Goal: Task Accomplishment & Management: Manage account settings

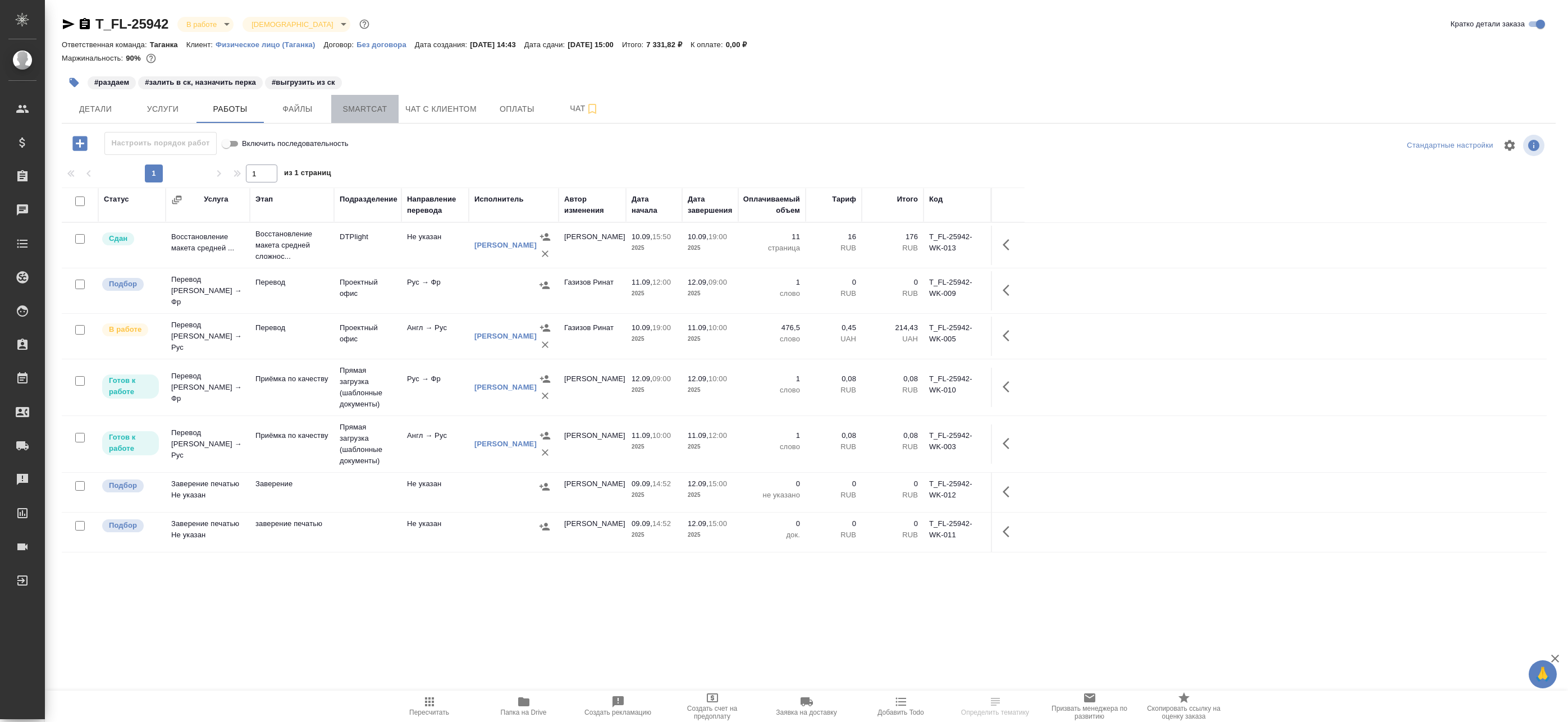
click at [352, 109] on span "Smartcat" at bounding box center [365, 109] width 54 height 14
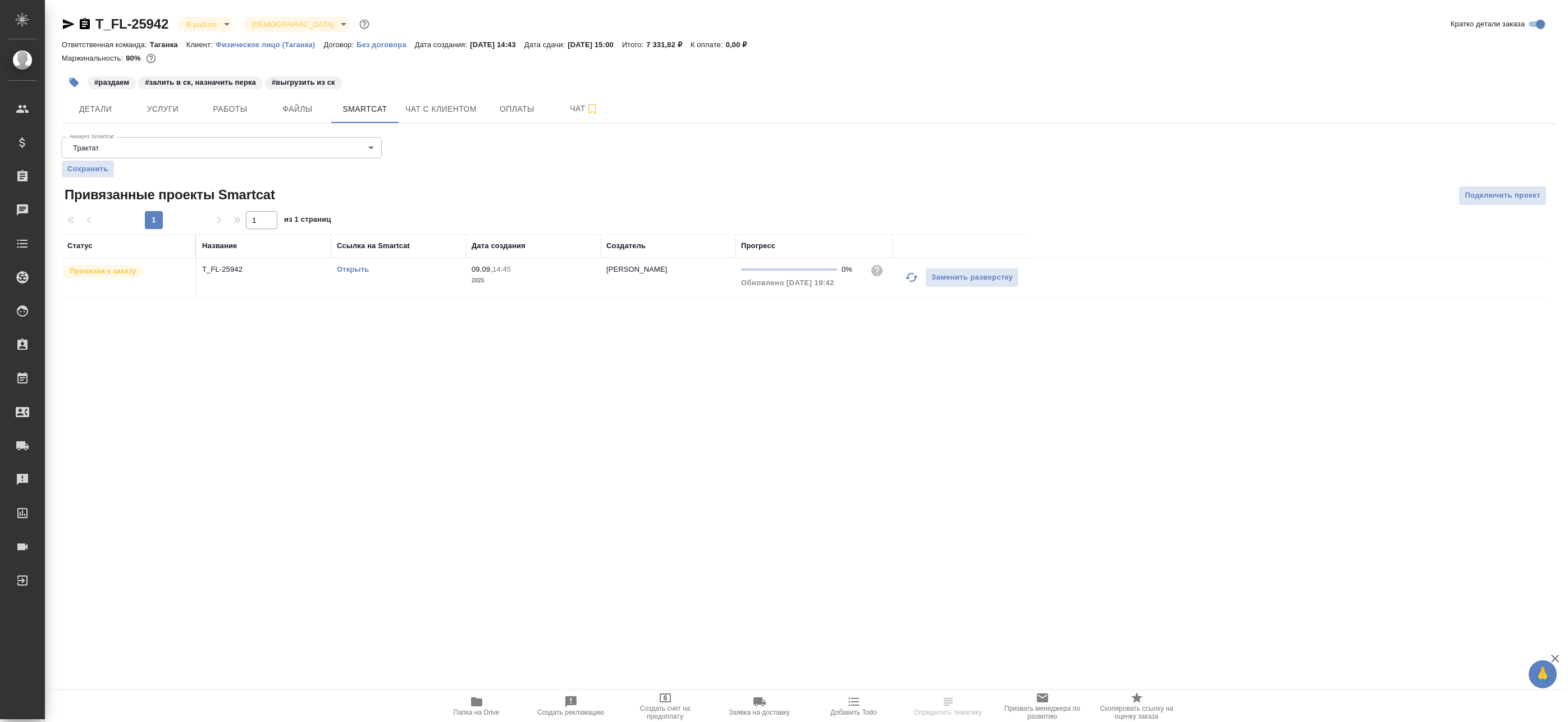
click at [292, 279] on td "T_FL-25942" at bounding box center [264, 278] width 135 height 40
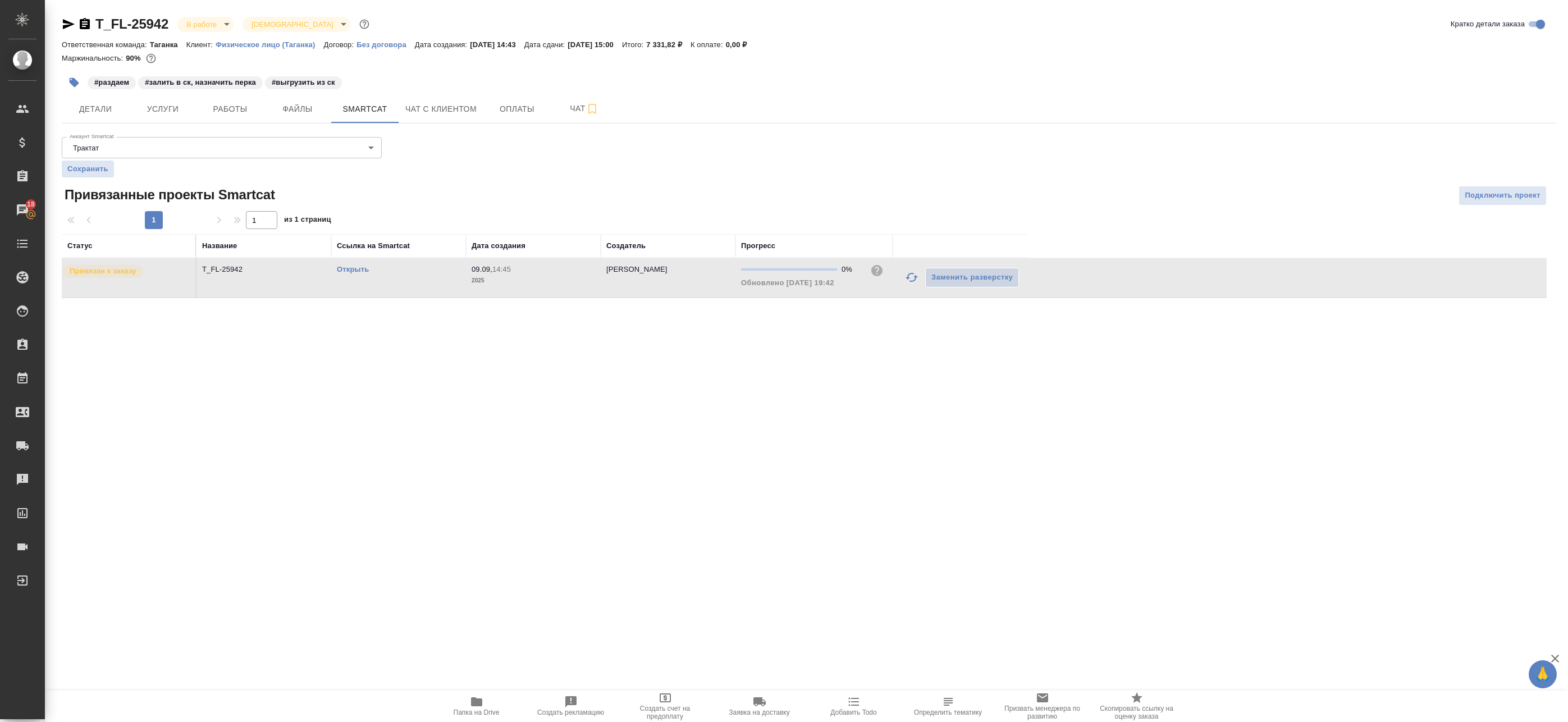
click at [358, 272] on link "Открыть" at bounding box center [352, 269] width 32 height 8
click at [96, 104] on span "Детали" at bounding box center [95, 109] width 54 height 14
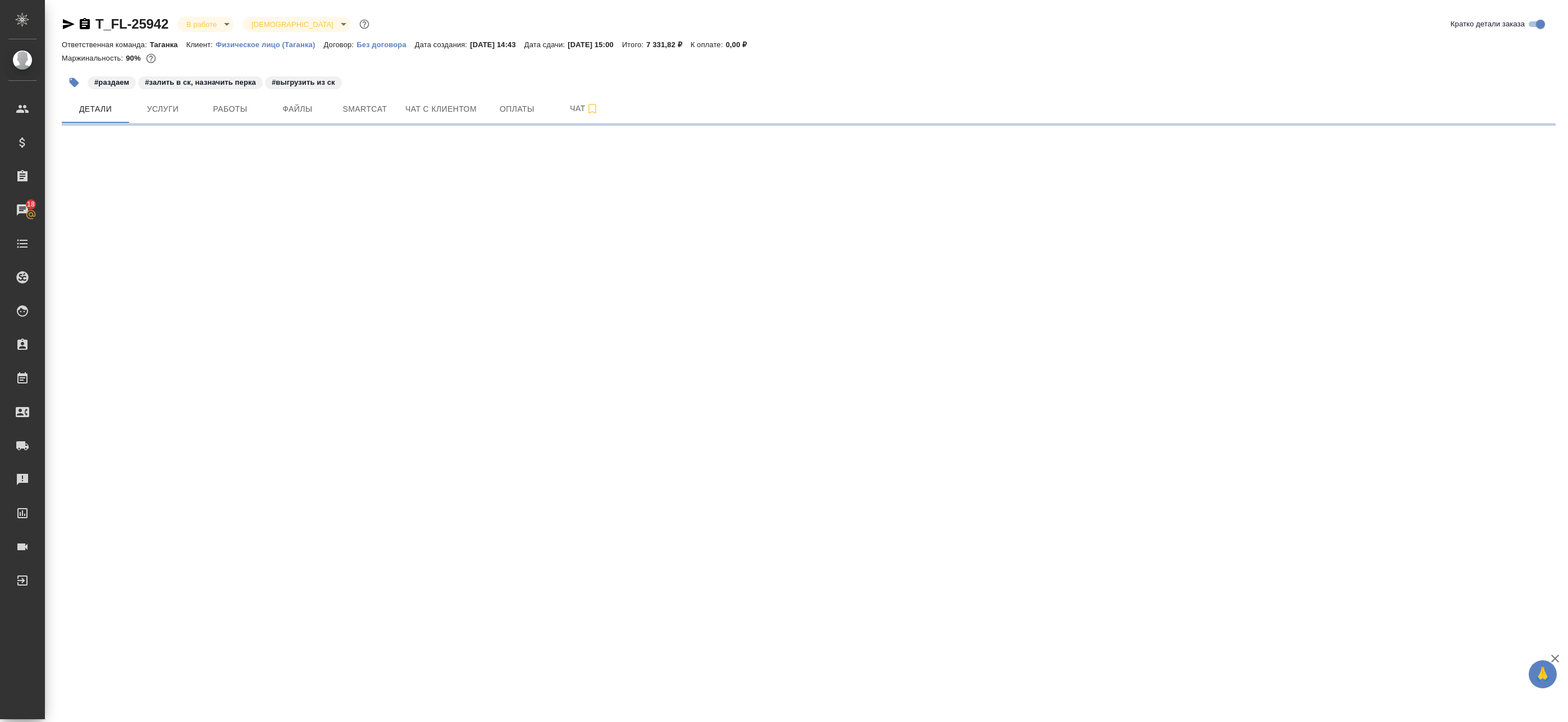
select select "RU"
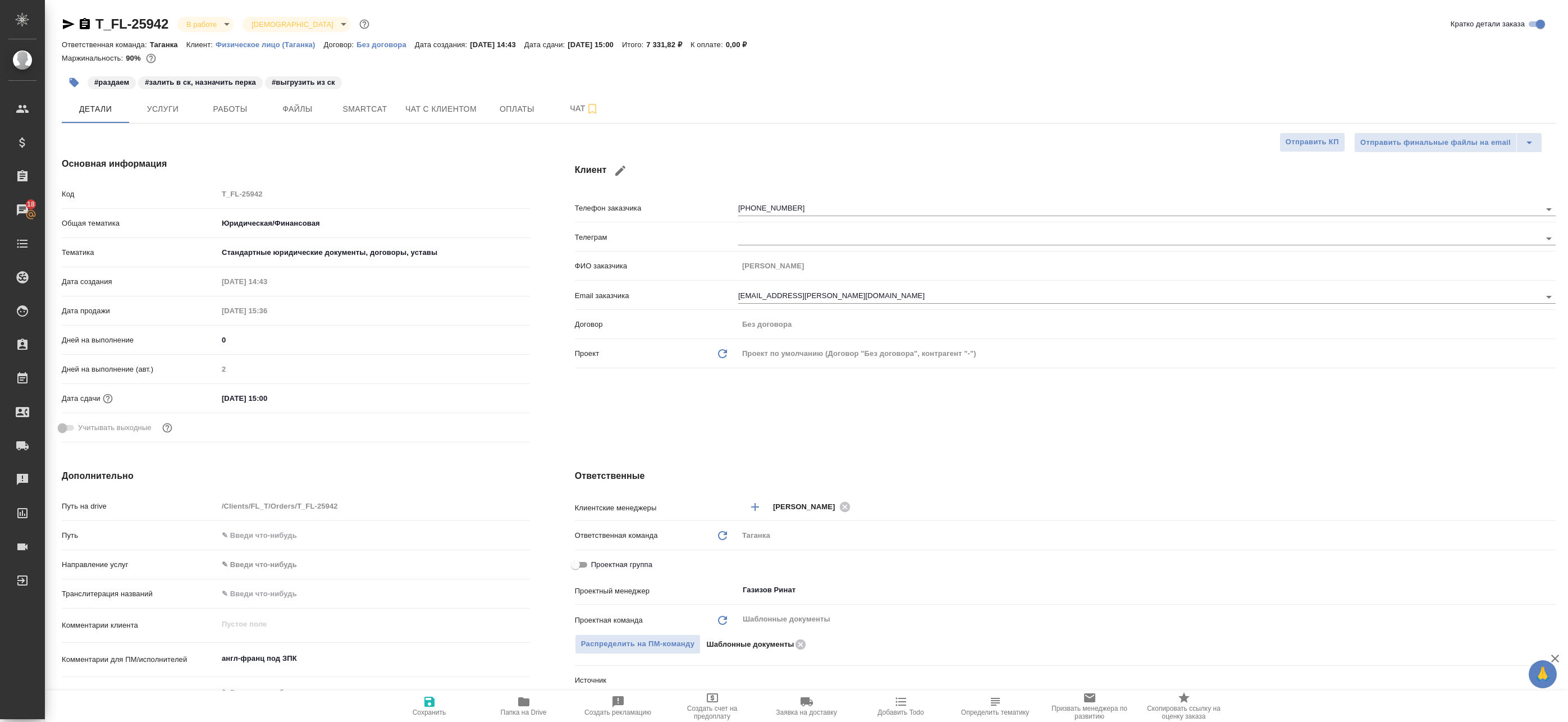
type textarea "x"
click at [573, 569] on input "Проектная группа" at bounding box center [575, 565] width 40 height 14
checkbox input "true"
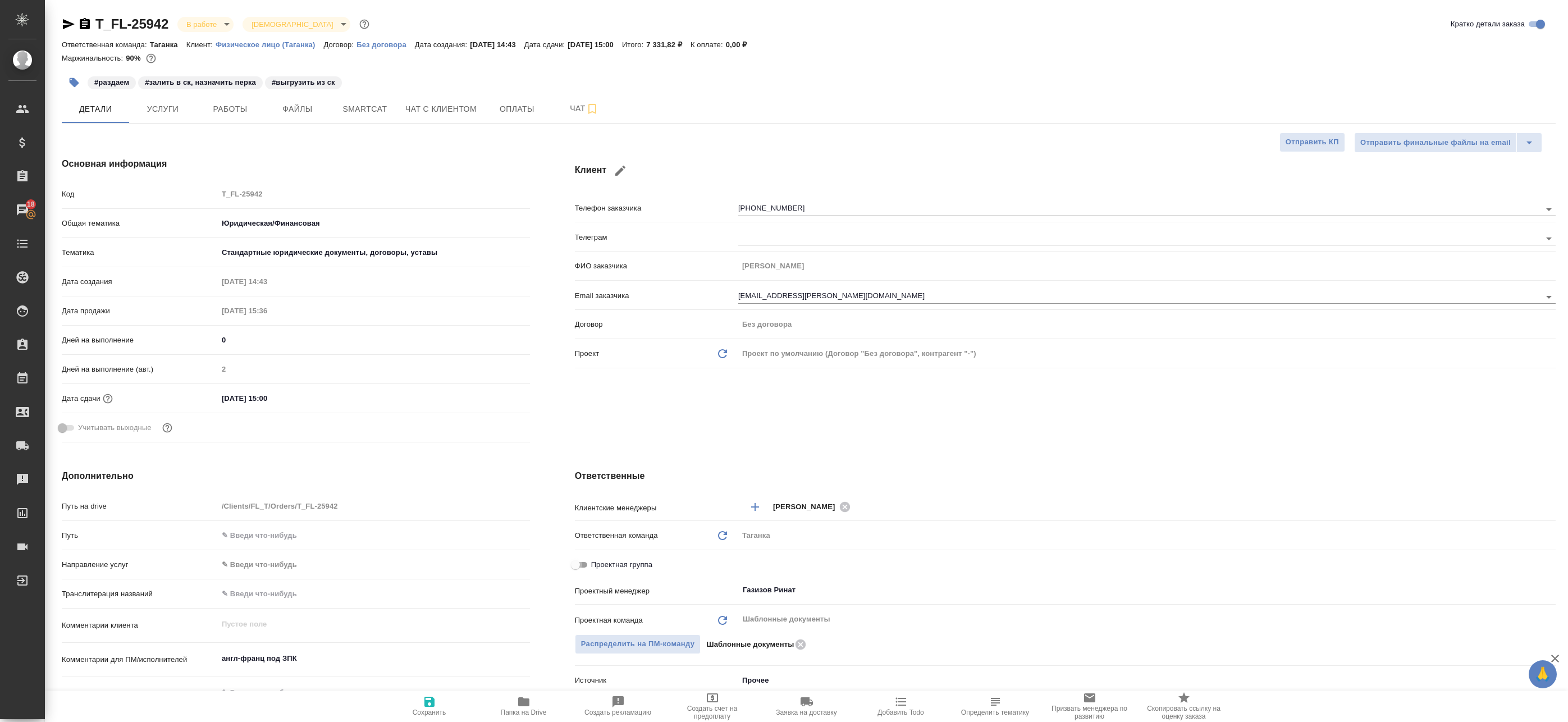
type textarea "x"
click at [1016, 591] on input "Не назначен" at bounding box center [890, 590] width 296 height 14
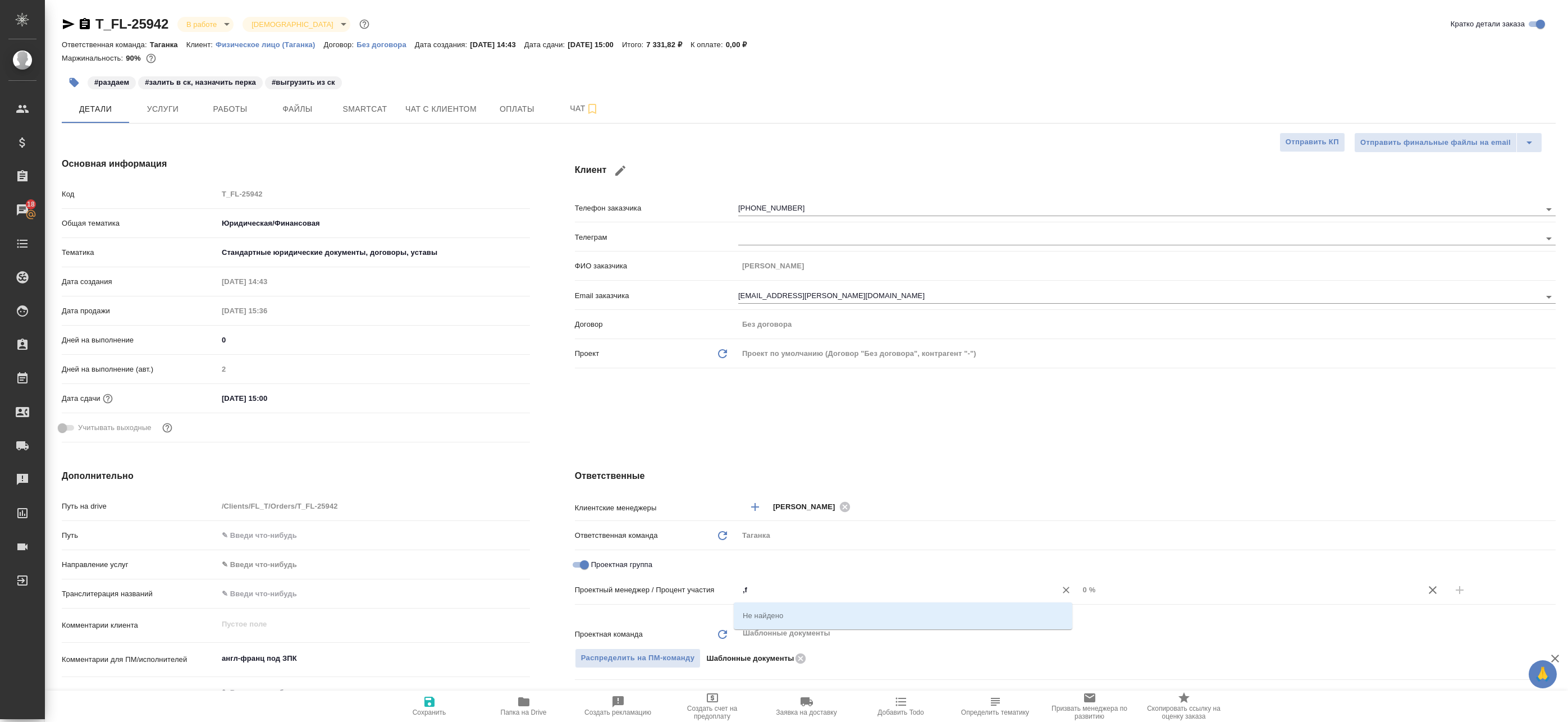
type input ","
type input "бада"
click at [962, 620] on li "[PERSON_NAME]" at bounding box center [903, 615] width 339 height 20
type textarea "x"
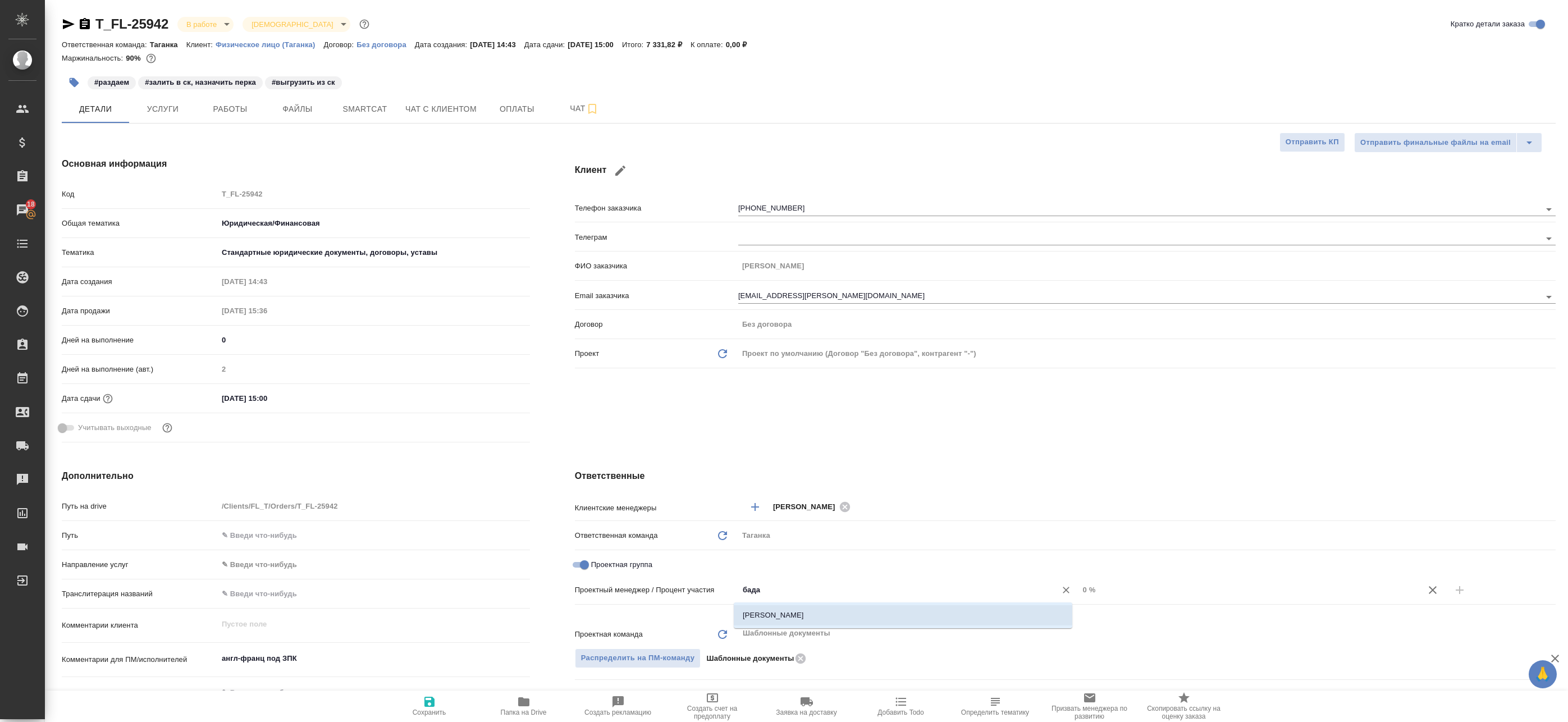
type textarea "x"
drag, startPoint x: 1112, startPoint y: 595, endPoint x: 1001, endPoint y: 598, distance: 111.0
click at [1003, 598] on div "Баданян Артак ​ 0 %" at bounding box center [1147, 589] width 817 height 20
type textarea "x"
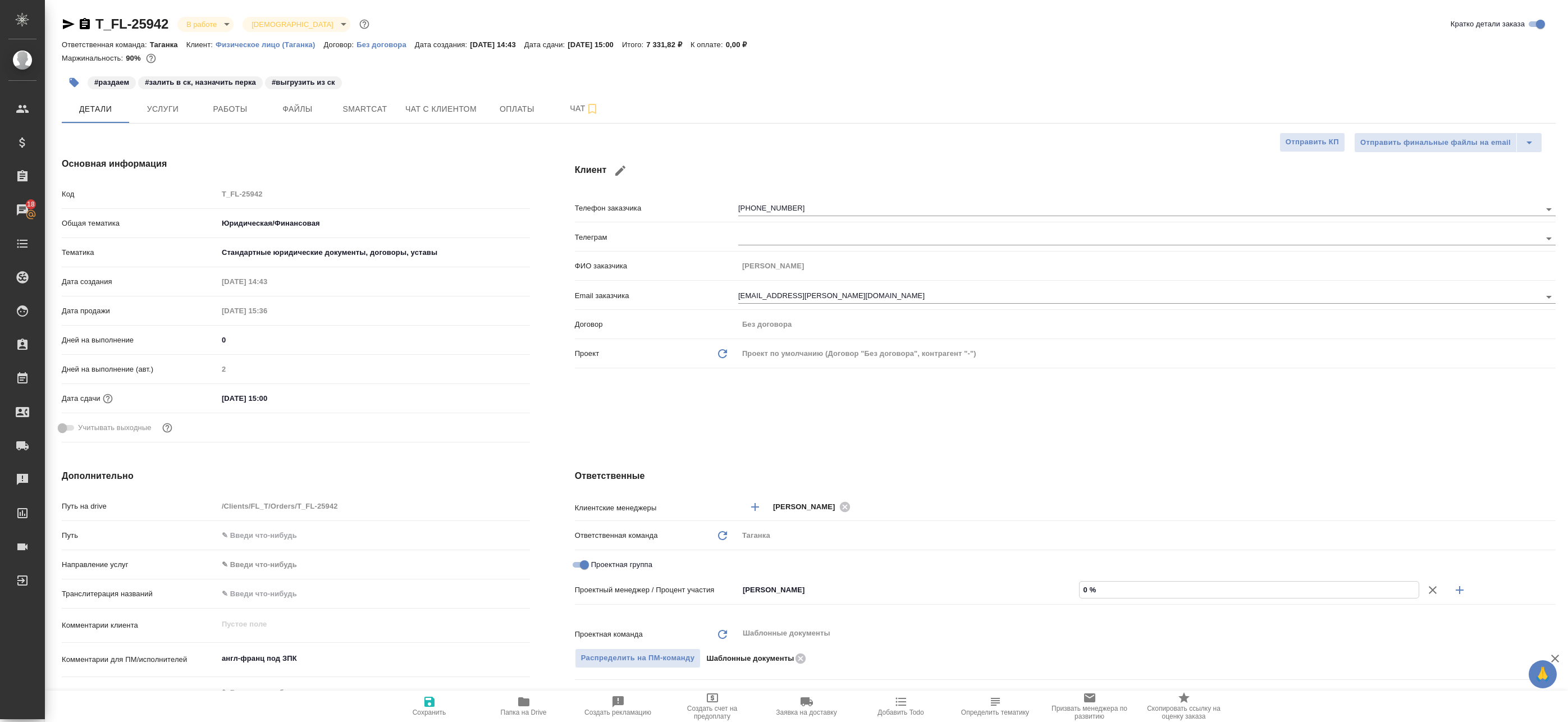
type textarea "x"
type input "9 %"
type textarea "x"
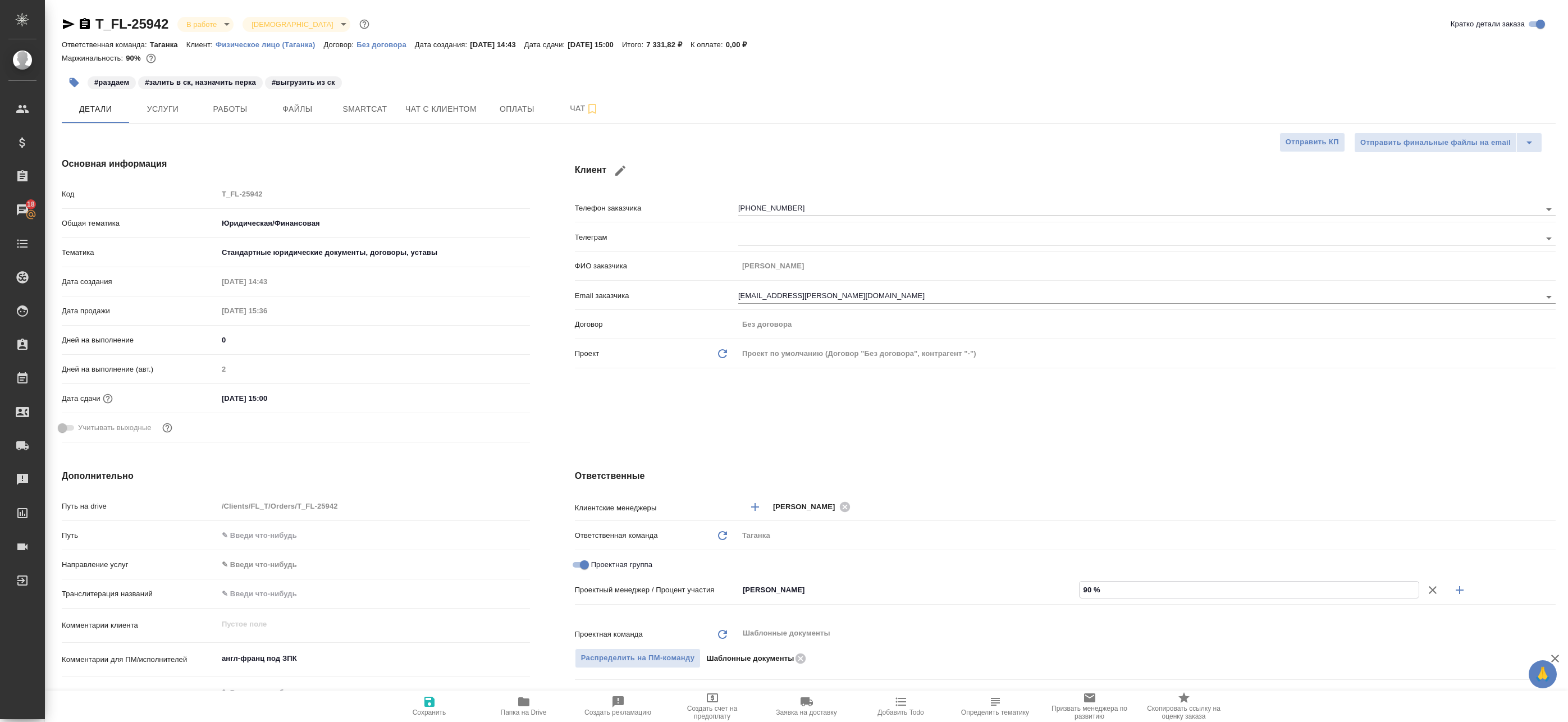
type input "90 %"
click at [1458, 591] on icon "button" at bounding box center [1459, 590] width 14 height 14
type textarea "x"
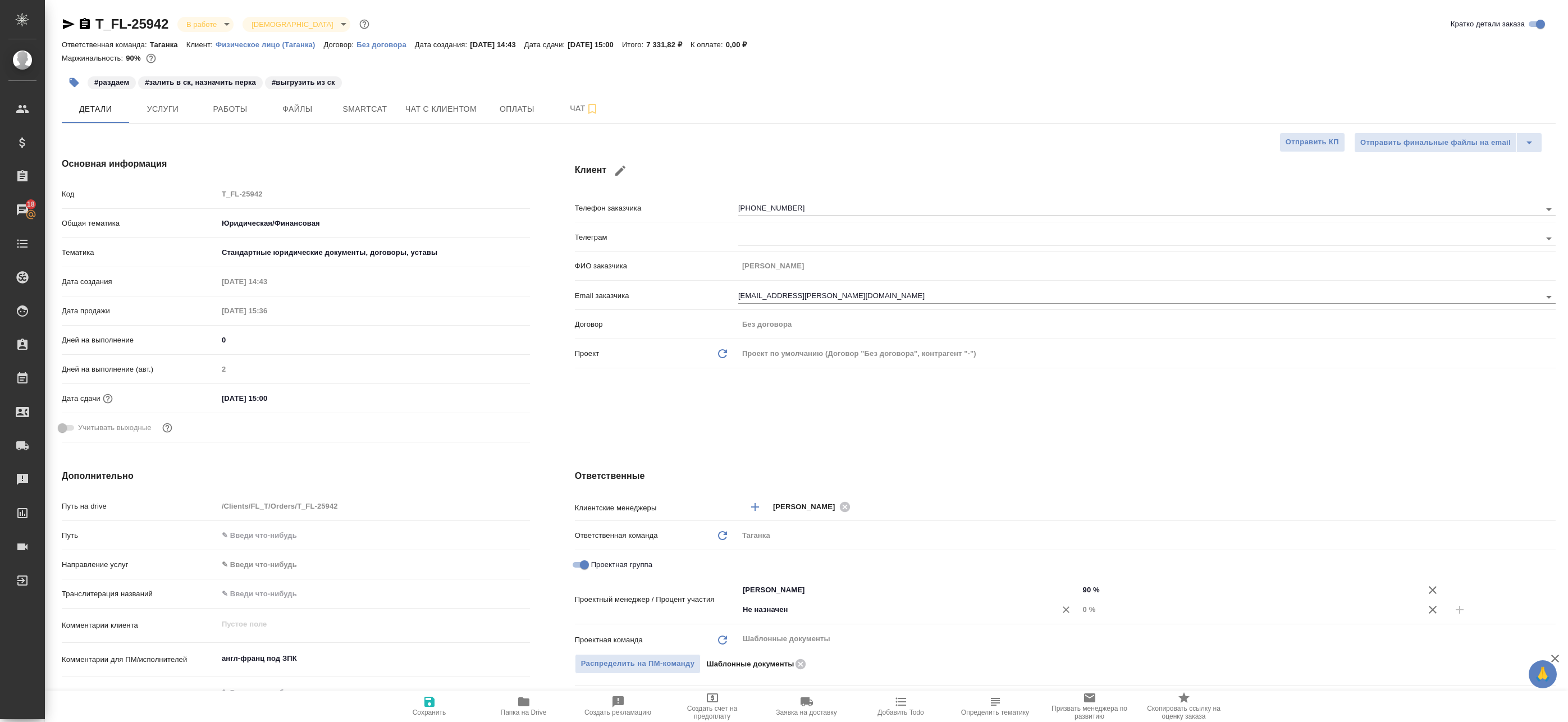
click at [893, 607] on input "Не назначен" at bounding box center [890, 610] width 296 height 14
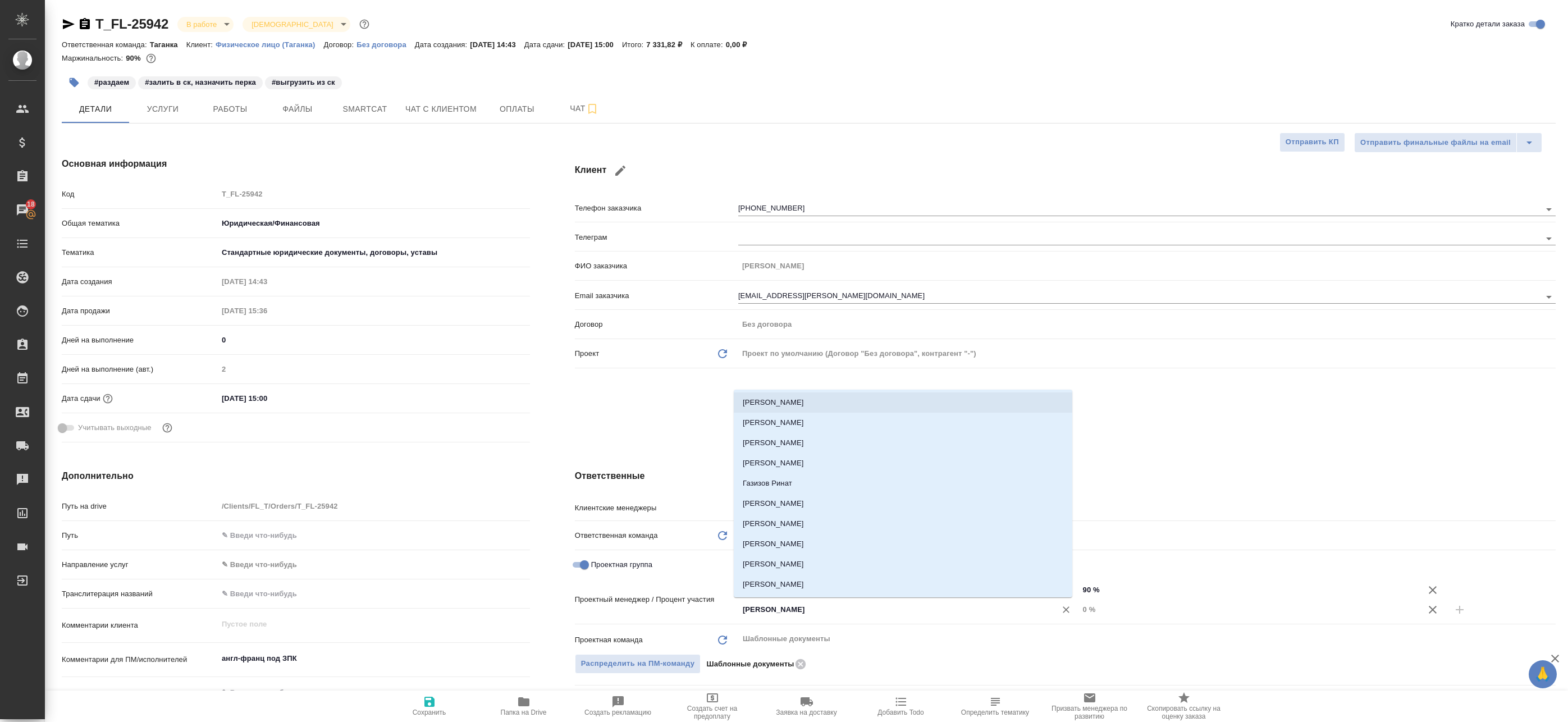
type input "Ринат"
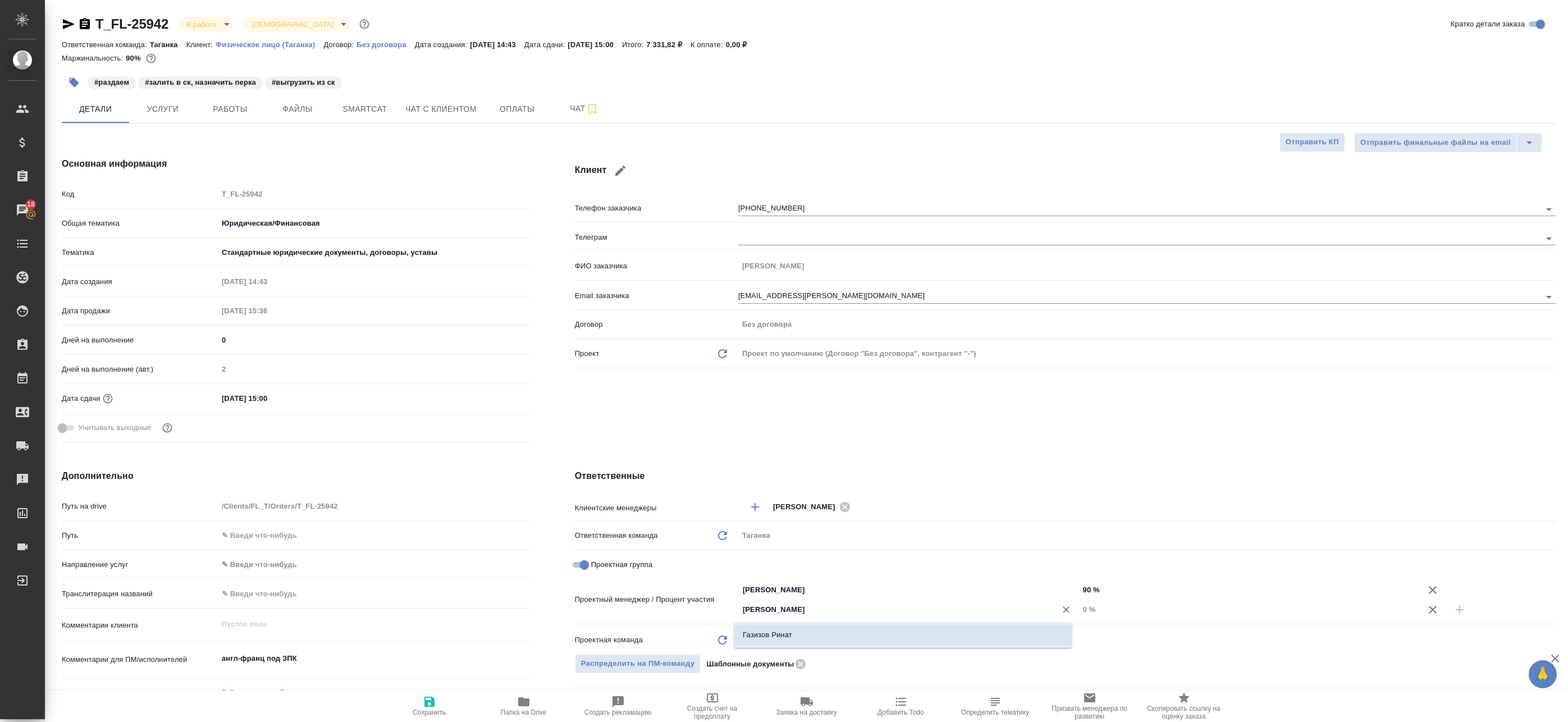
click at [807, 633] on li "Газизов Ринат" at bounding box center [903, 635] width 339 height 20
type textarea "x"
click at [1159, 607] on input "0 %" at bounding box center [1249, 609] width 339 height 16
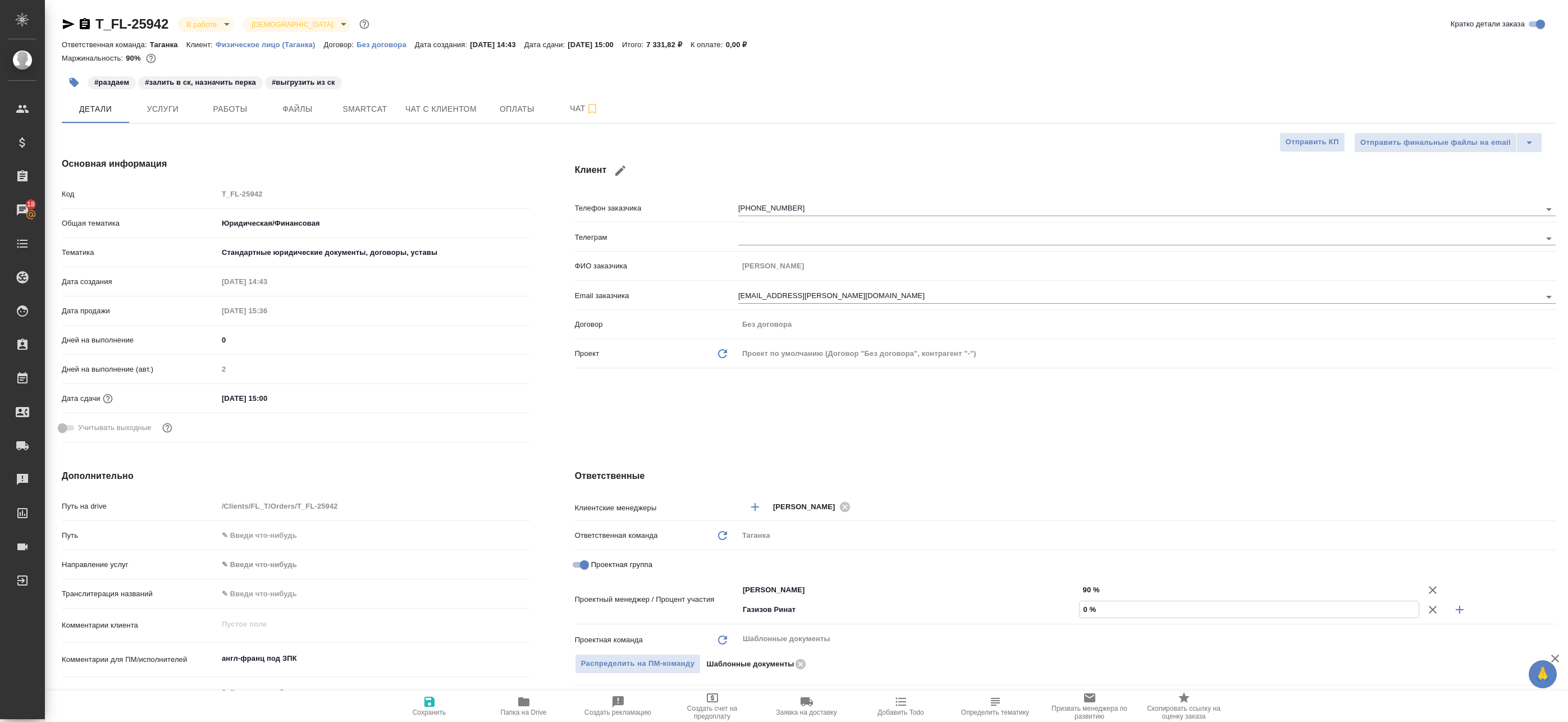
type textarea "x"
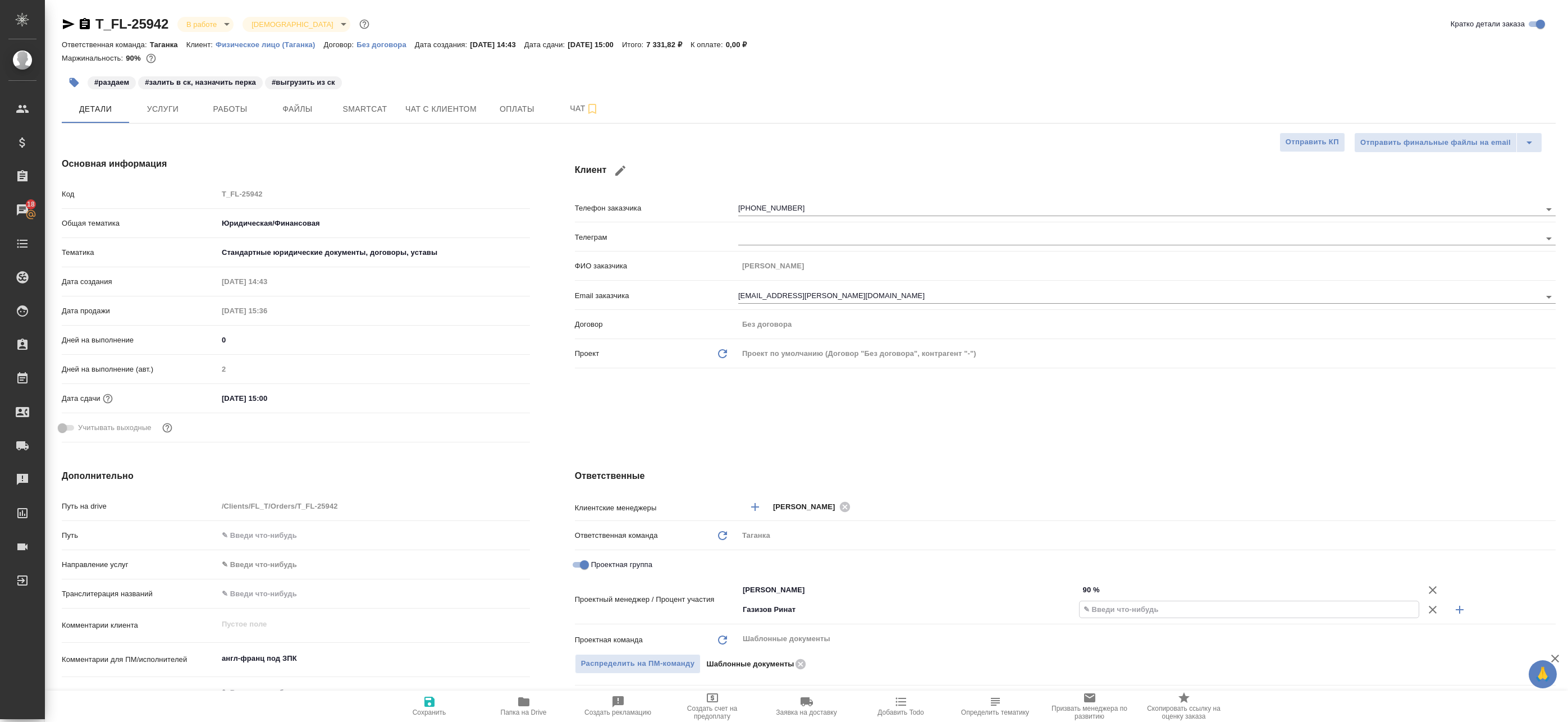
type textarea "x"
type input "1 %"
type textarea "x"
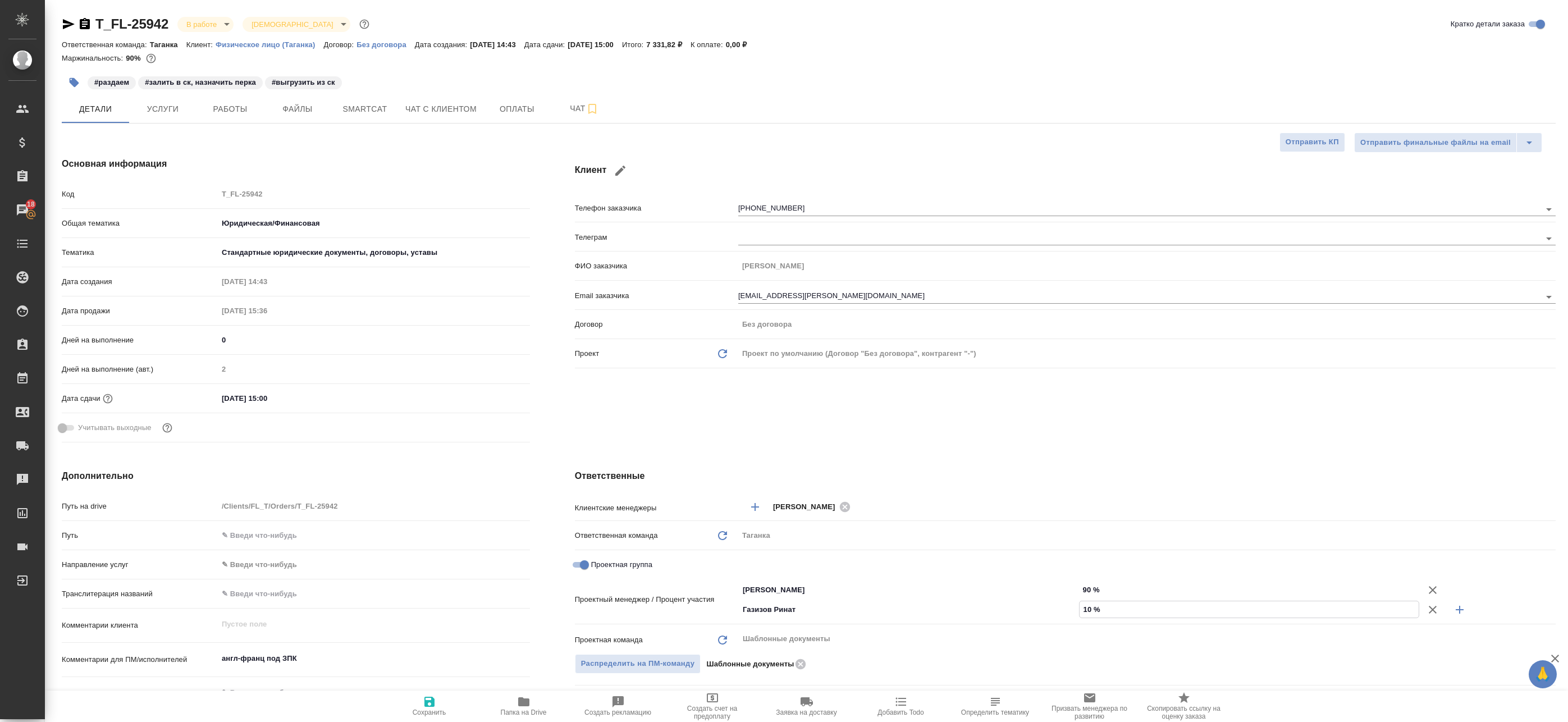
type input "10 %"
click at [434, 705] on icon "button" at bounding box center [430, 702] width 14 height 14
type textarea "x"
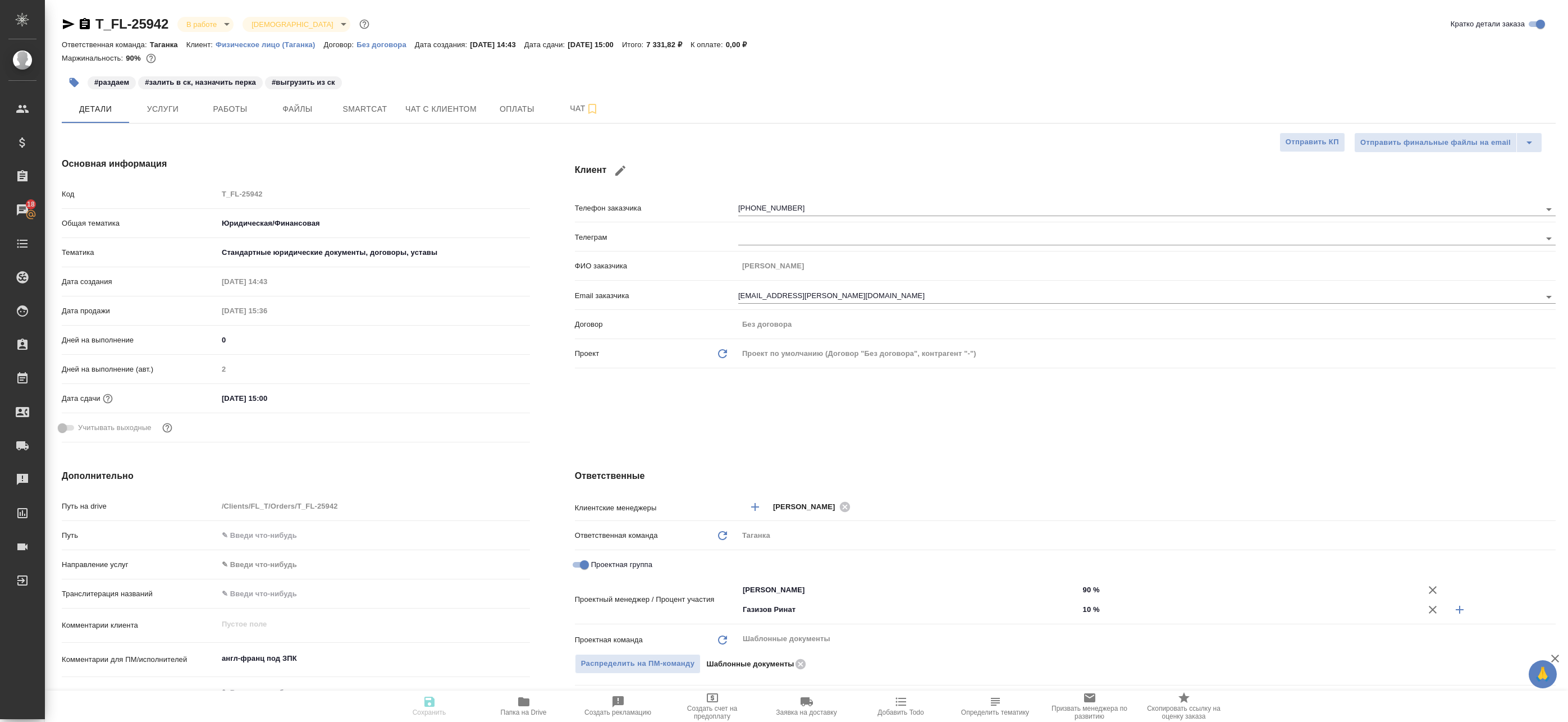
type textarea "x"
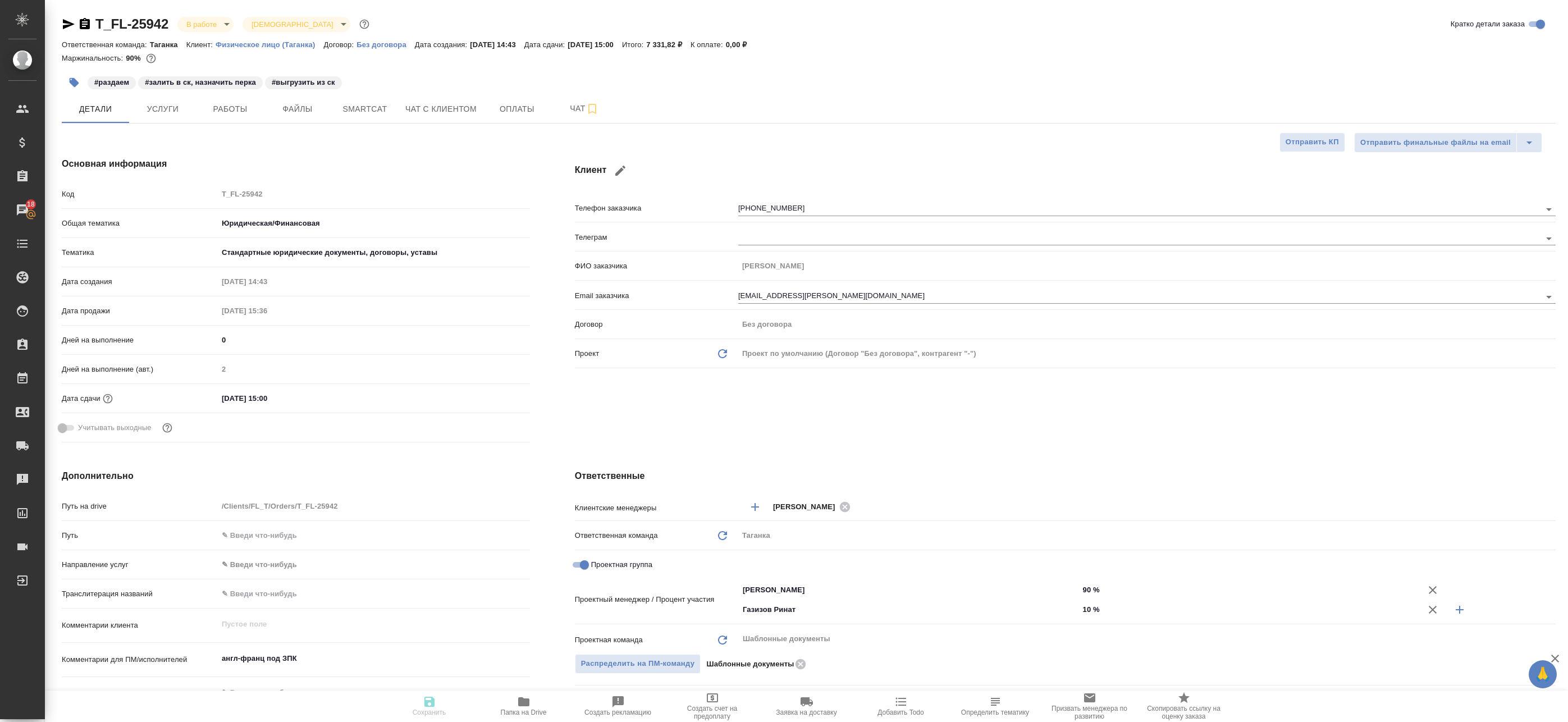
type textarea "x"
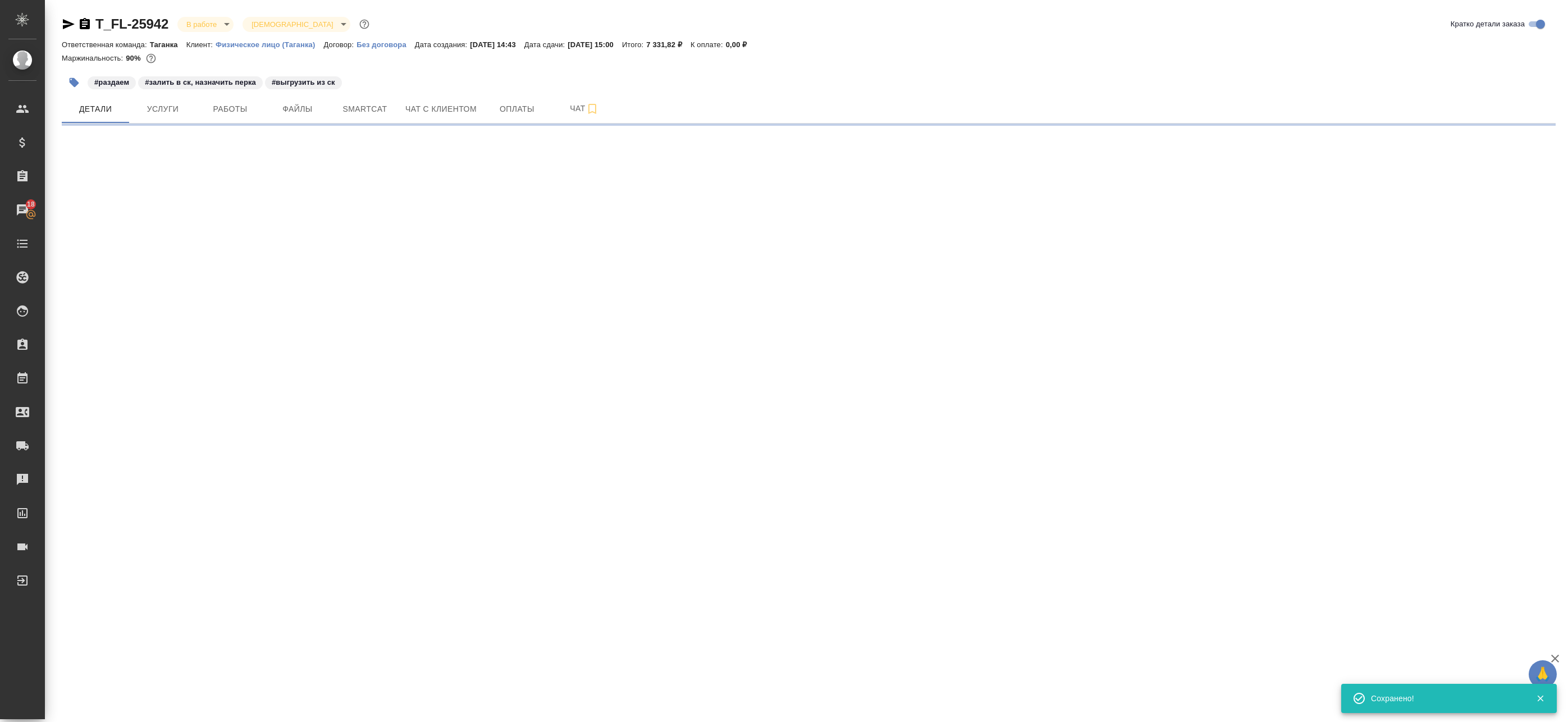
select select "RU"
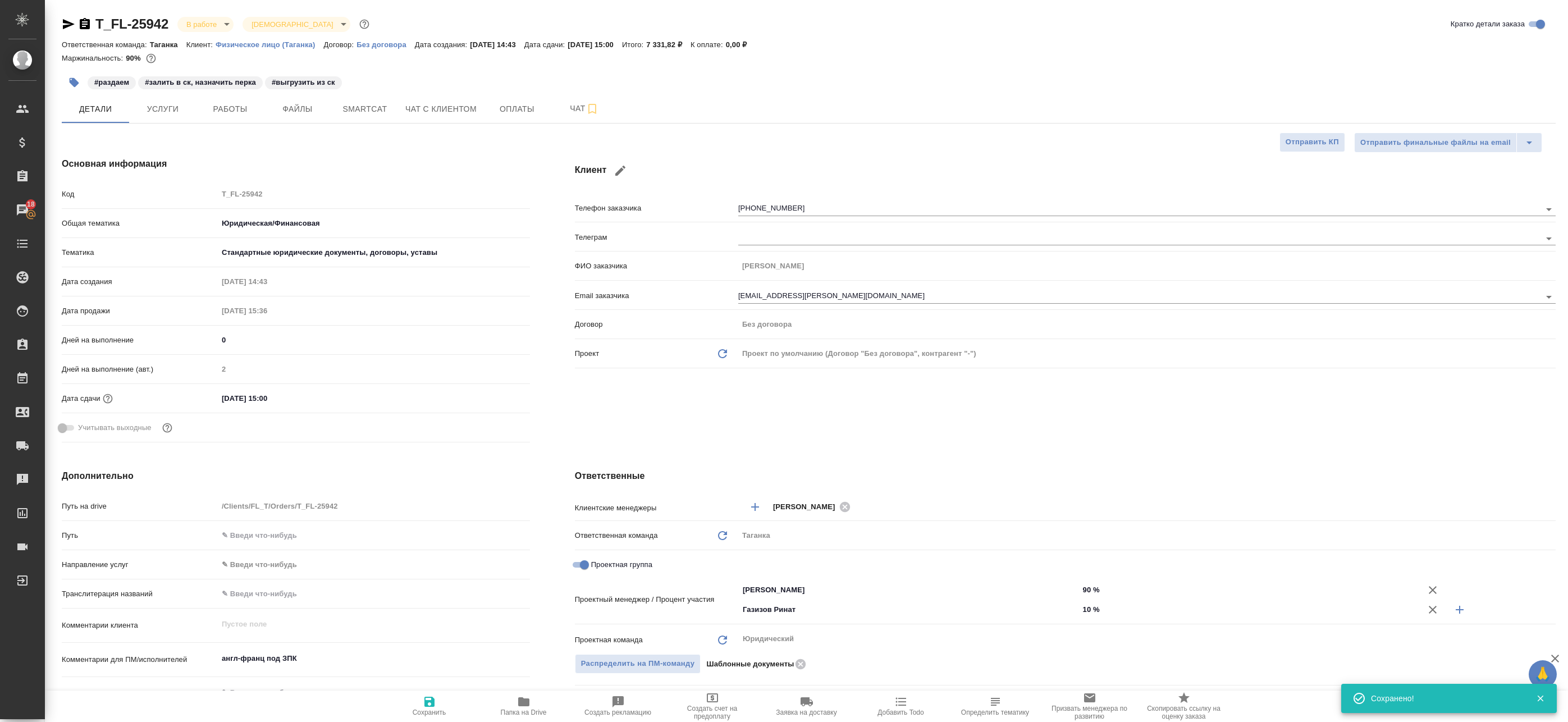
type textarea "x"
click at [418, 696] on span "Сохранить" at bounding box center [430, 706] width 81 height 21
type textarea "x"
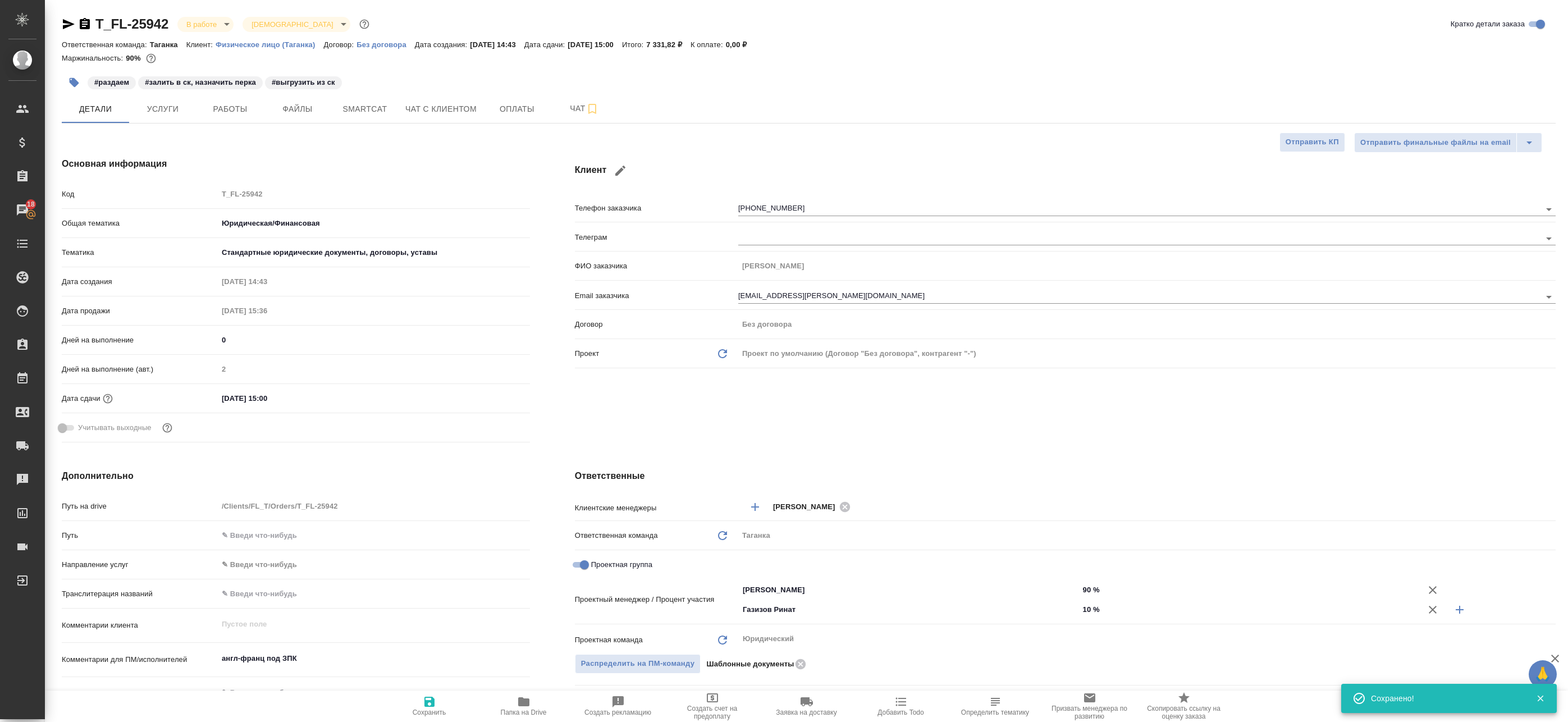
type textarea "x"
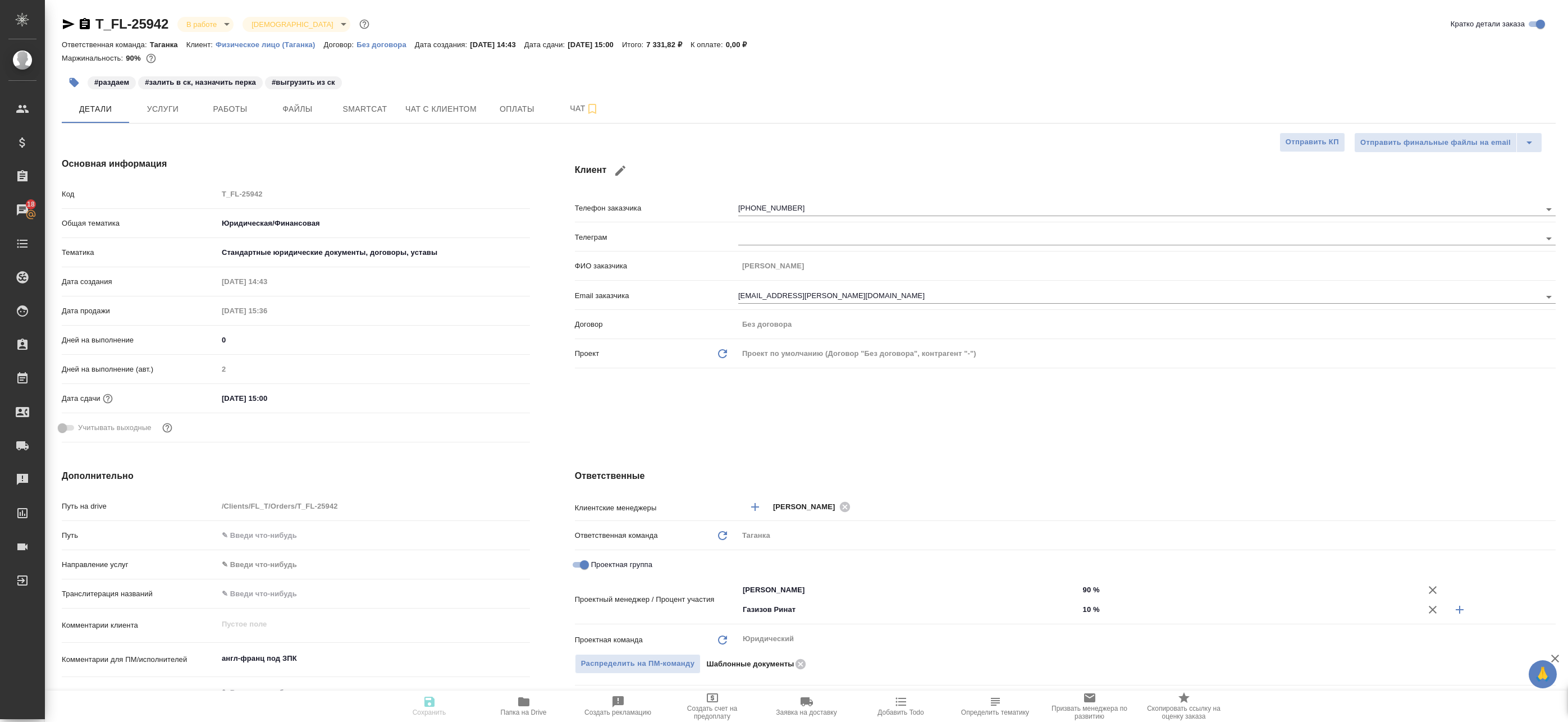
type textarea "x"
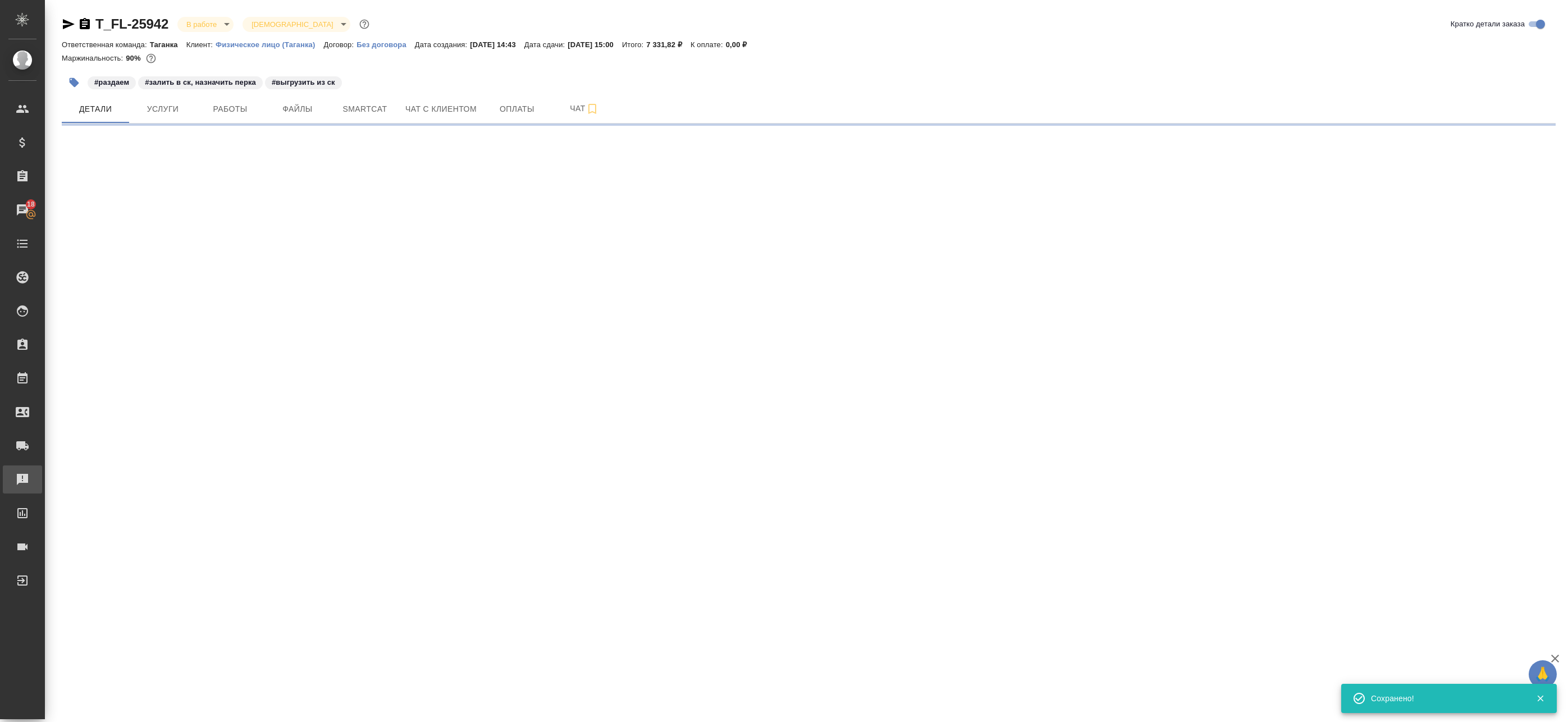
select select "RU"
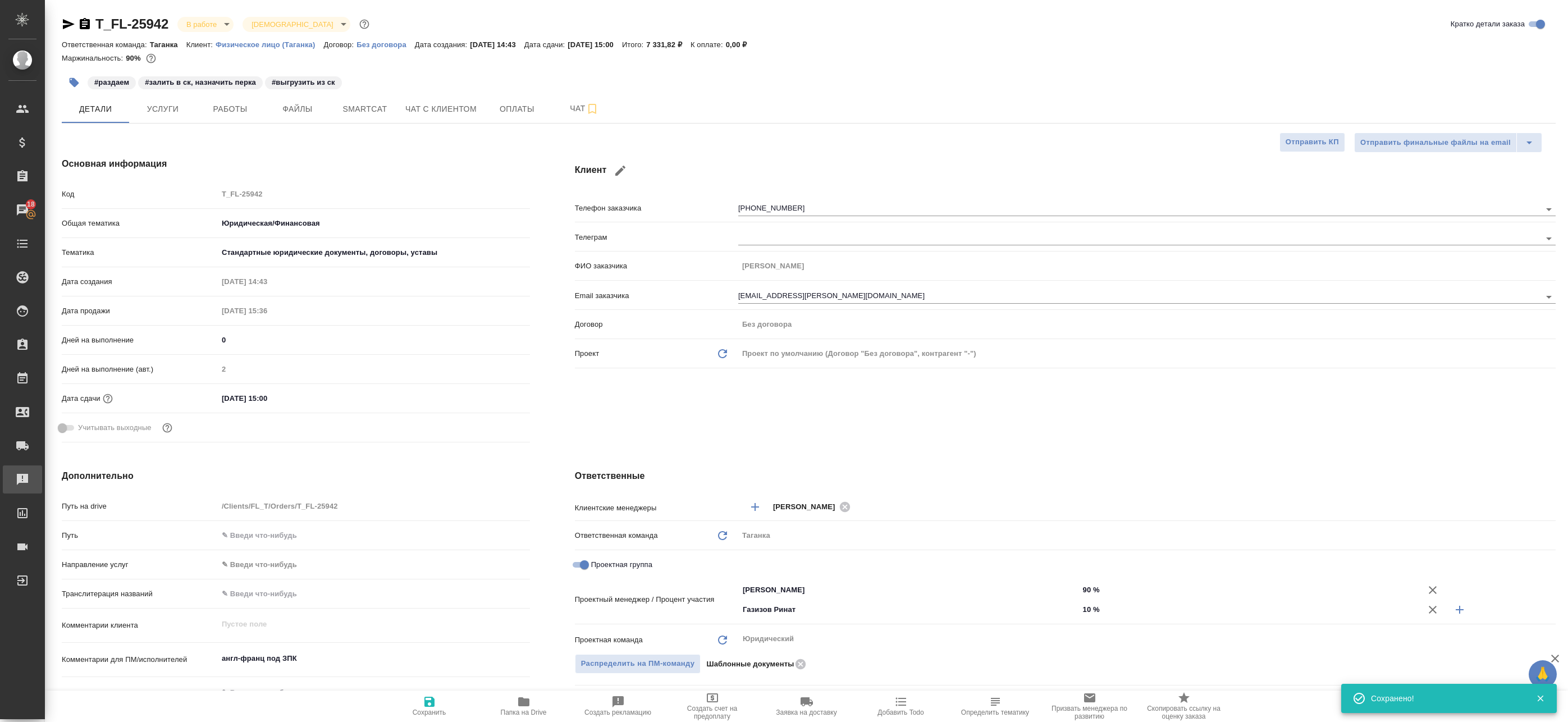
type textarea "x"
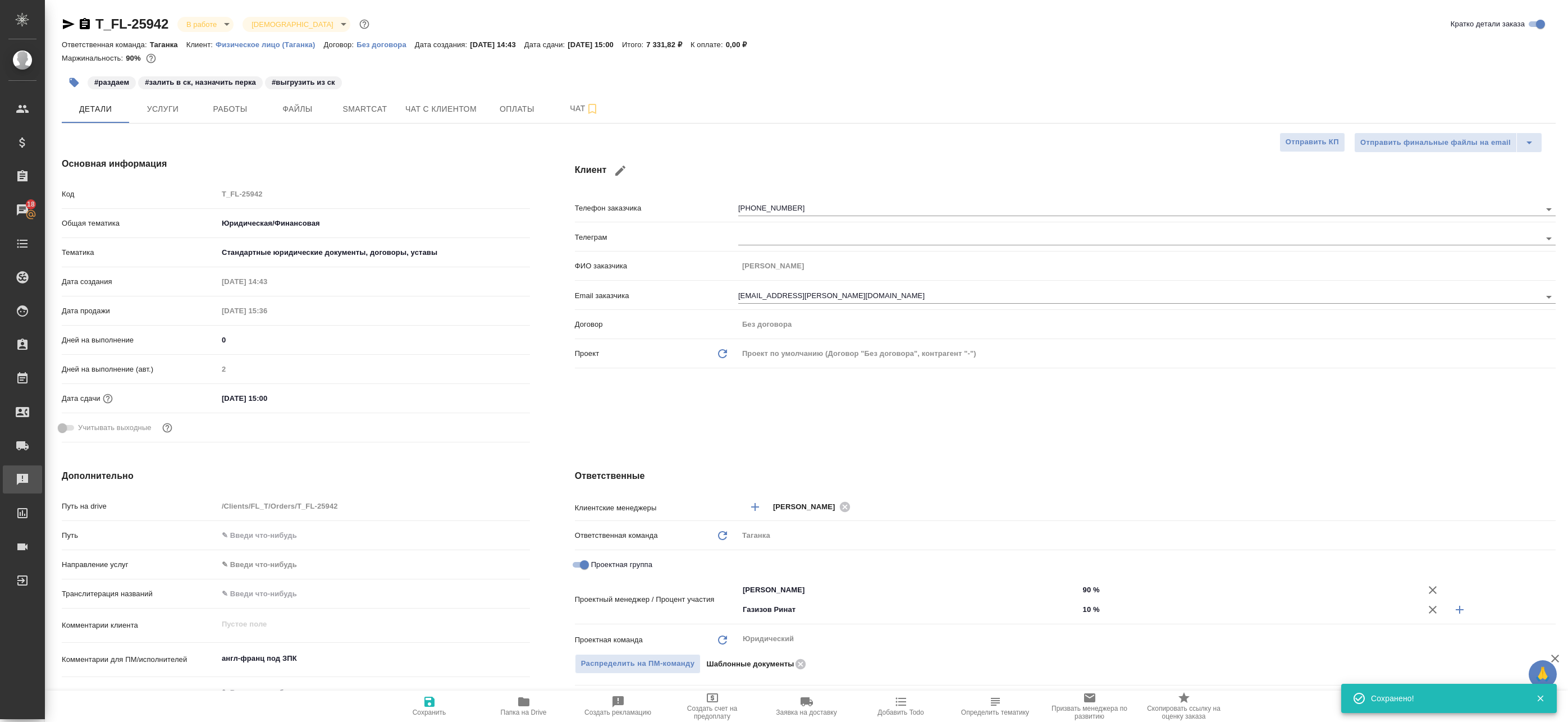
type textarea "x"
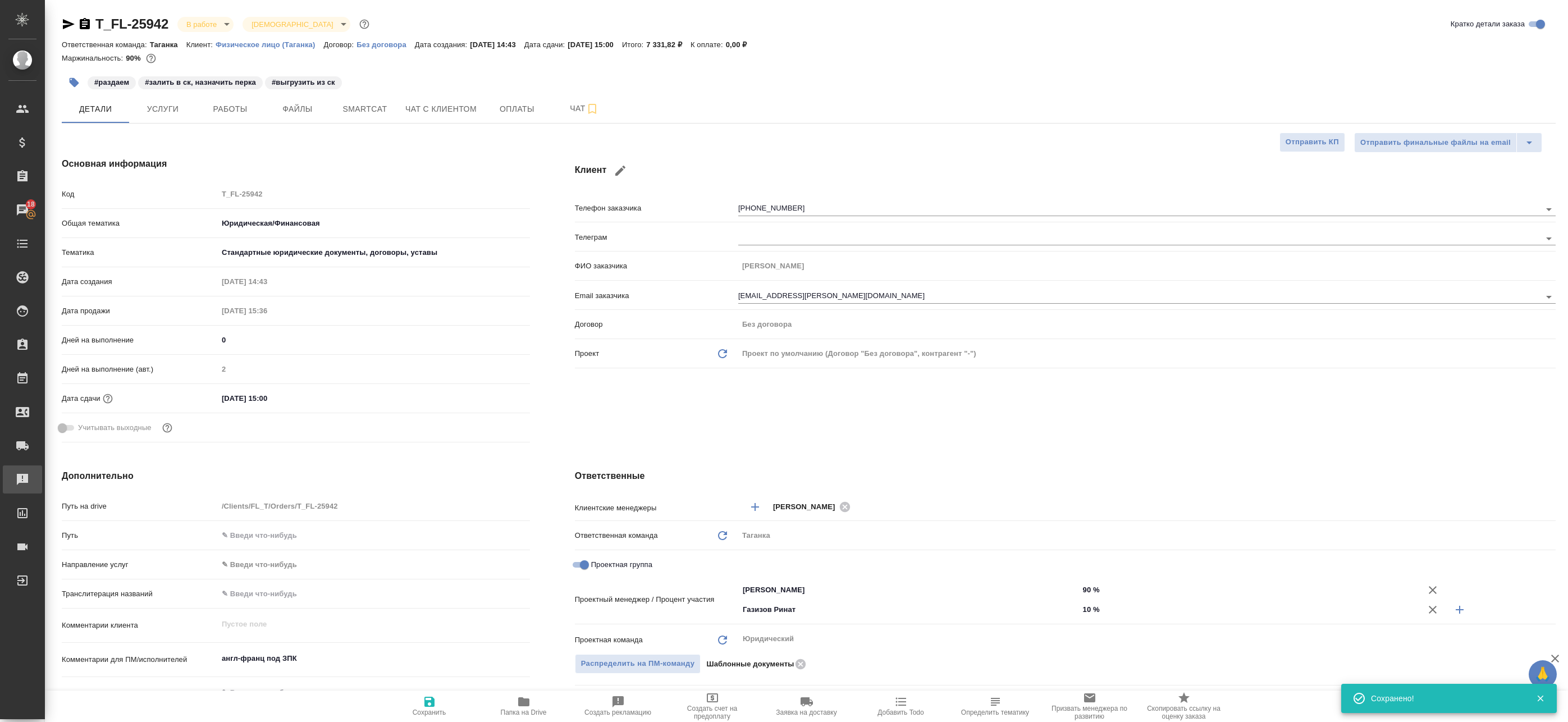
type textarea "x"
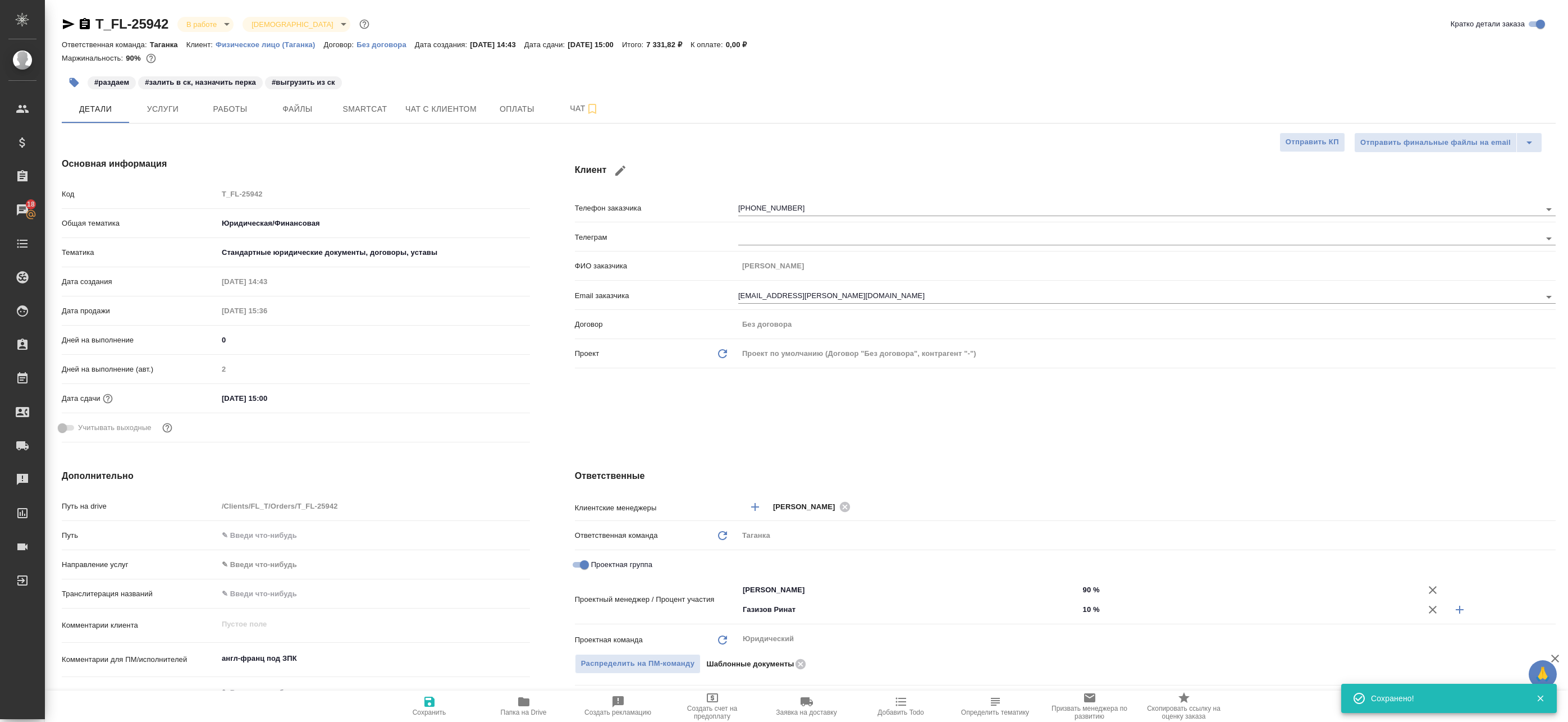
type textarea "x"
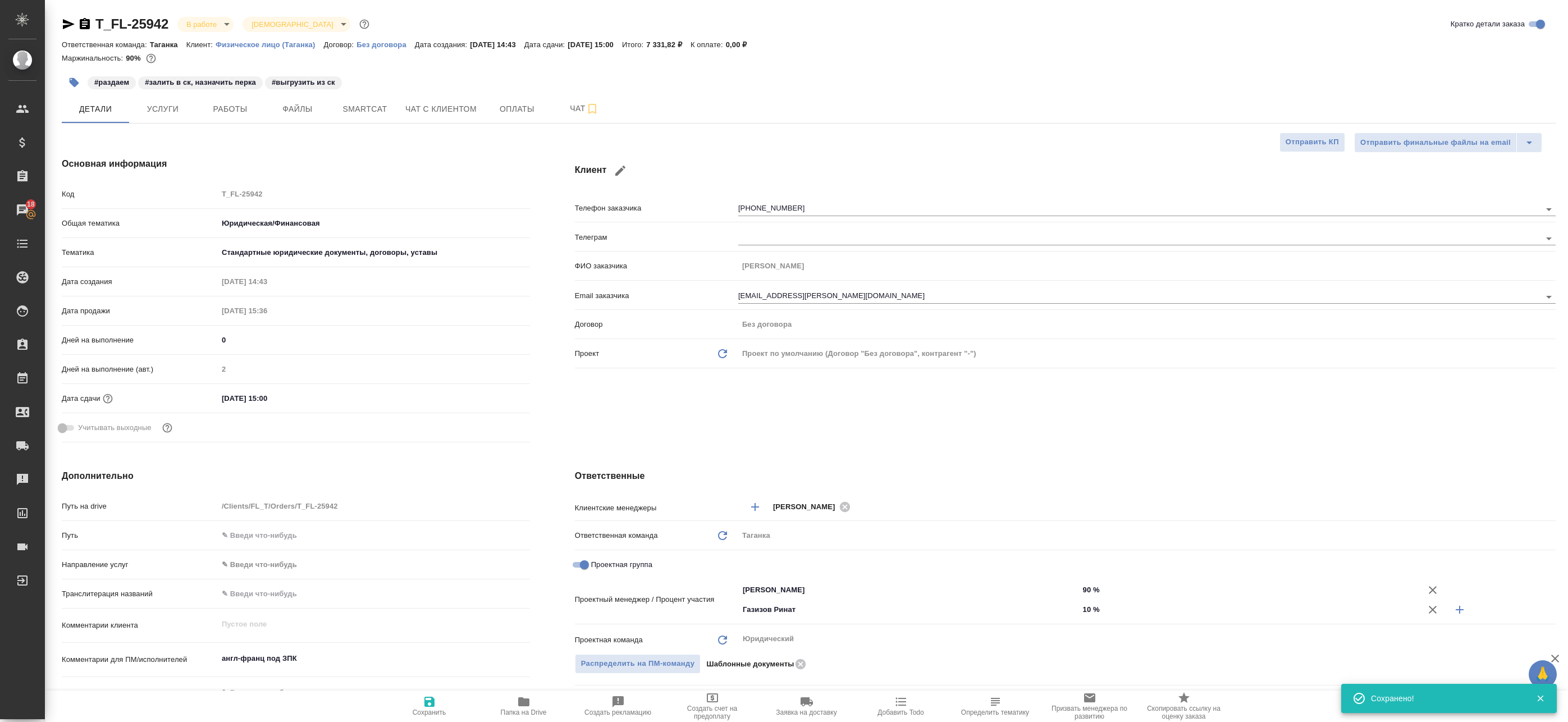
type textarea "x"
click at [172, 102] on span "Услуги" at bounding box center [163, 109] width 54 height 14
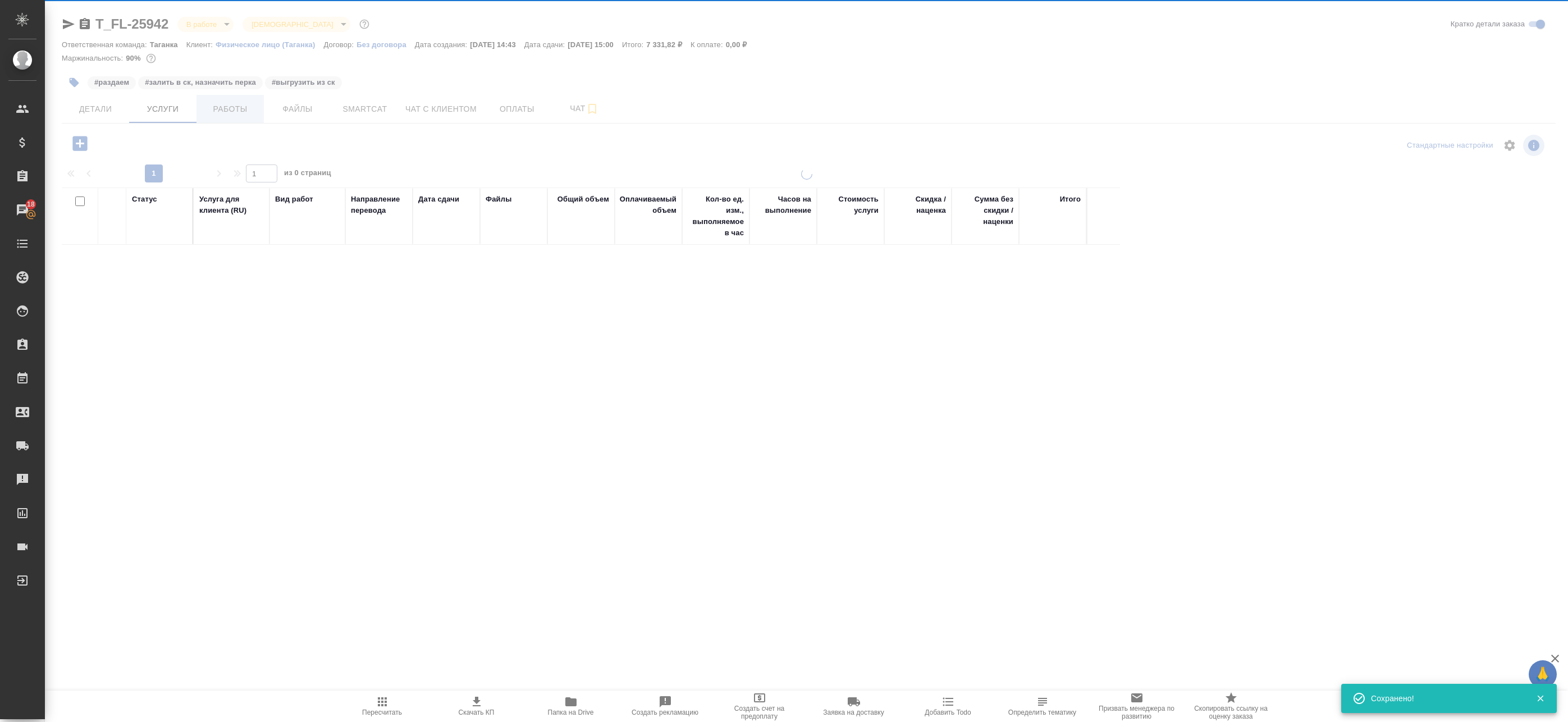
click at [212, 110] on div at bounding box center [807, 361] width 1523 height 721
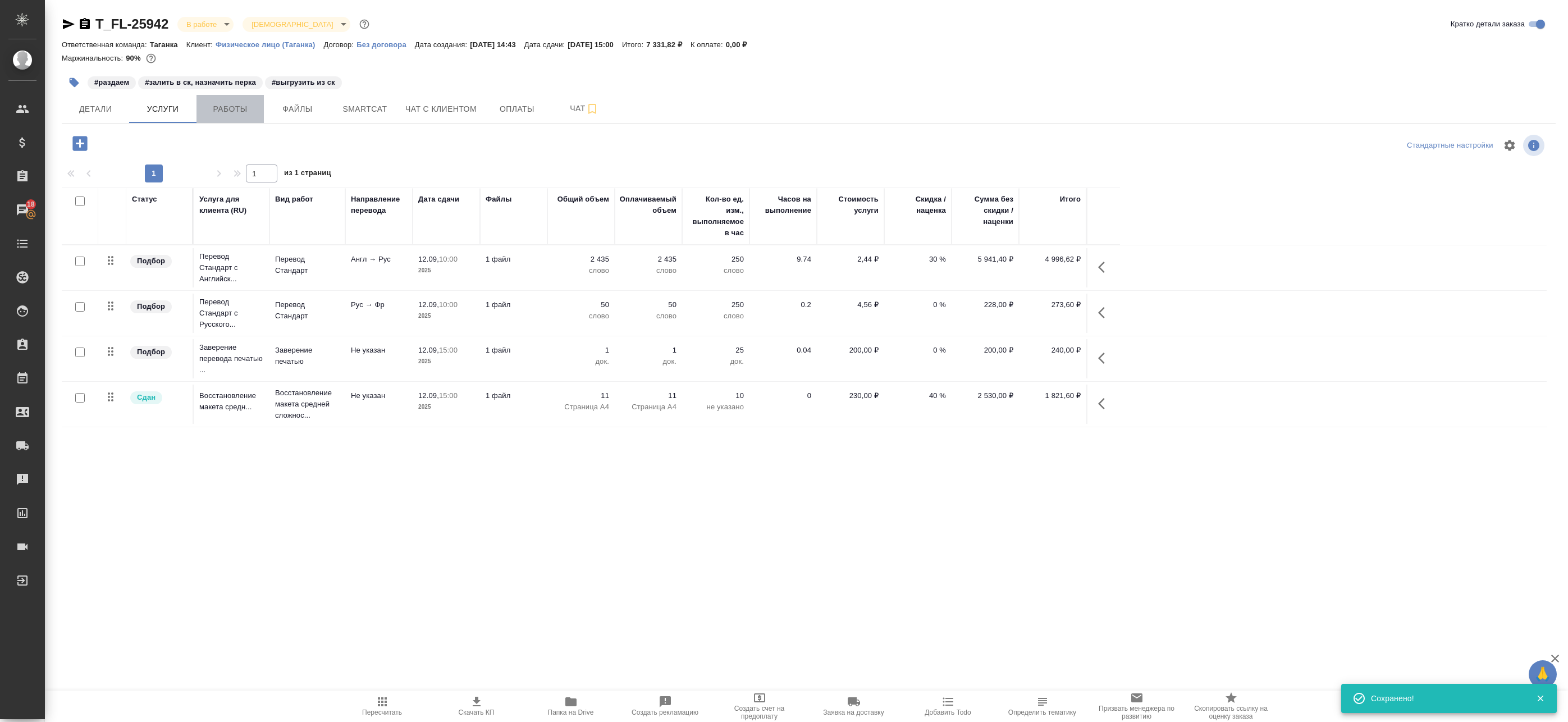
click at [212, 111] on span "Работы" at bounding box center [230, 109] width 54 height 14
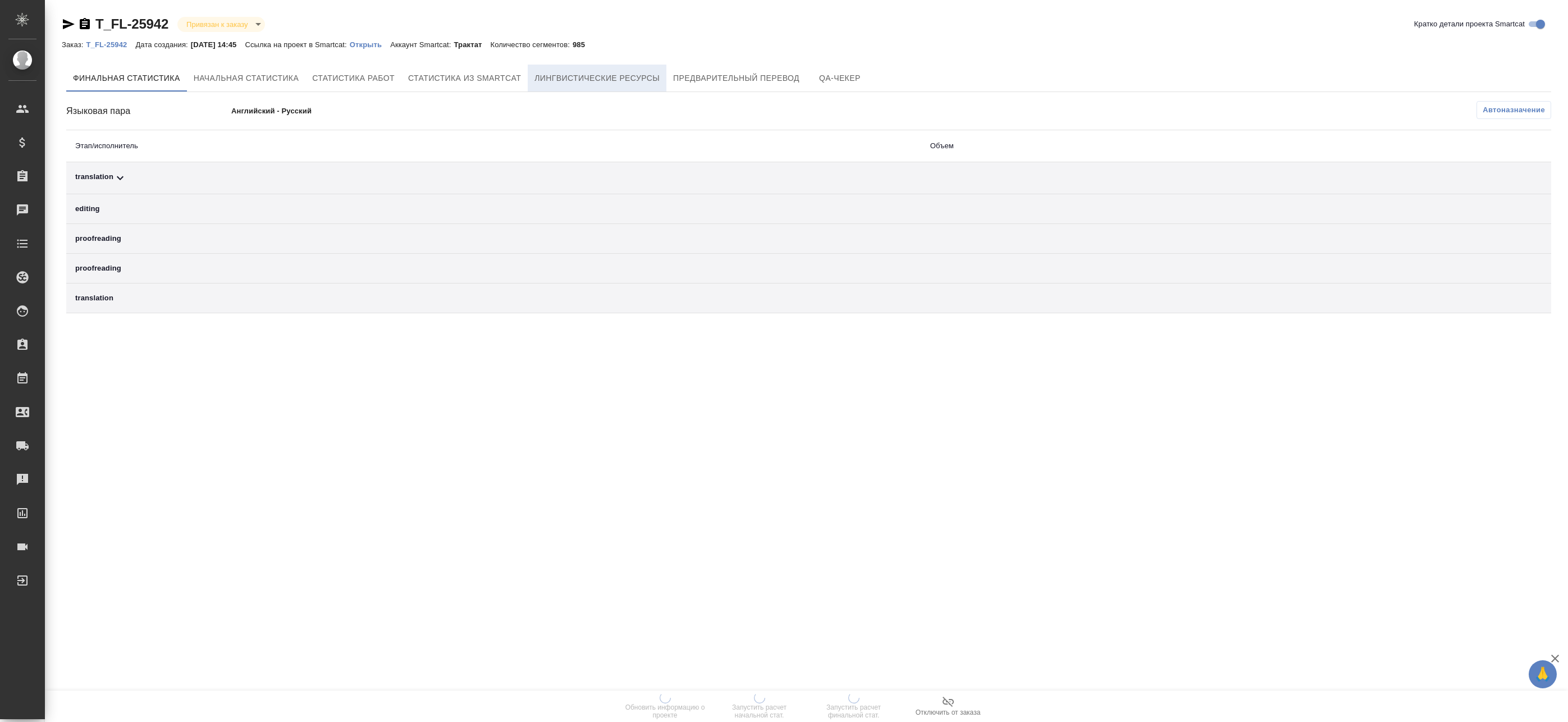
click at [618, 85] on button "Лингвистические ресурсы" at bounding box center [597, 78] width 139 height 27
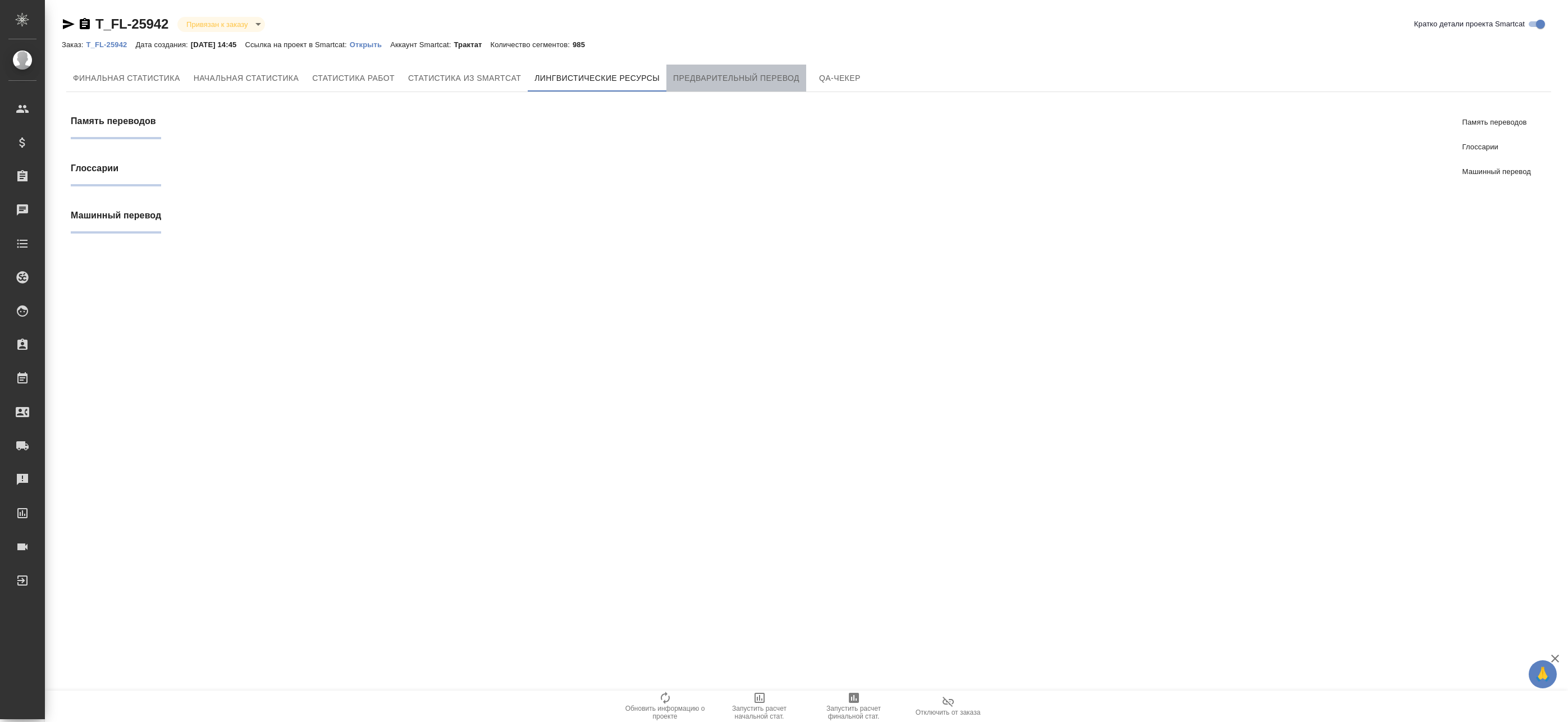
click at [712, 80] on span "Предварительный перевод" at bounding box center [736, 78] width 126 height 14
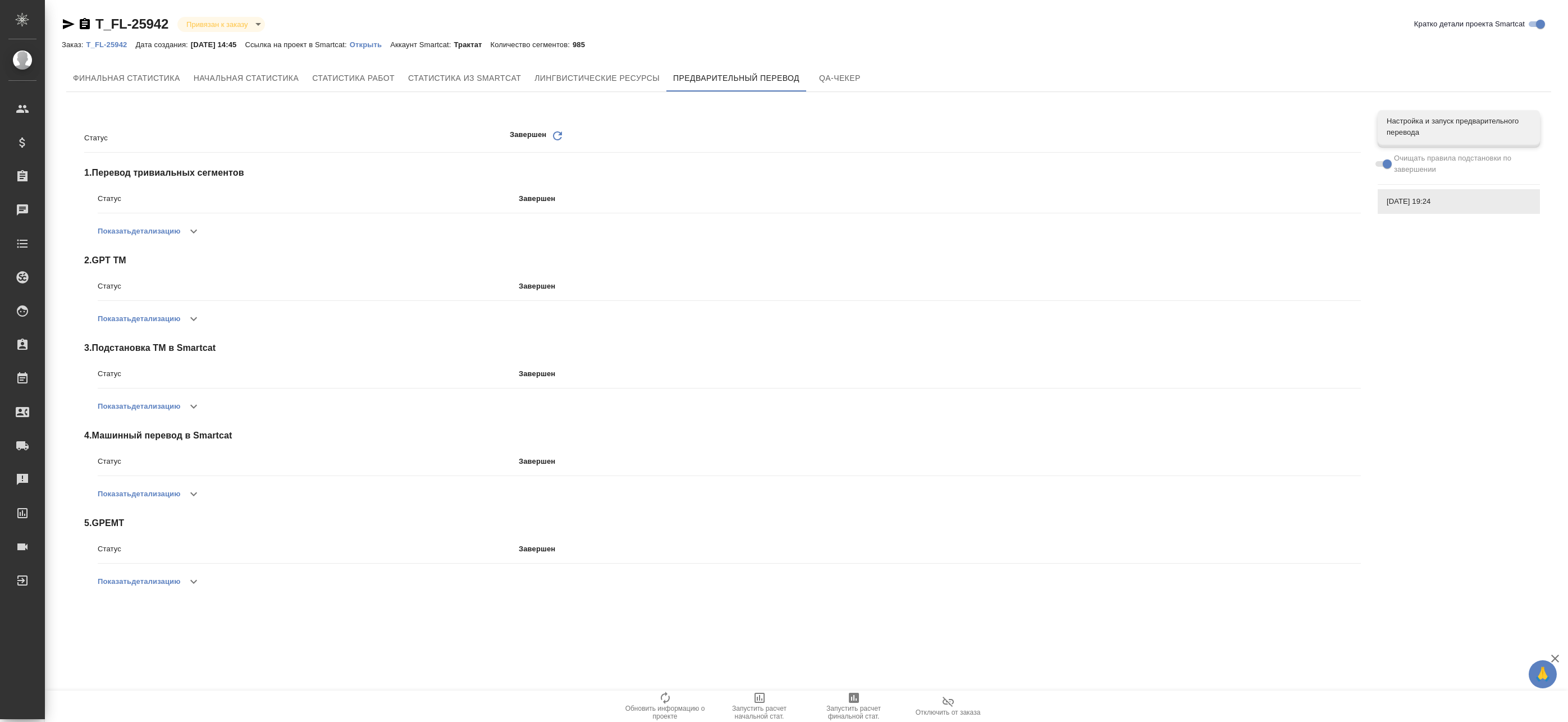
click at [200, 585] on icon "button" at bounding box center [194, 582] width 14 height 14
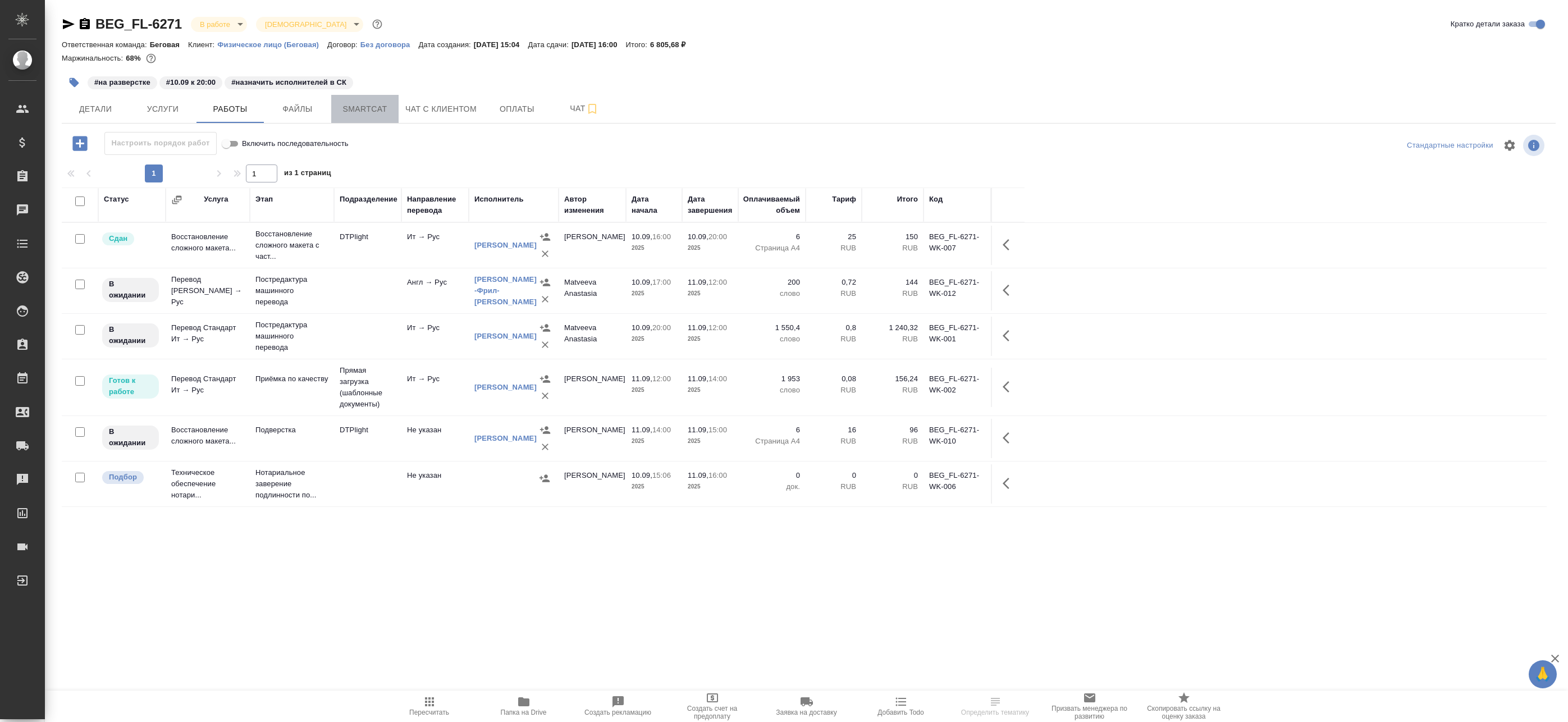
click at [391, 108] on span "Smartcat" at bounding box center [365, 109] width 54 height 14
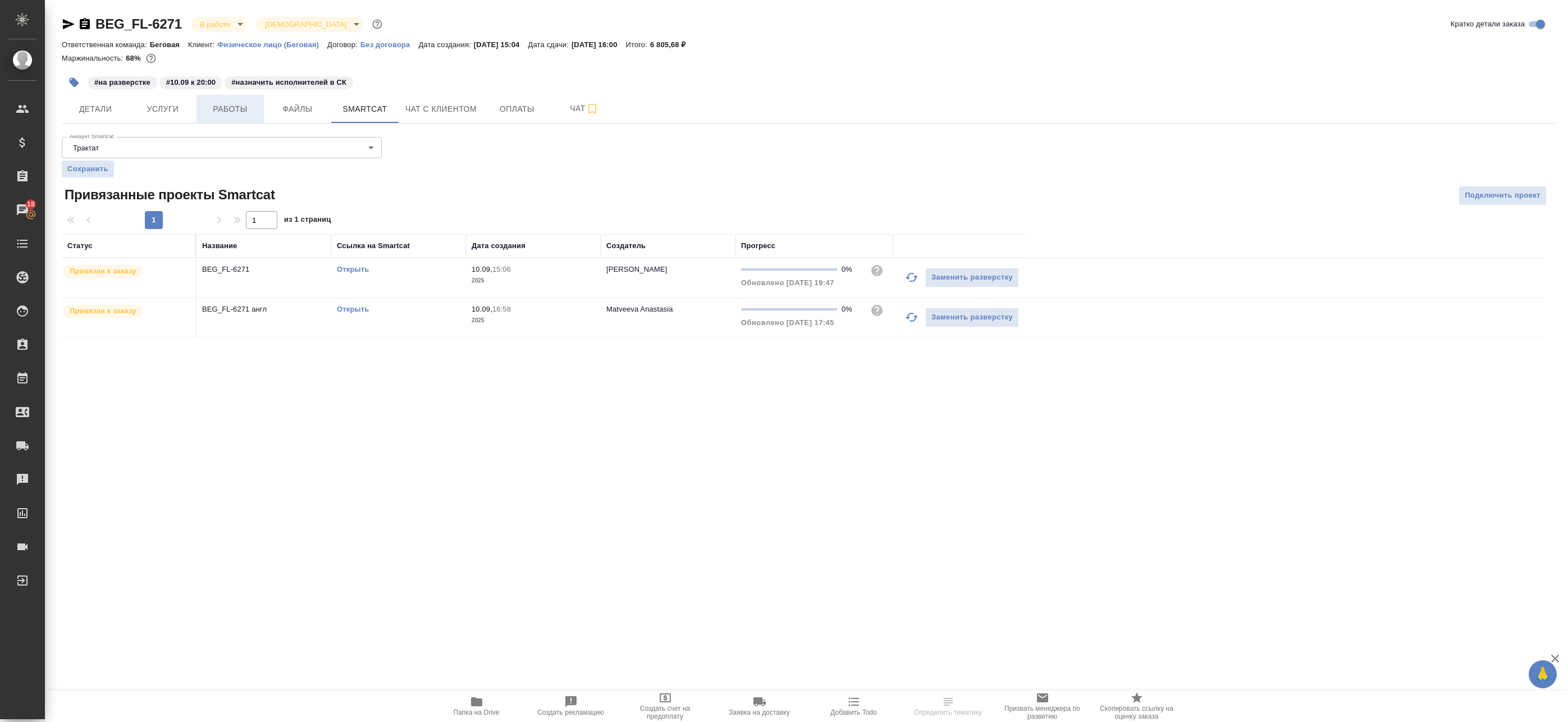
click at [219, 109] on span "Работы" at bounding box center [230, 109] width 54 height 14
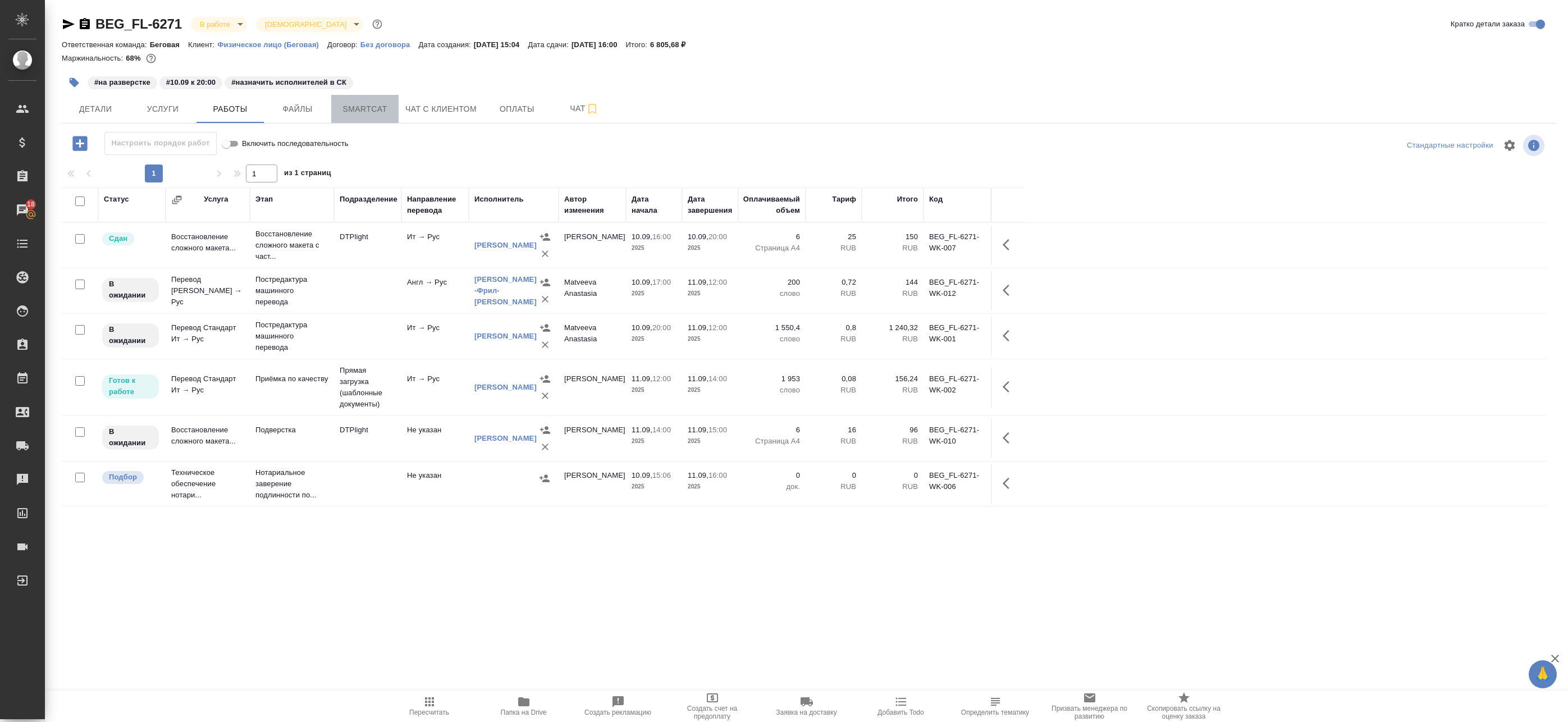
click at [357, 106] on span "Smartcat" at bounding box center [365, 109] width 54 height 14
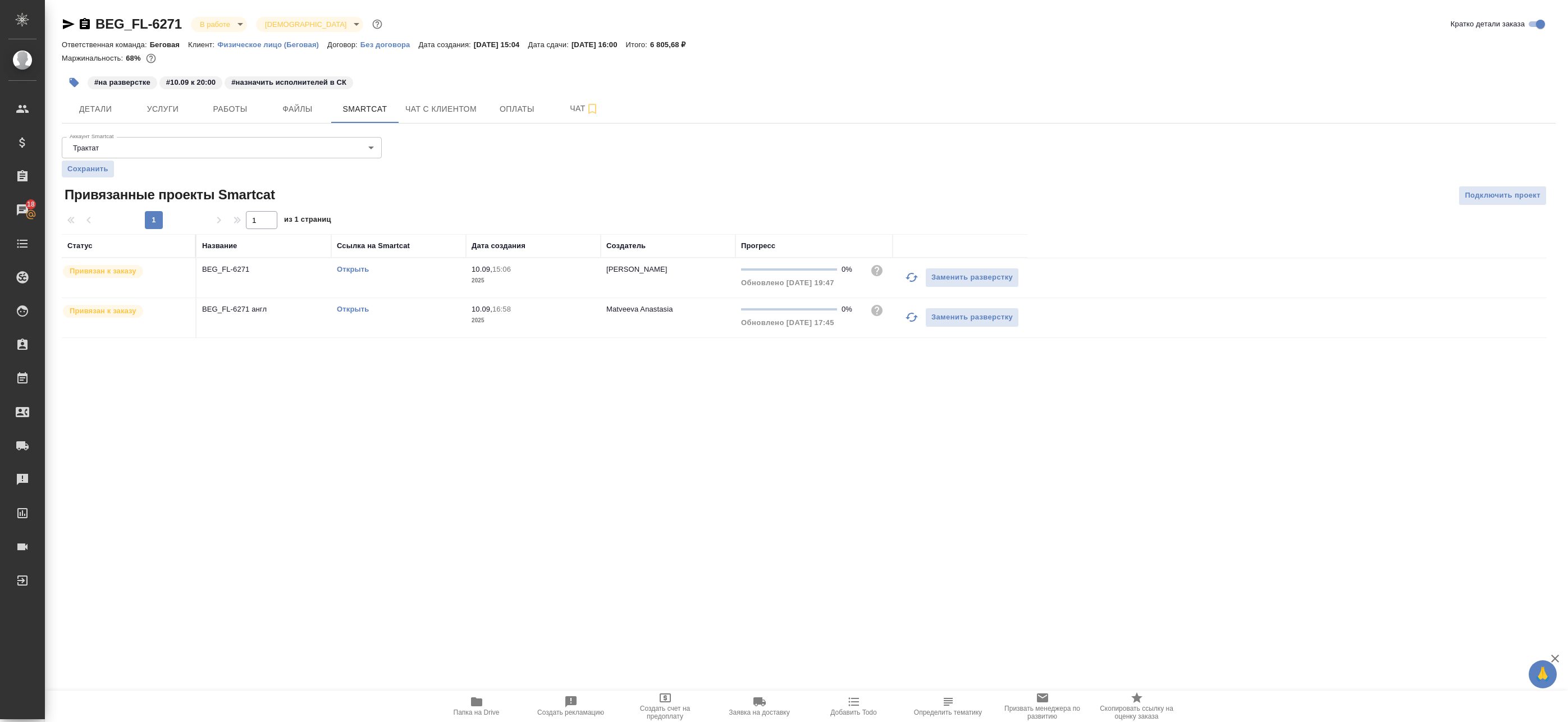
click at [361, 307] on link "Открыть" at bounding box center [352, 309] width 32 height 8
click at [560, 109] on span "Чат" at bounding box center [584, 109] width 54 height 14
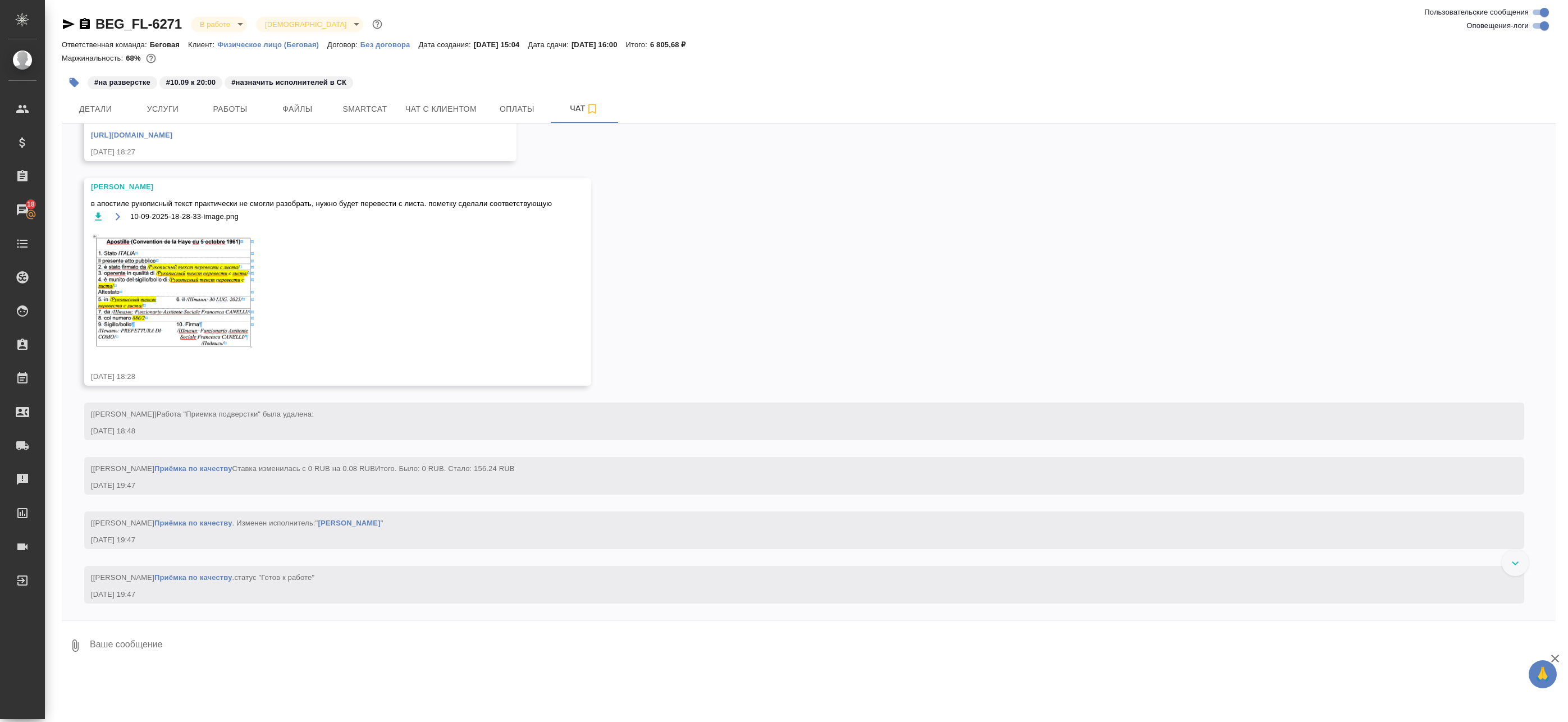
scroll to position [5253, 0]
click at [242, 100] on button "Работы" at bounding box center [230, 109] width 68 height 28
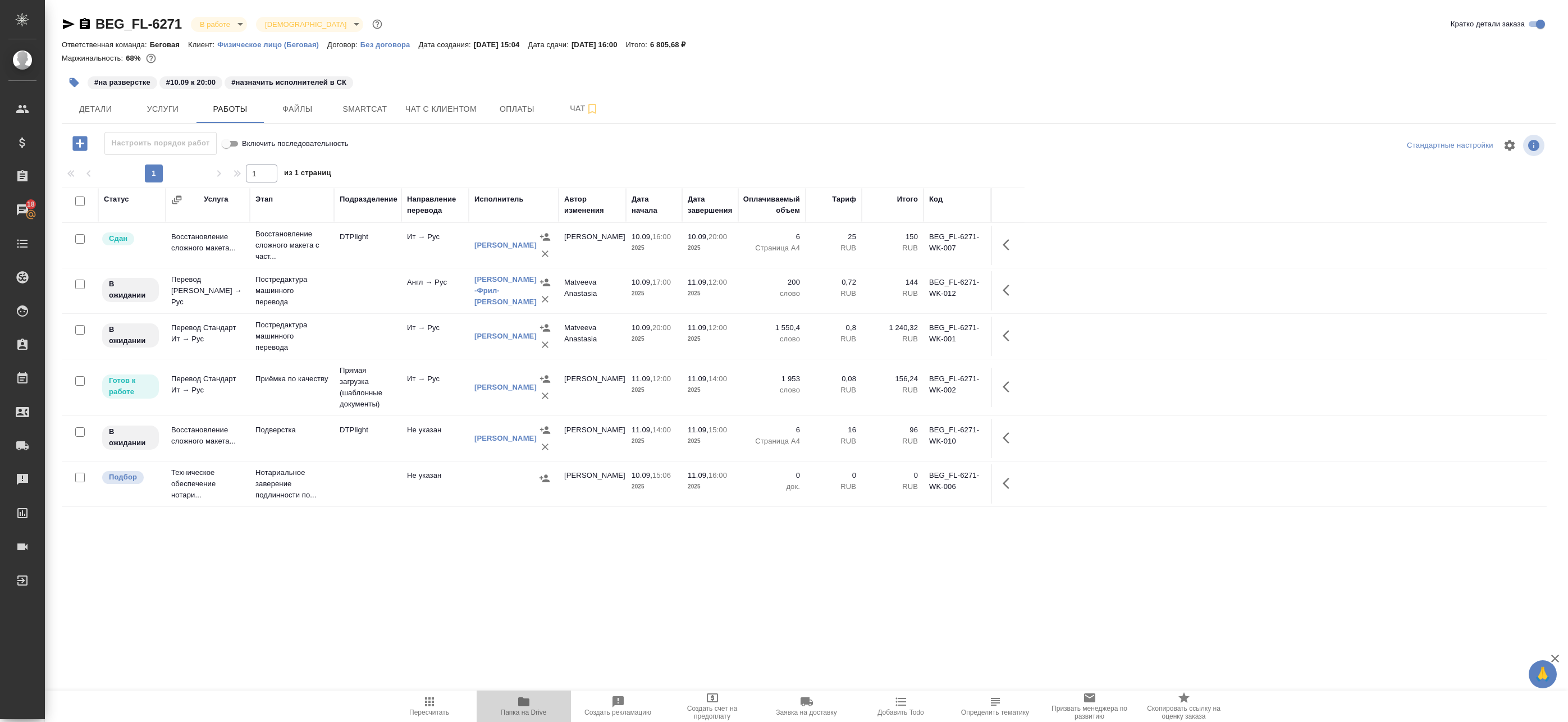
click at [521, 702] on icon "button" at bounding box center [524, 702] width 11 height 9
click at [411, 396] on td "Ит → Рус" at bounding box center [435, 387] width 68 height 40
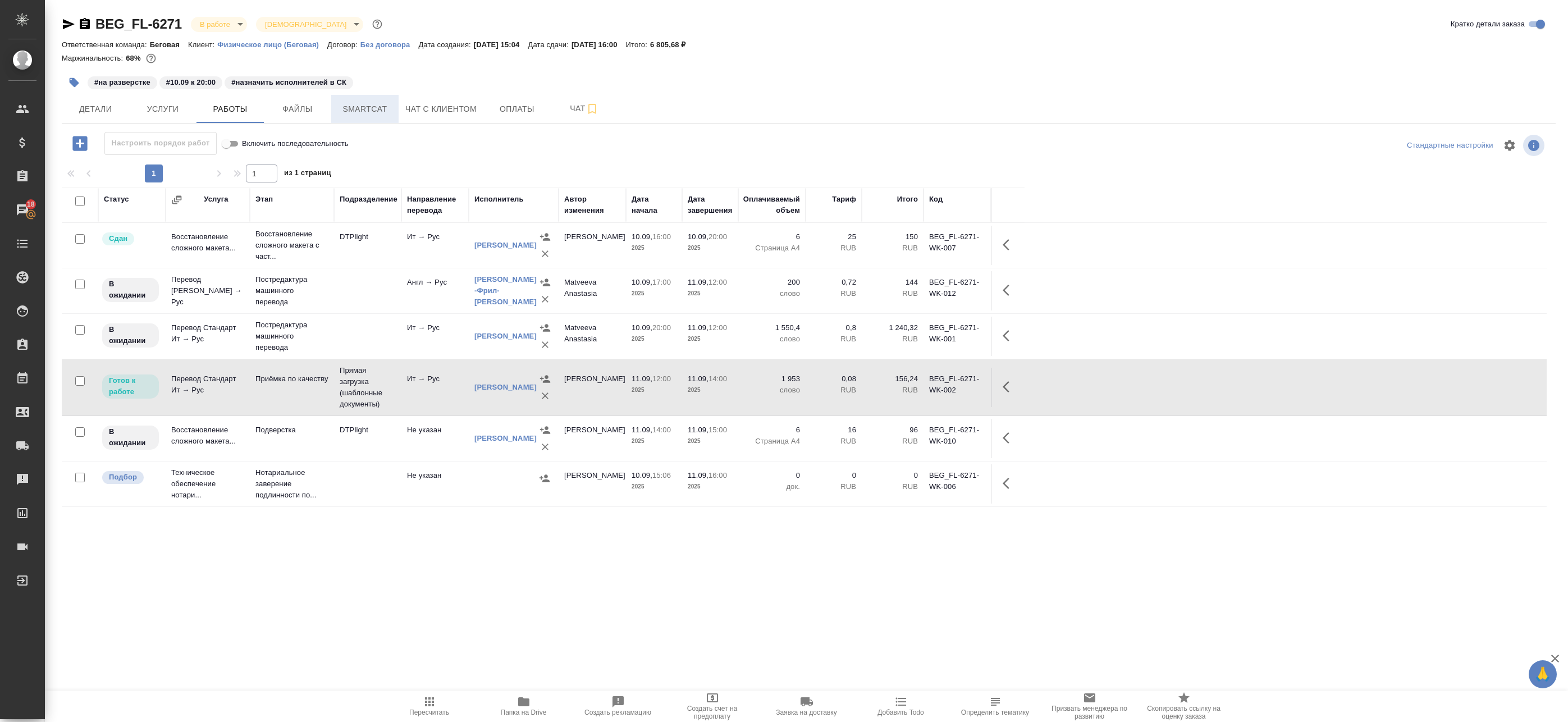
click at [358, 117] on button "Smartcat" at bounding box center [365, 109] width 68 height 28
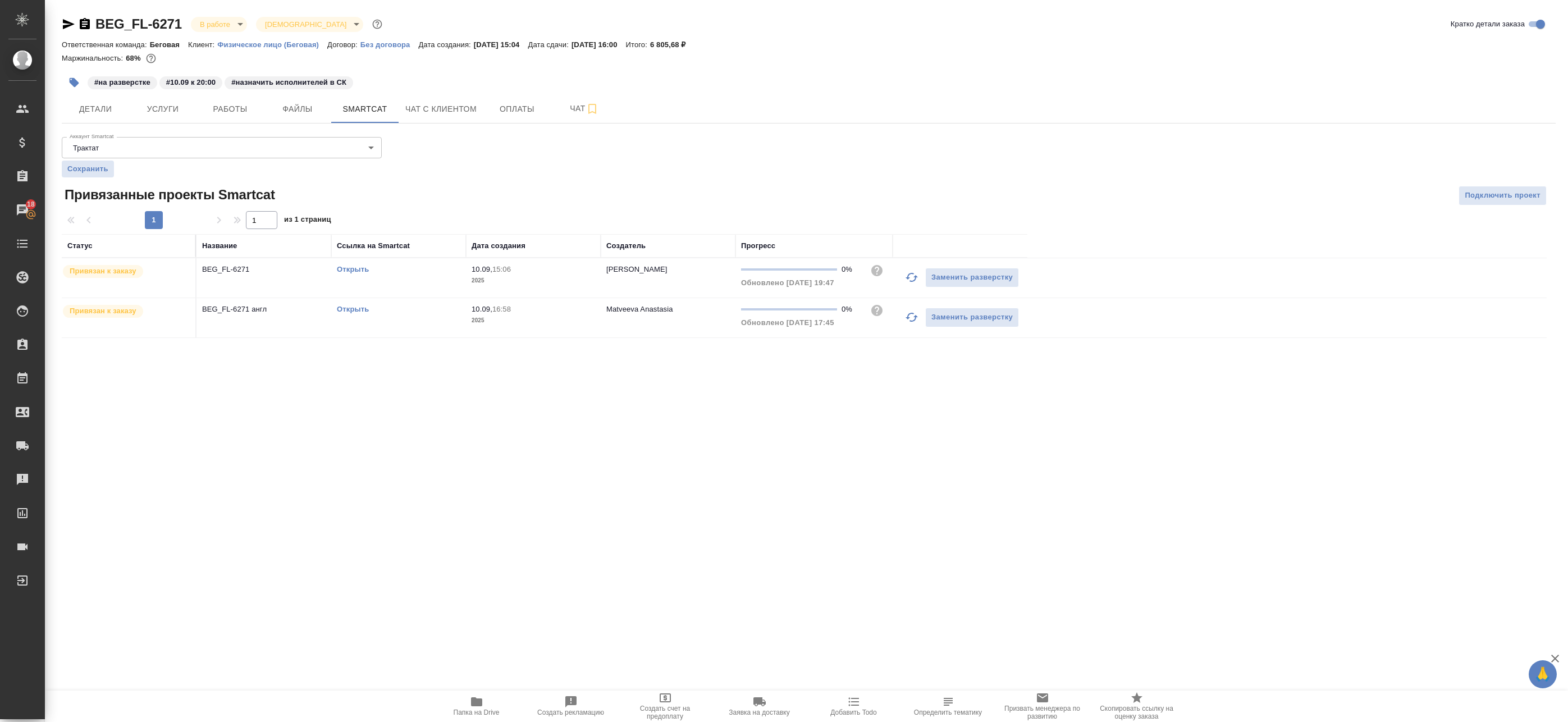
click at [341, 266] on link "Открыть" at bounding box center [352, 269] width 32 height 8
click at [237, 109] on span "Работы" at bounding box center [230, 109] width 54 height 14
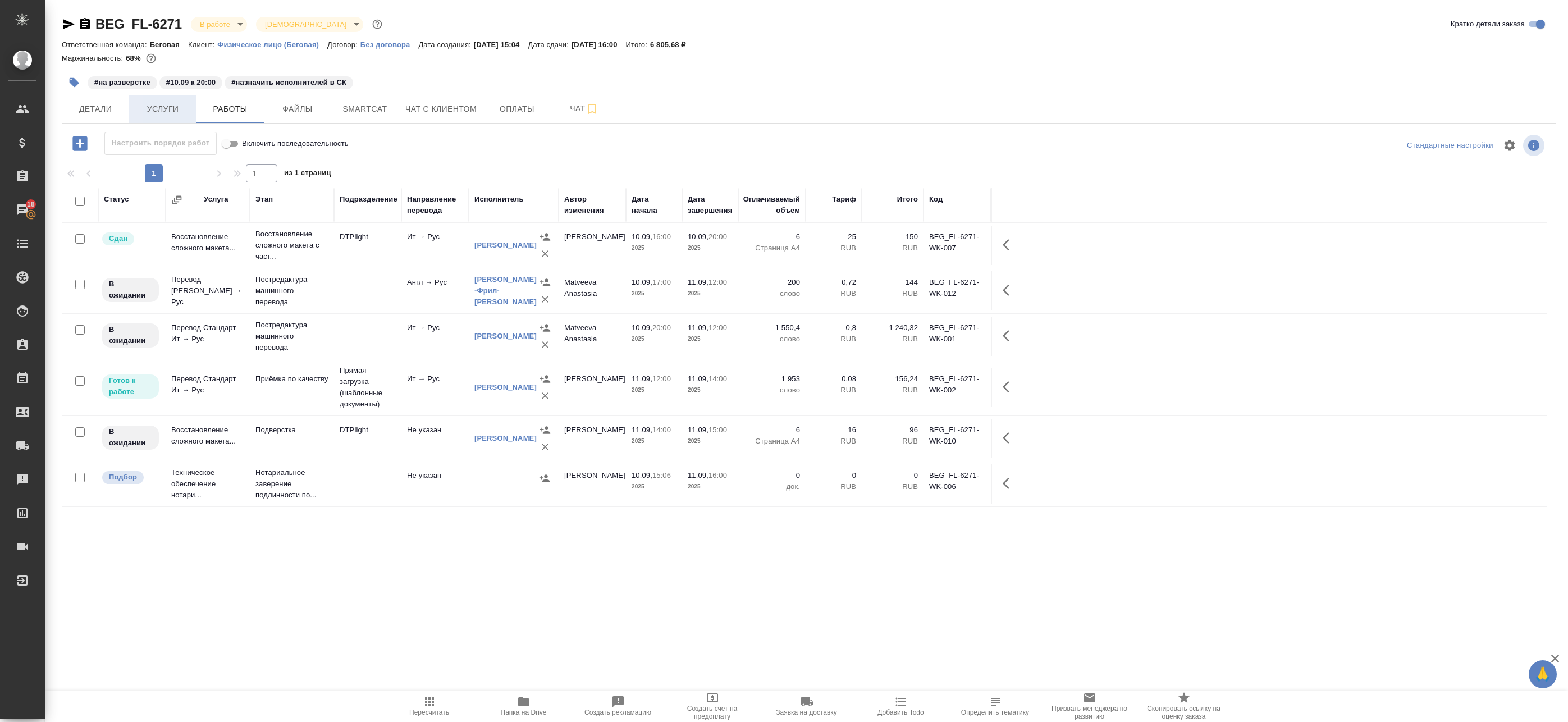
click at [173, 106] on span "Услуги" at bounding box center [163, 109] width 54 height 14
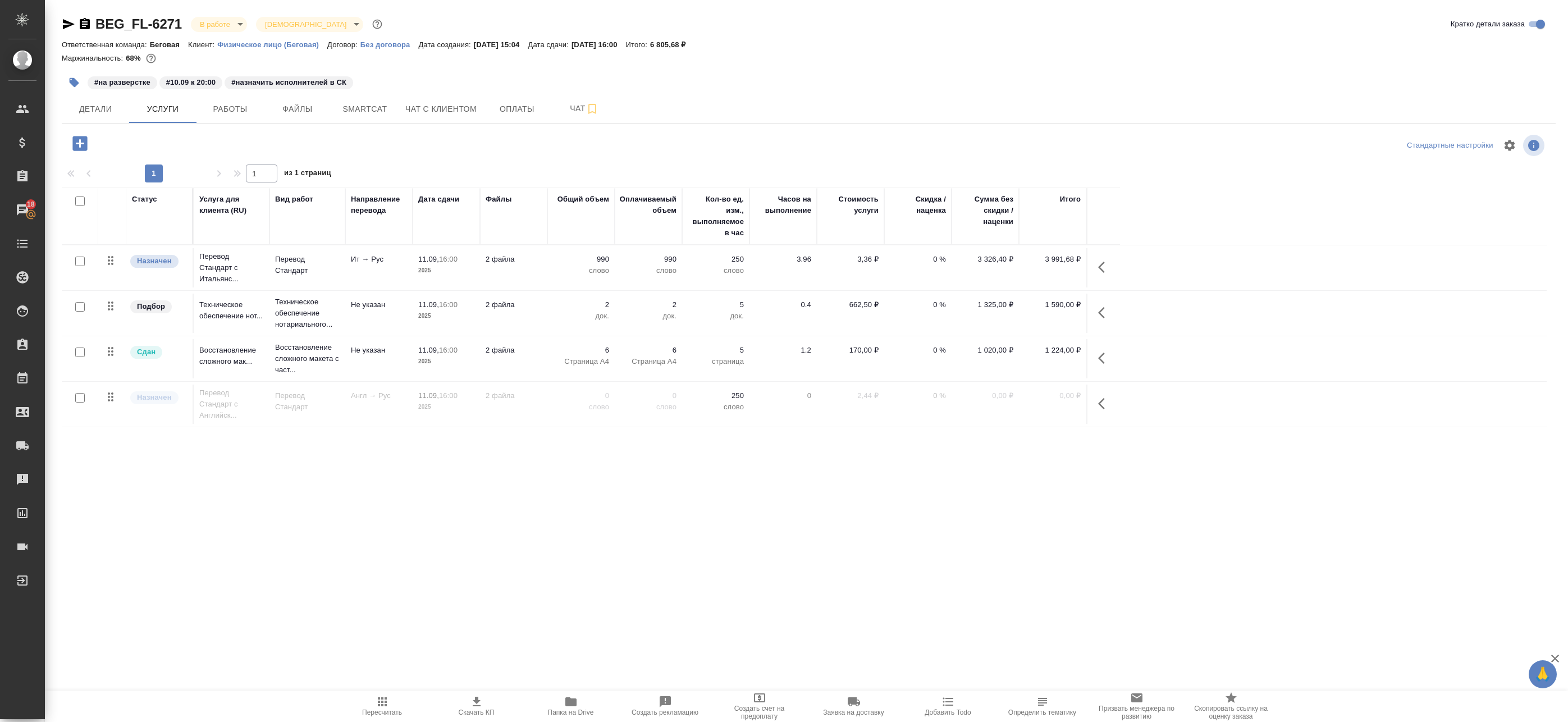
click at [83, 258] on input "checkbox" at bounding box center [80, 262] width 10 height 10
checkbox input "true"
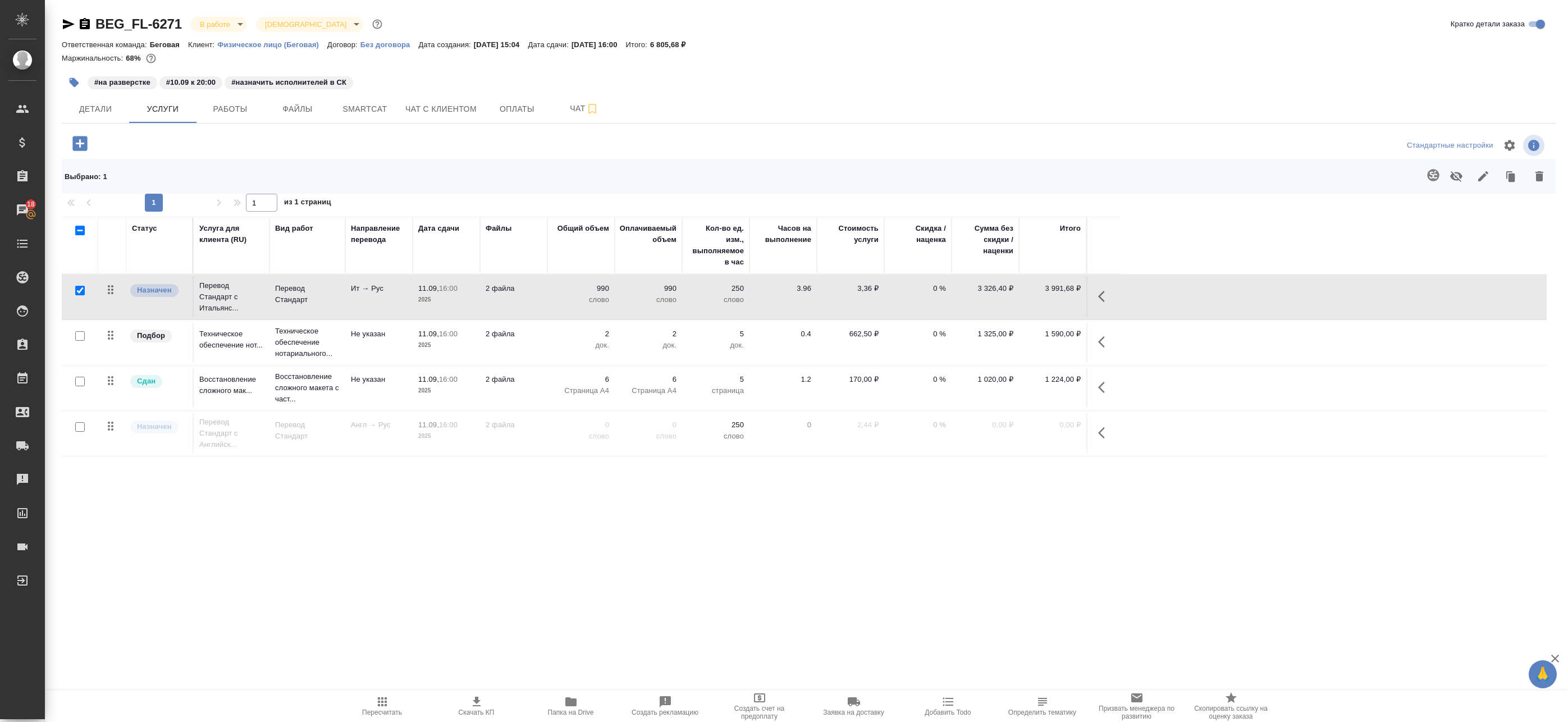
click at [1102, 298] on icon "button" at bounding box center [1105, 296] width 14 height 14
click at [995, 296] on icon "button" at bounding box center [996, 296] width 14 height 14
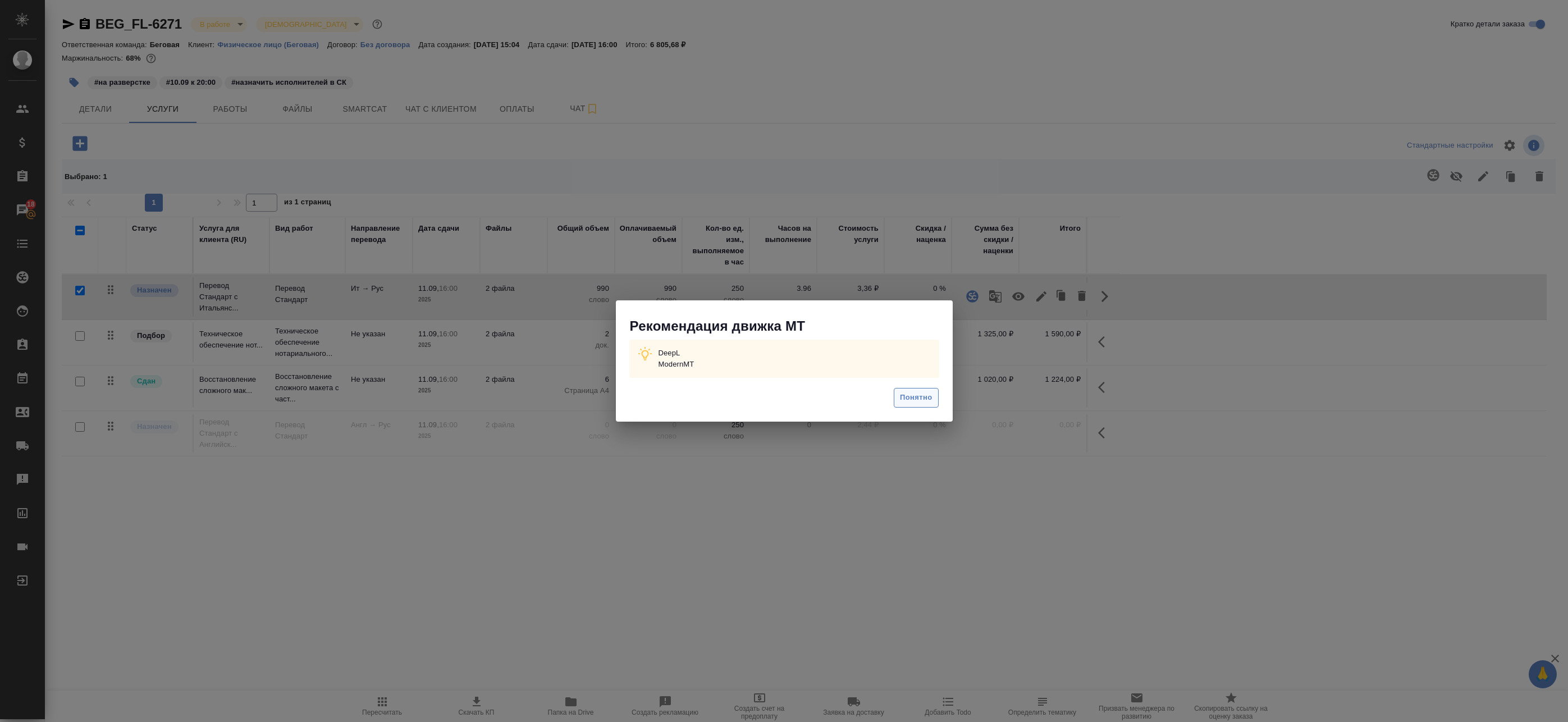
click at [931, 393] on span "Понятно" at bounding box center [916, 398] width 32 height 13
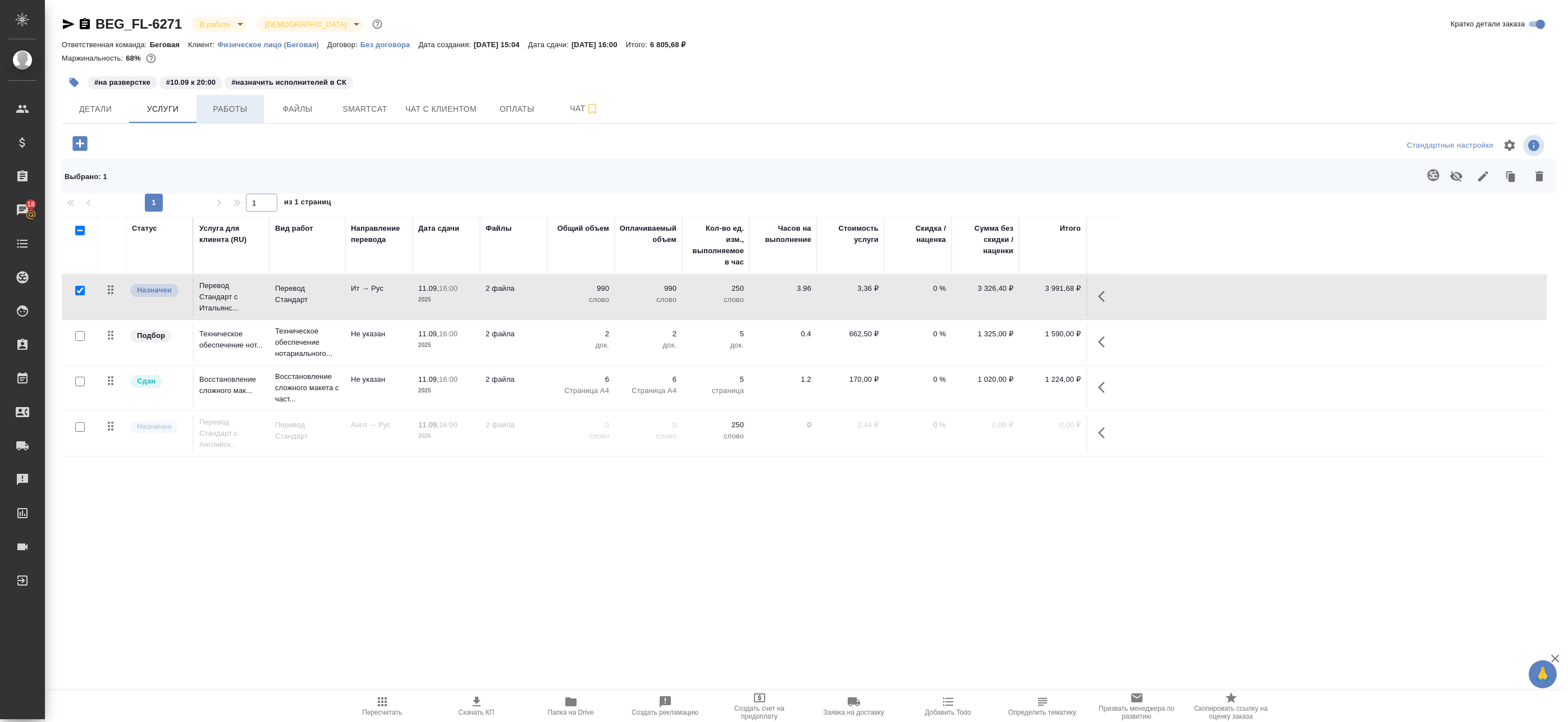
click at [251, 109] on span "Работы" at bounding box center [230, 109] width 54 height 14
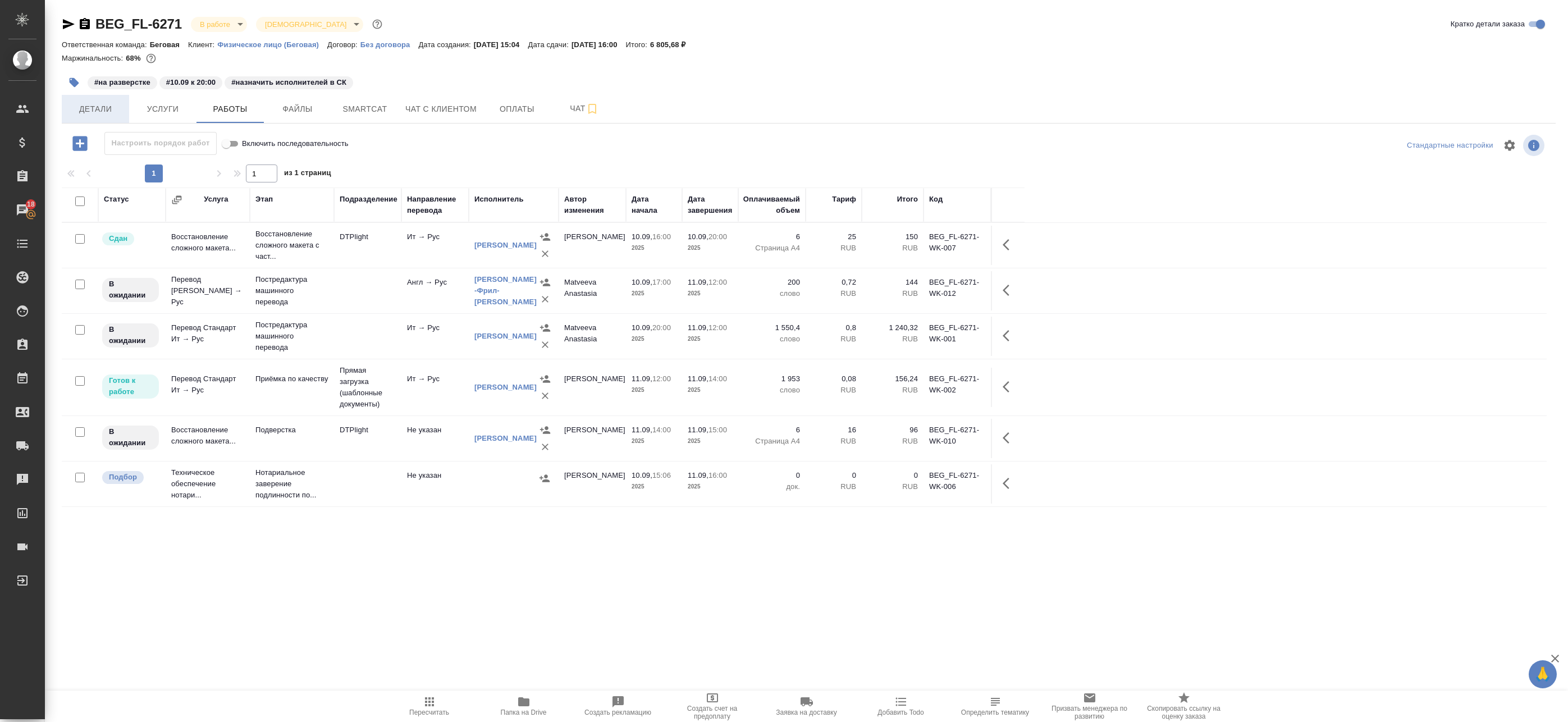
click at [89, 100] on button "Детали" at bounding box center [95, 109] width 68 height 28
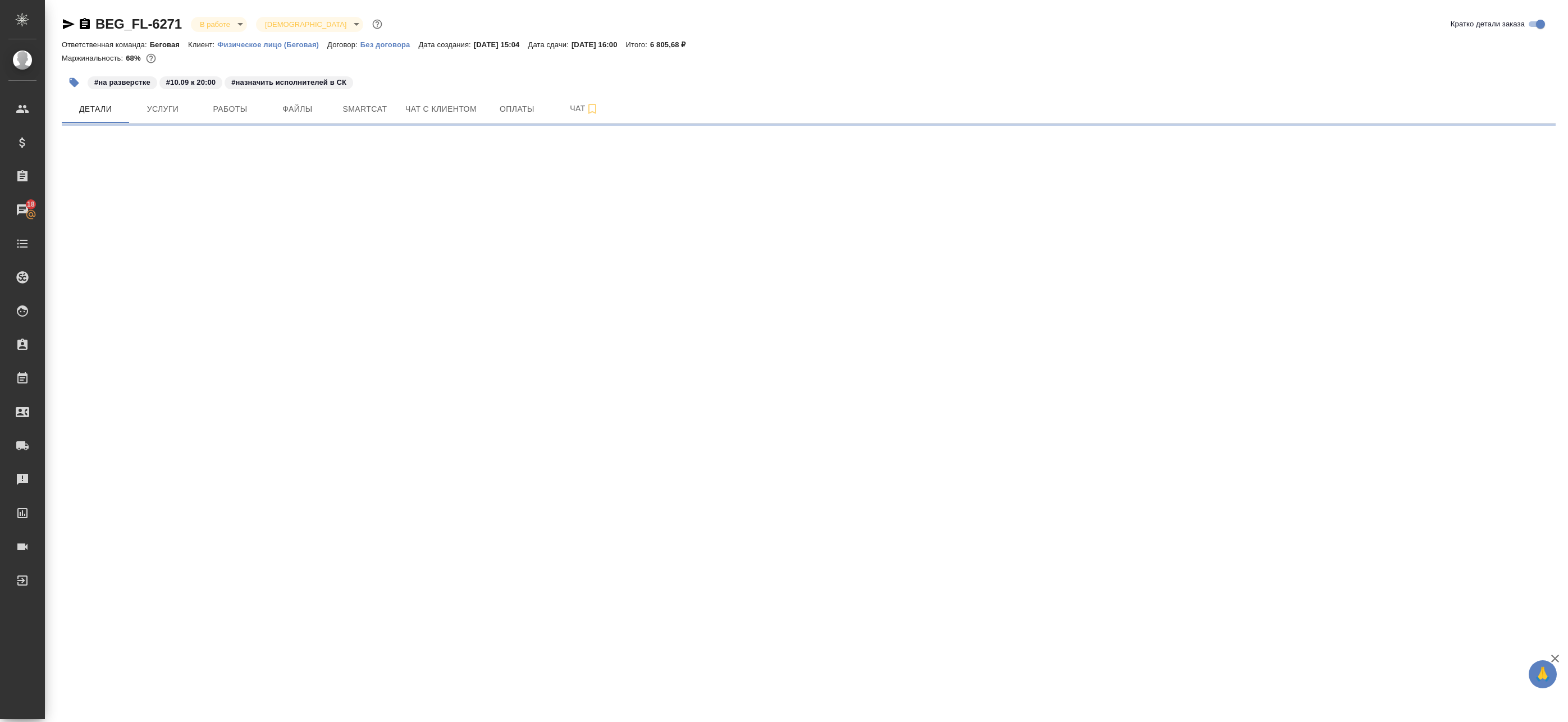
select select "RU"
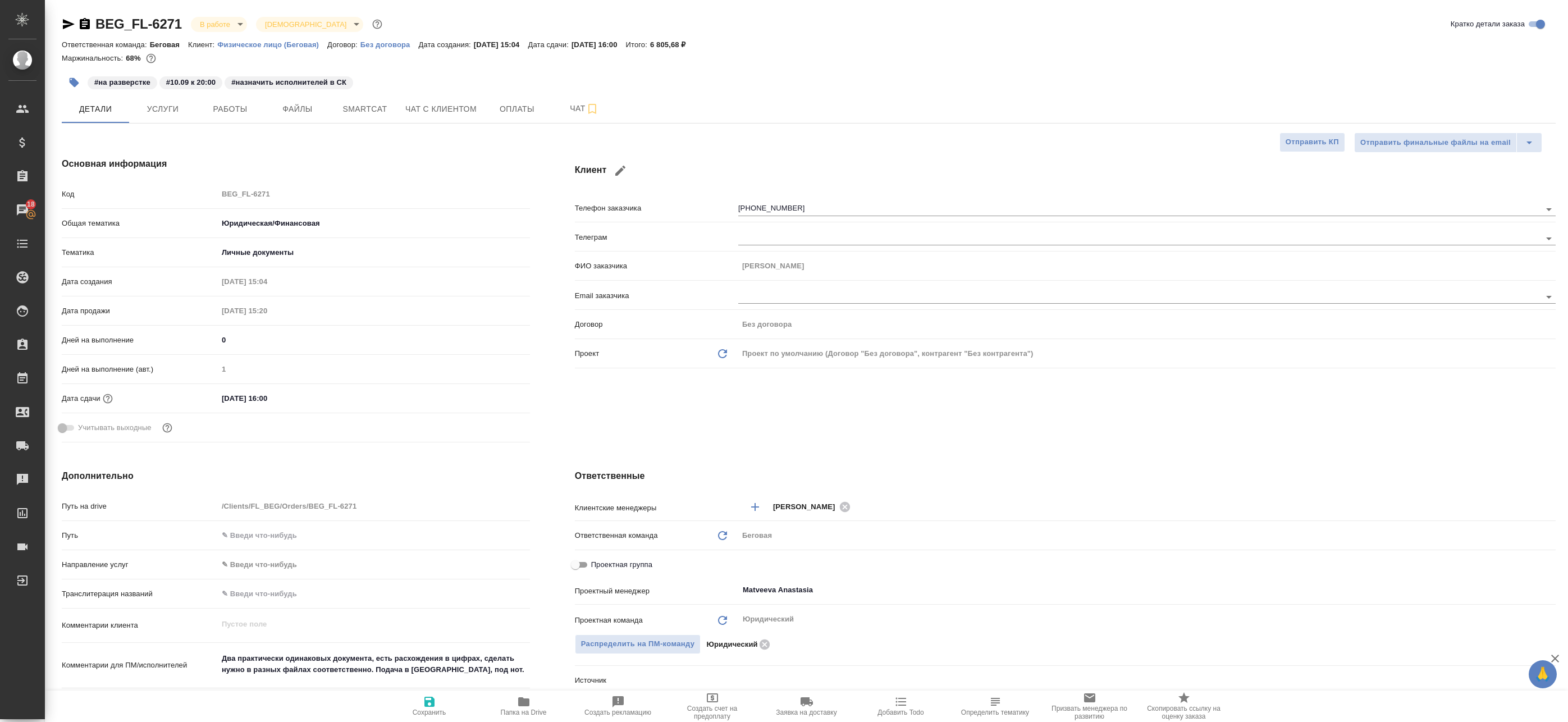
type textarea "x"
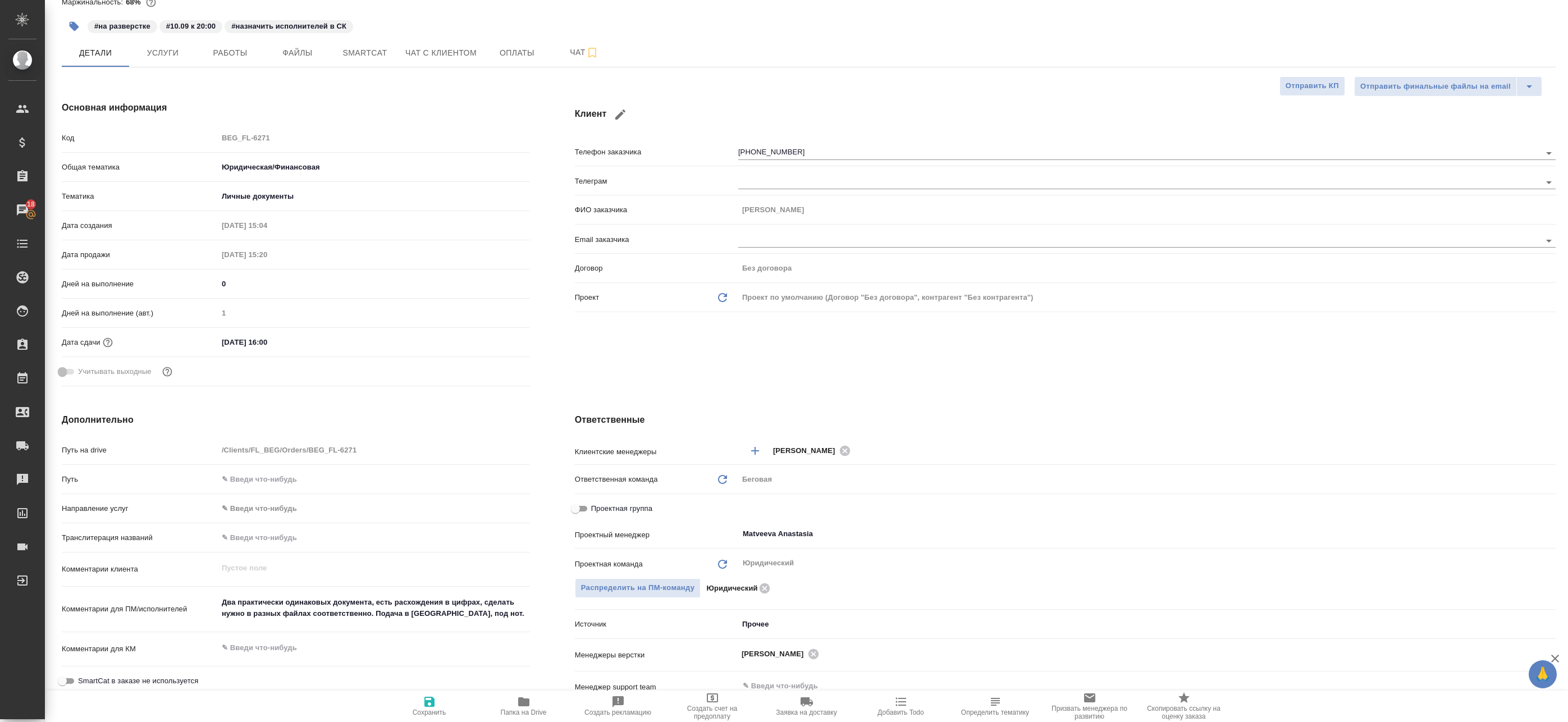
click at [600, 506] on span "Проектная группа" at bounding box center [622, 509] width 61 height 11
click at [596, 506] on input "Проектная группа" at bounding box center [575, 509] width 40 height 14
checkbox input "true"
type textarea "x"
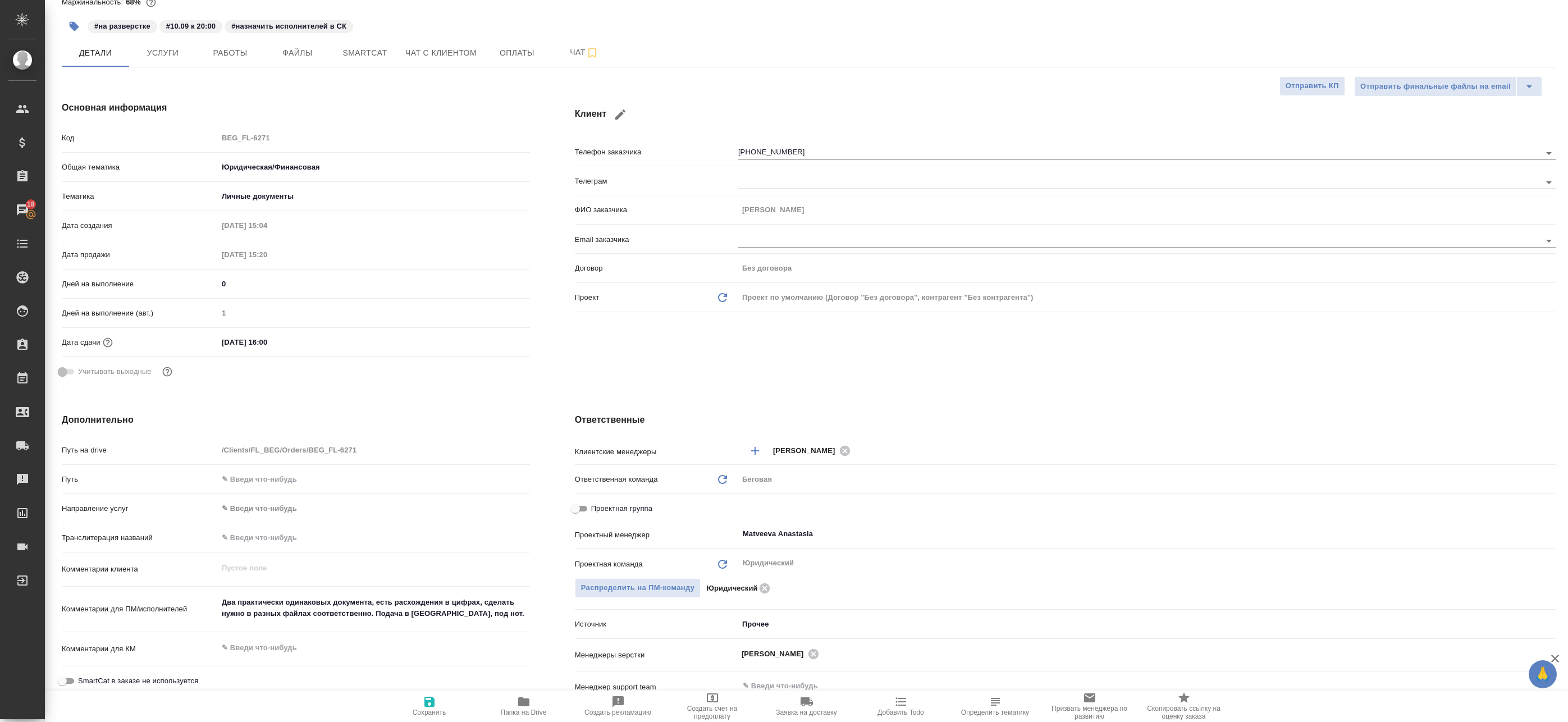
type textarea "x"
click at [773, 533] on input "Не назначен" at bounding box center [890, 534] width 296 height 14
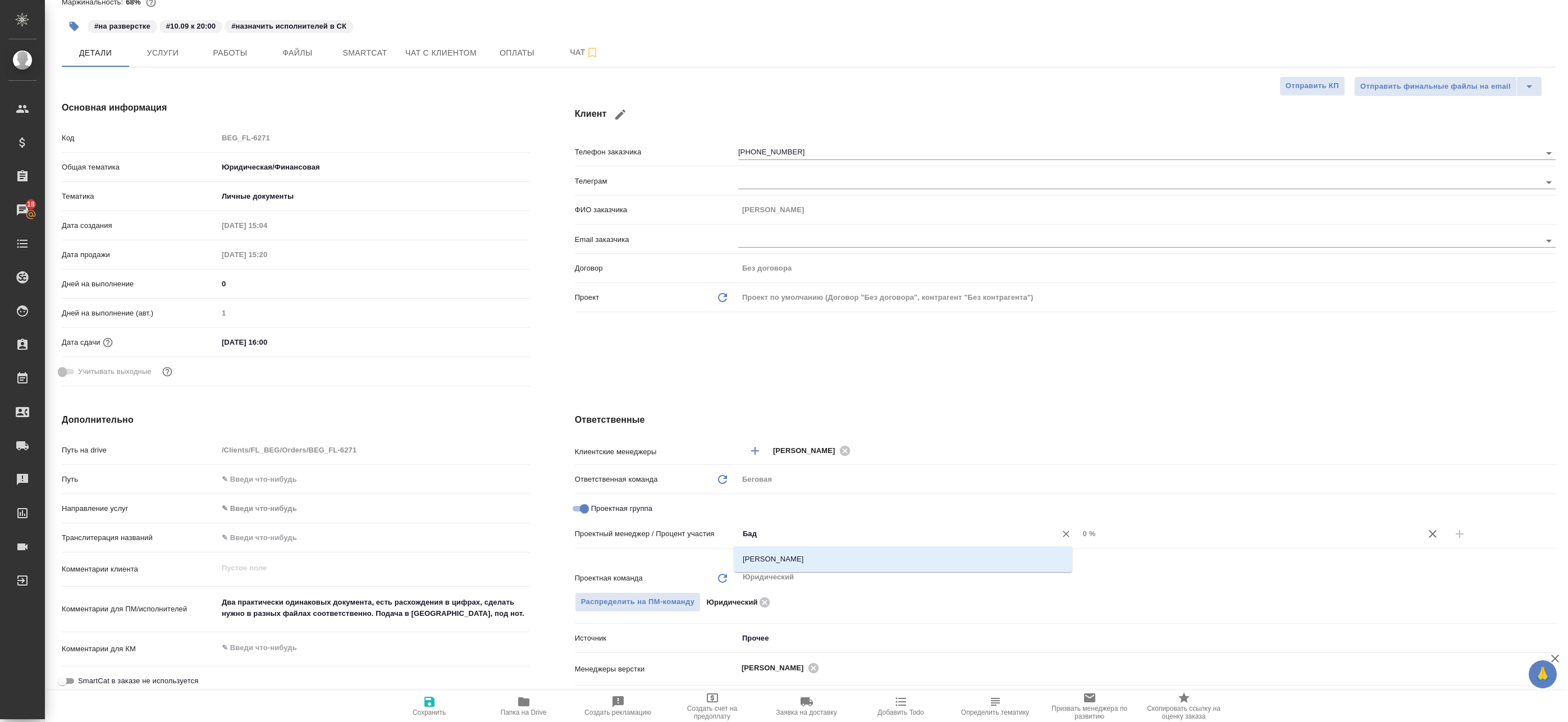
type input "Бада"
click at [860, 561] on li "[PERSON_NAME]" at bounding box center [903, 559] width 339 height 20
type textarea "x"
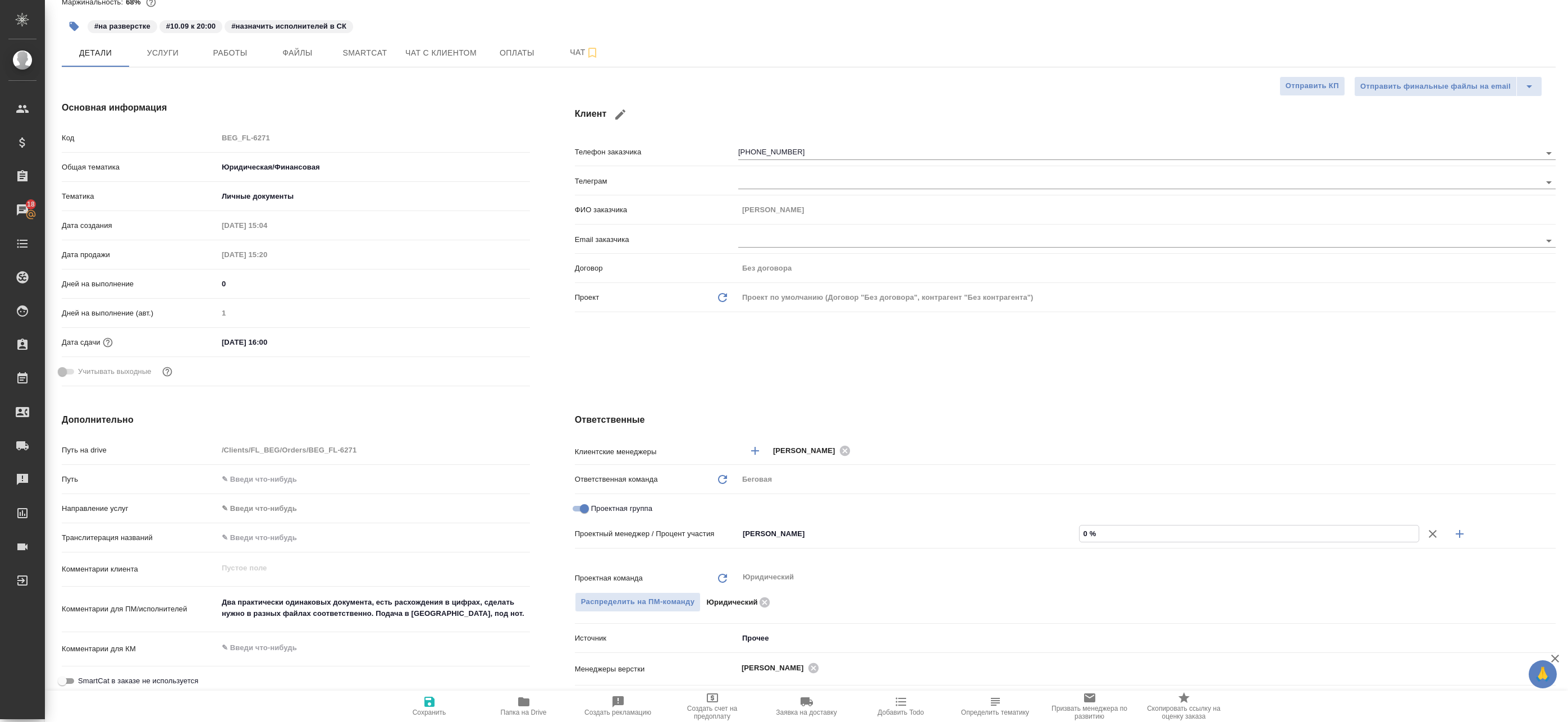
click at [1106, 538] on input "0 %" at bounding box center [1249, 533] width 339 height 16
type textarea "x"
type input "01 %"
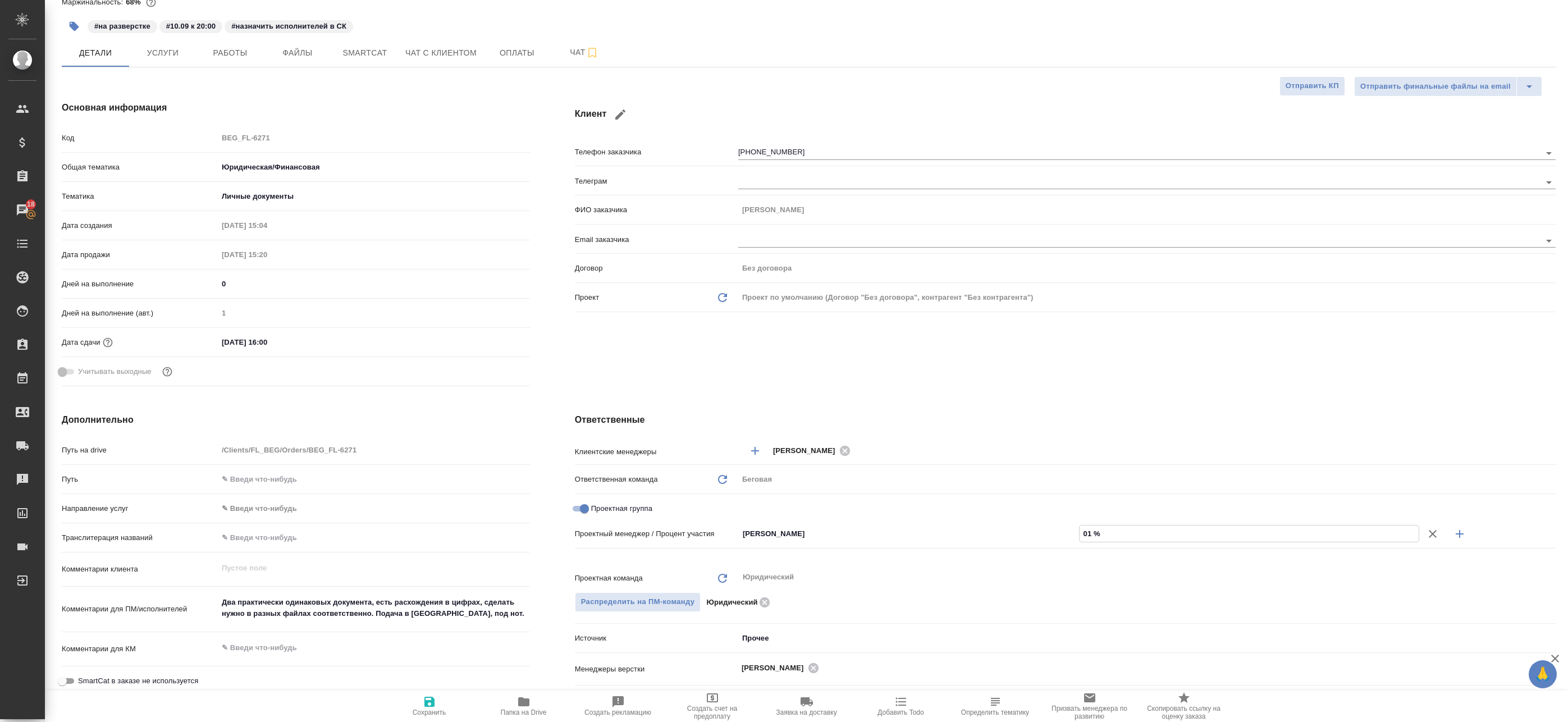
type textarea "x"
type input "0 %"
type textarea "x"
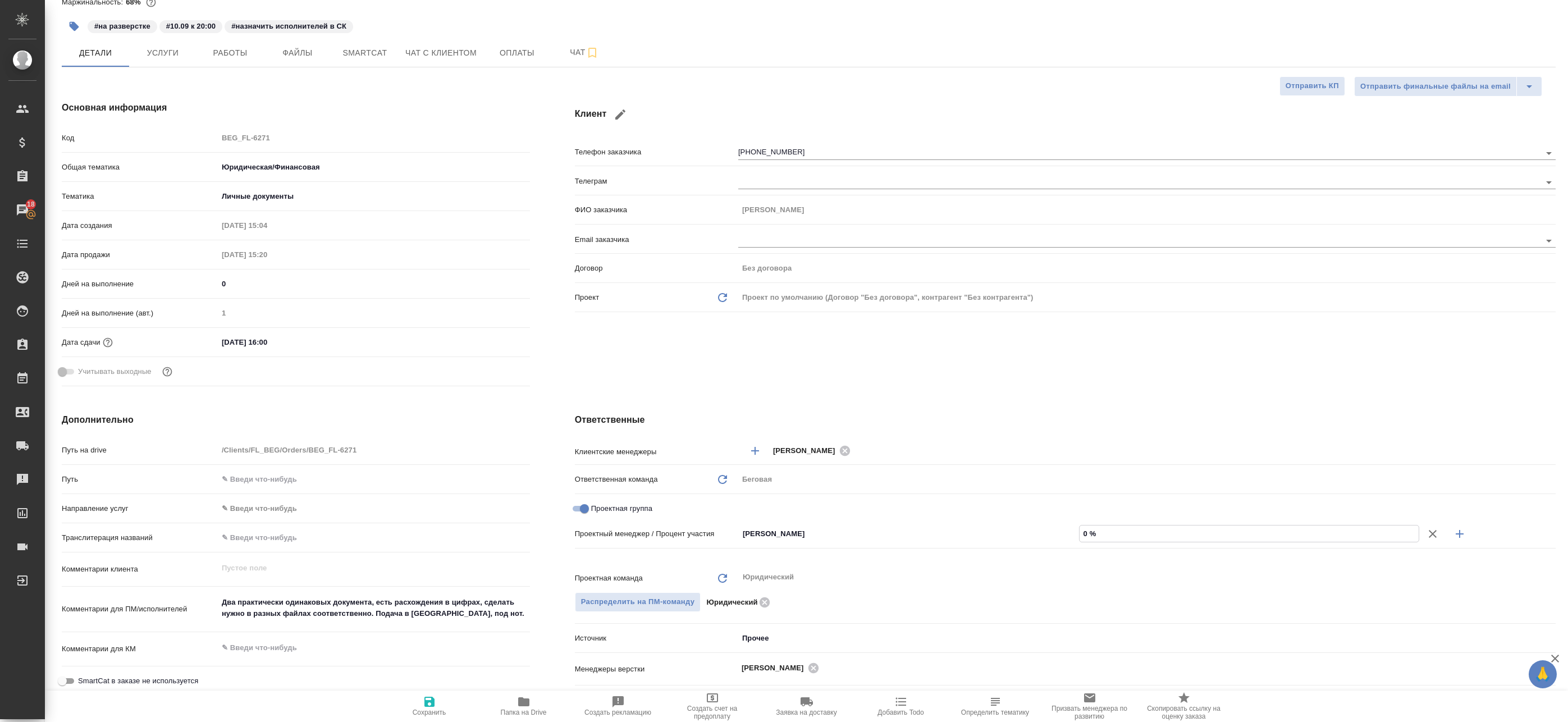
type textarea "x"
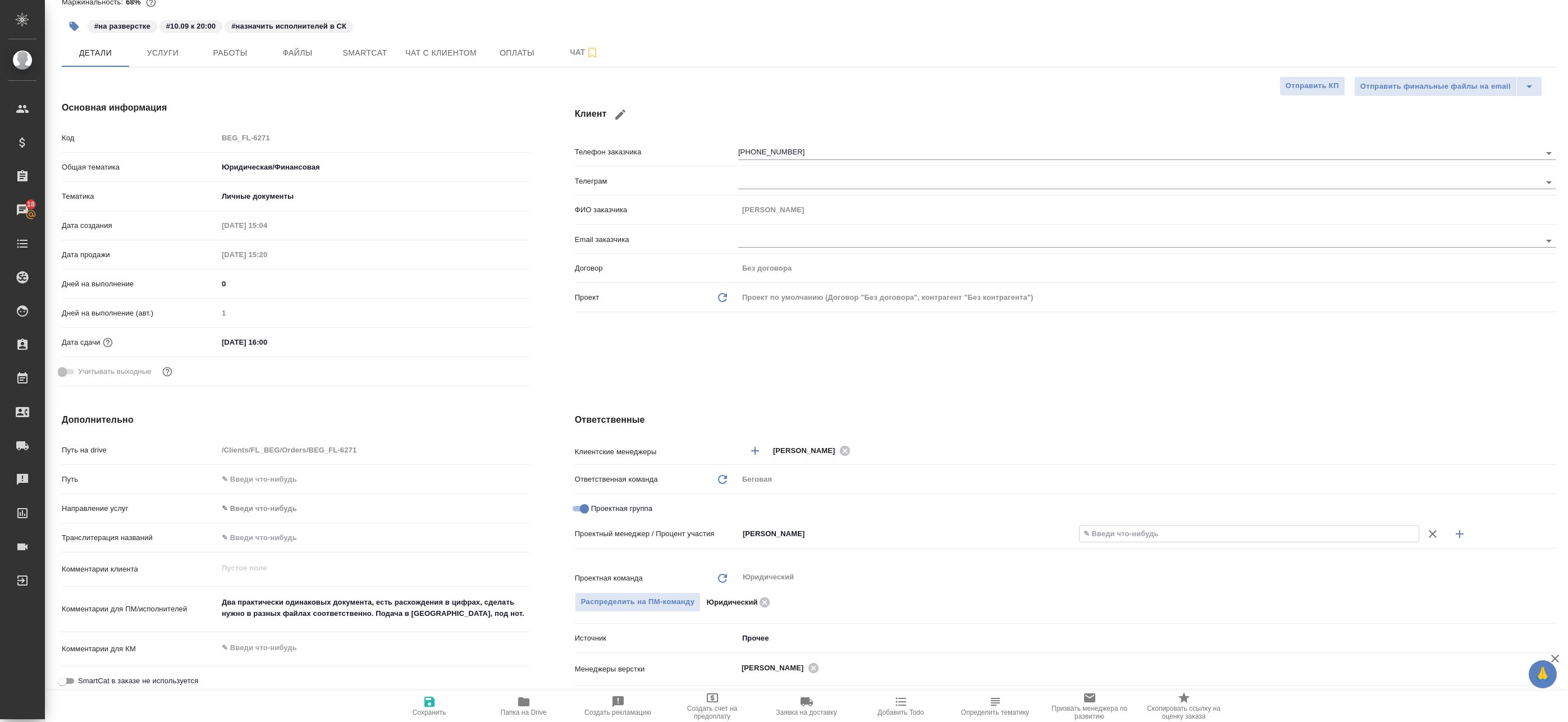
type input "1 %"
type textarea "x"
type input "10 %"
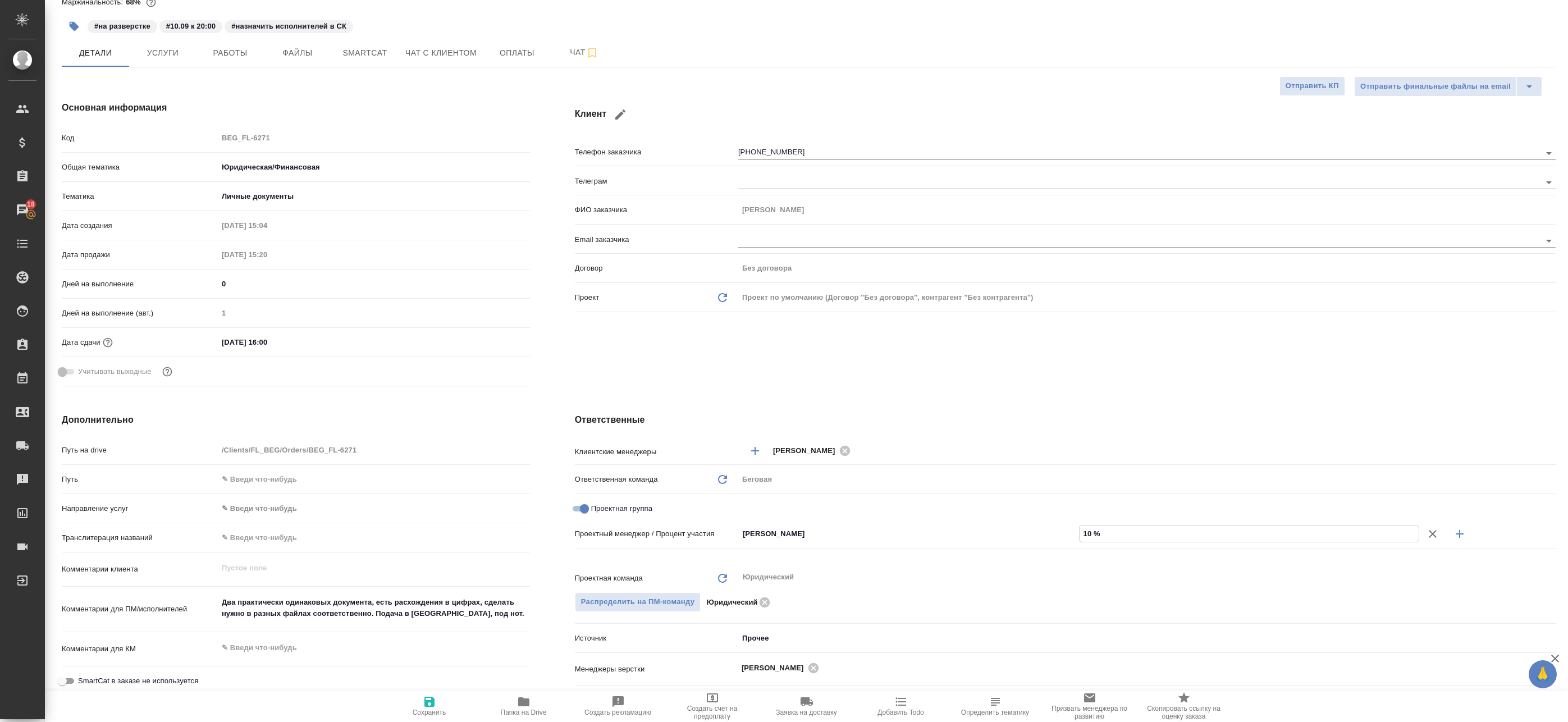
click at [1453, 535] on icon "button" at bounding box center [1459, 534] width 14 height 14
type textarea "x"
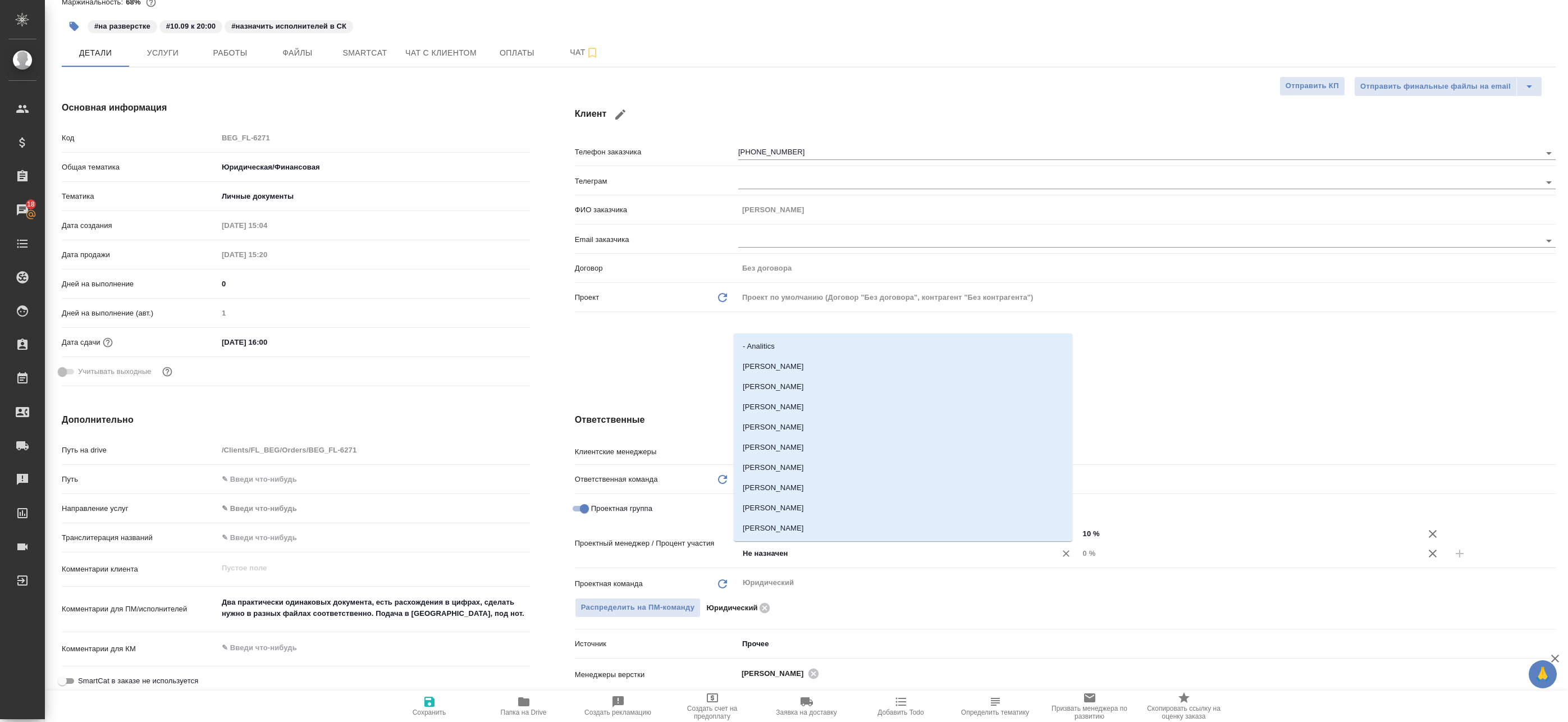
click at [851, 554] on input "Не назначен" at bounding box center [890, 554] width 296 height 14
type input "М"
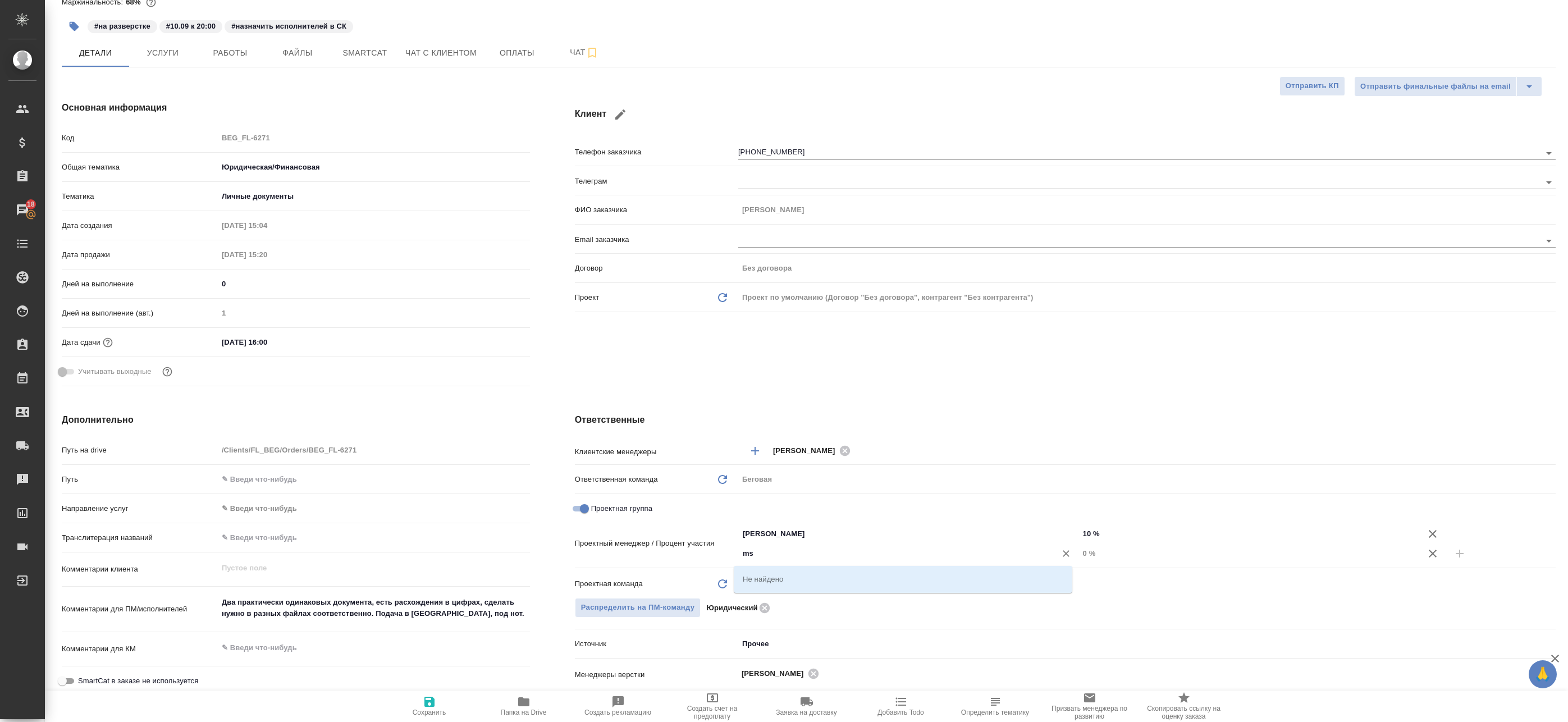
type input "m"
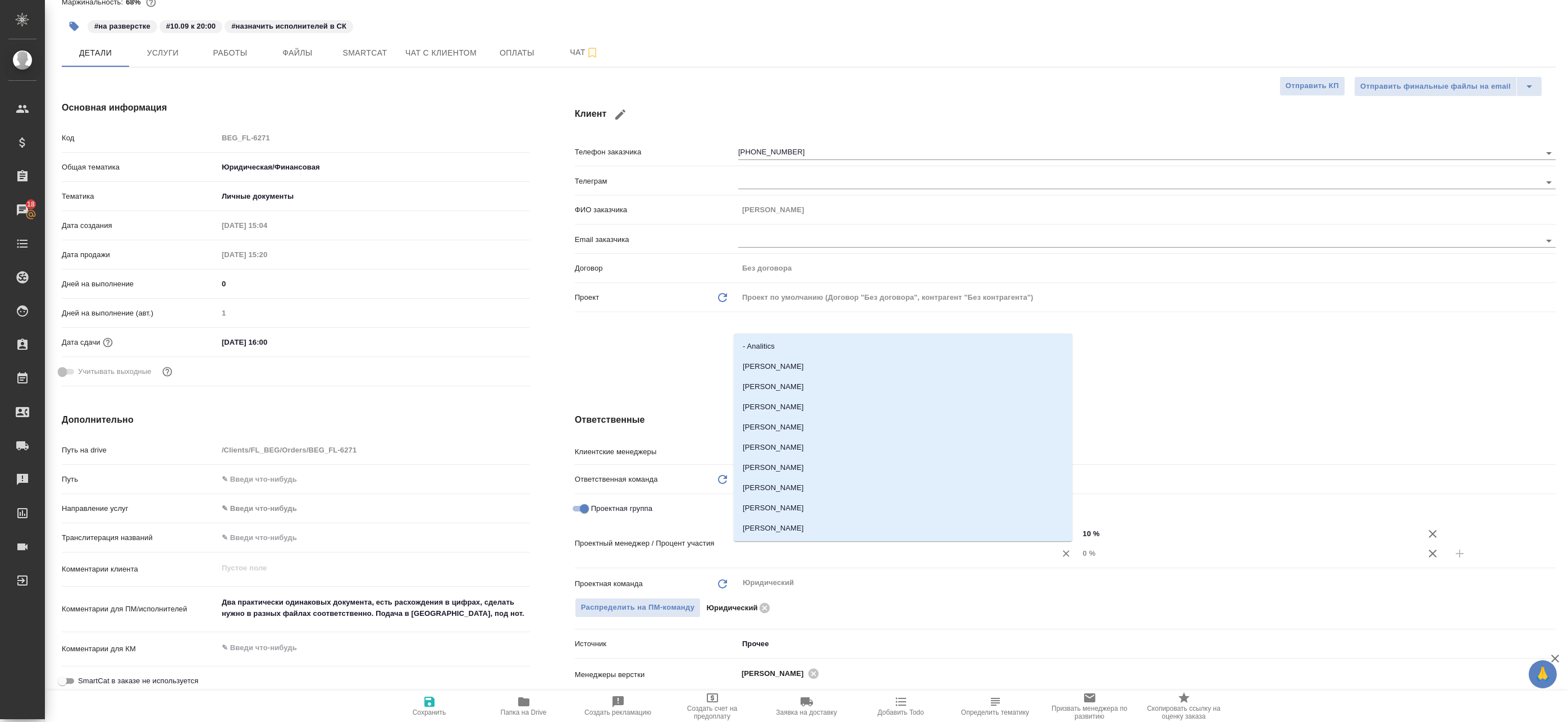
type input "a"
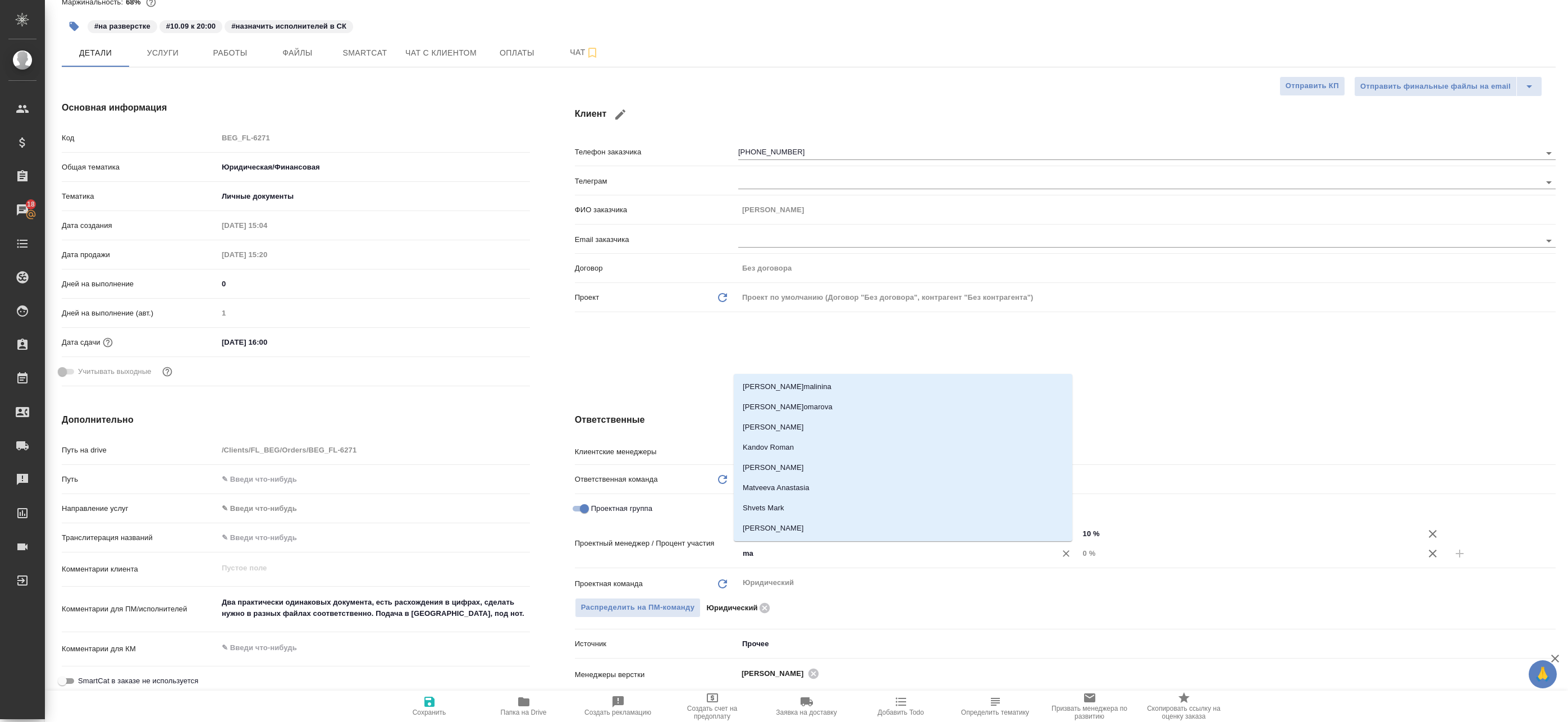
type input "mat"
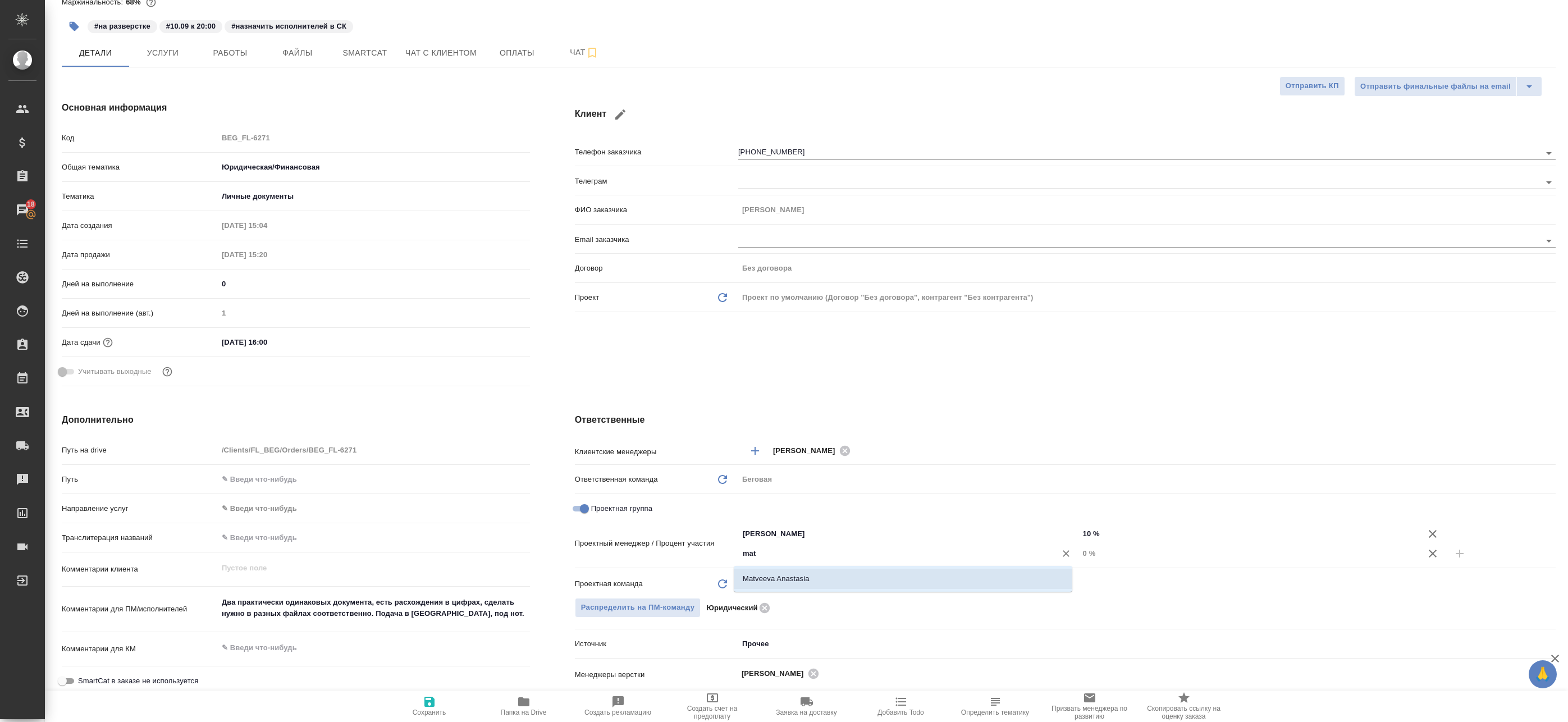
click at [871, 571] on li "Matveeva Anastasia" at bounding box center [903, 579] width 339 height 20
type textarea "x"
drag, startPoint x: 1088, startPoint y: 557, endPoint x: 1041, endPoint y: 554, distance: 47.1
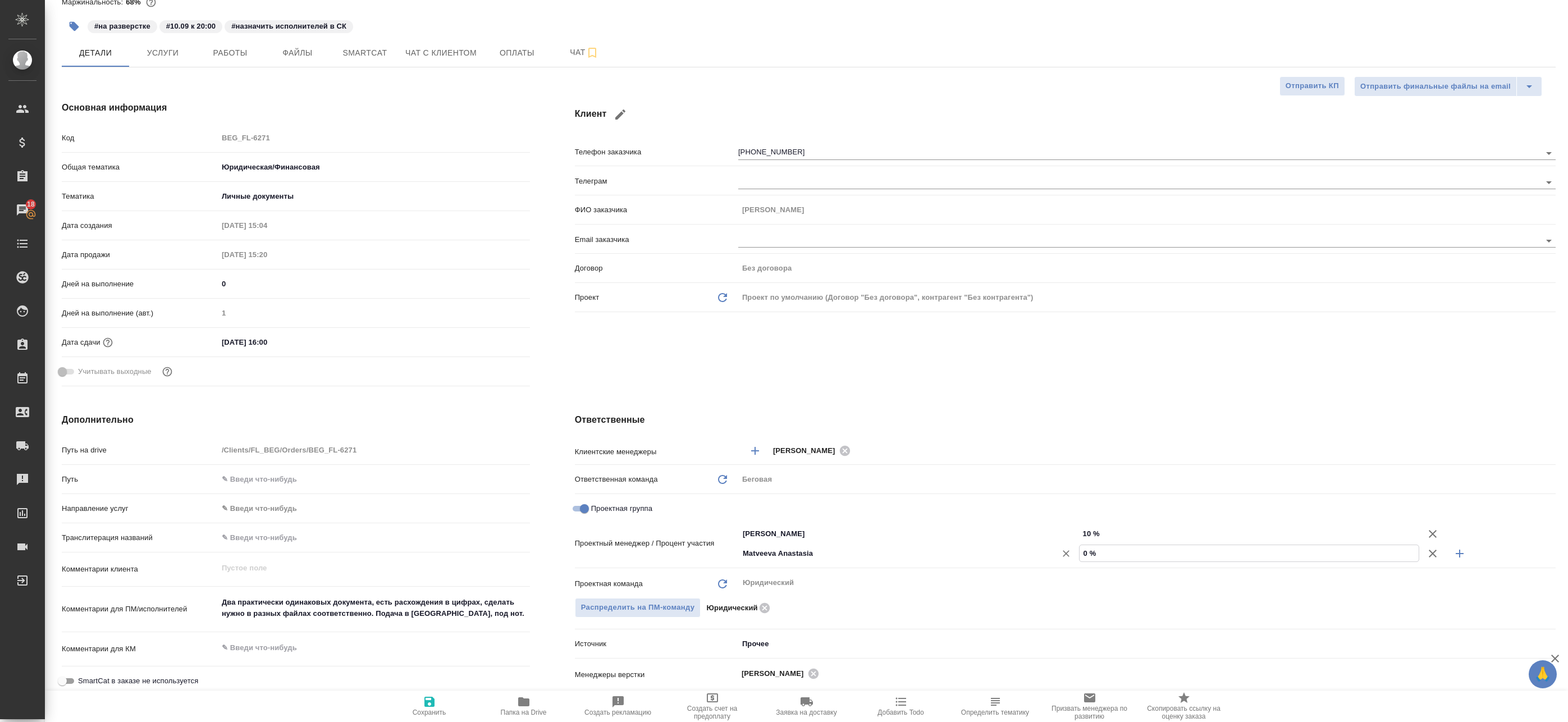
click at [1041, 554] on div "Matveeva Anastasia ​ 0 %" at bounding box center [1147, 553] width 817 height 20
type textarea "x"
type input "7 %"
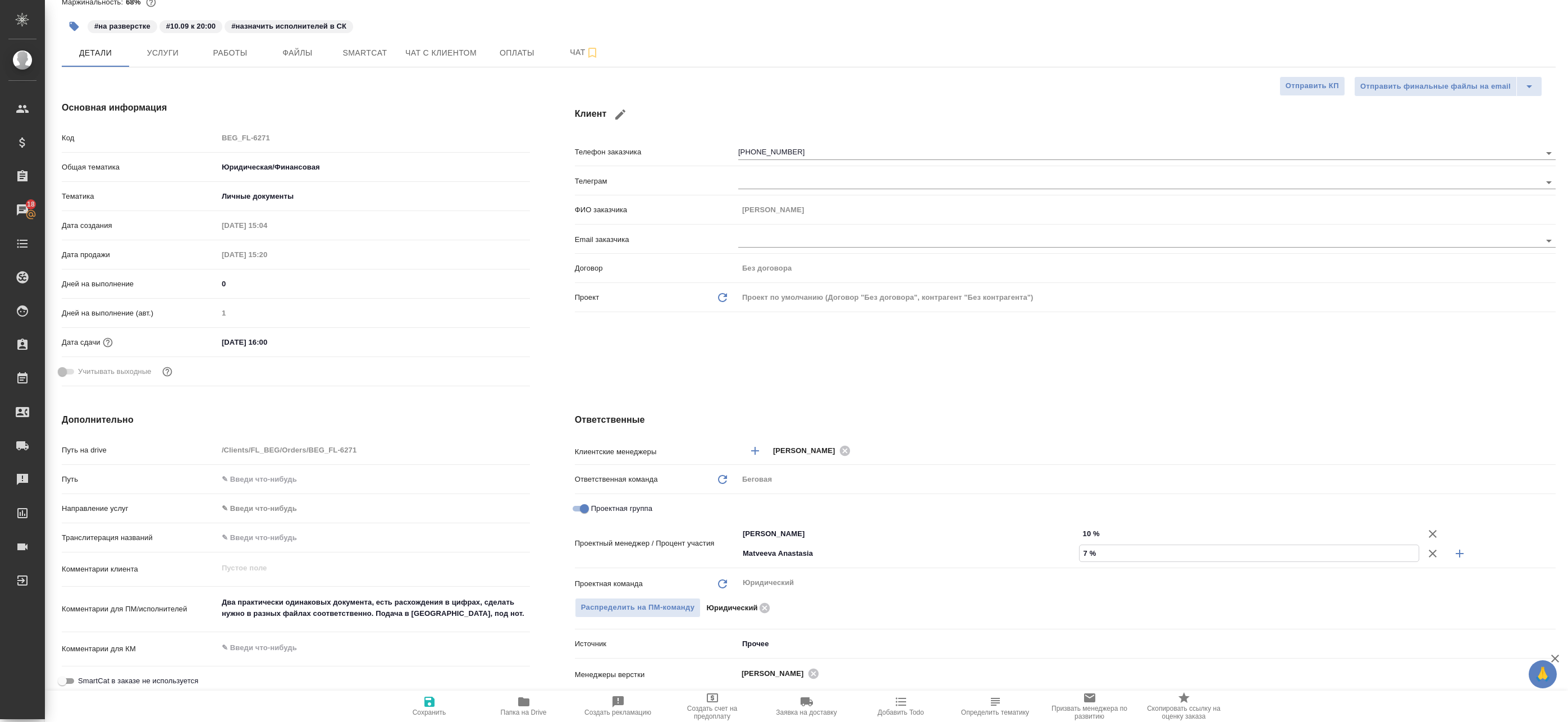
type textarea "x"
type input "70 %"
drag, startPoint x: 1078, startPoint y: 535, endPoint x: 1056, endPoint y: 535, distance: 22.0
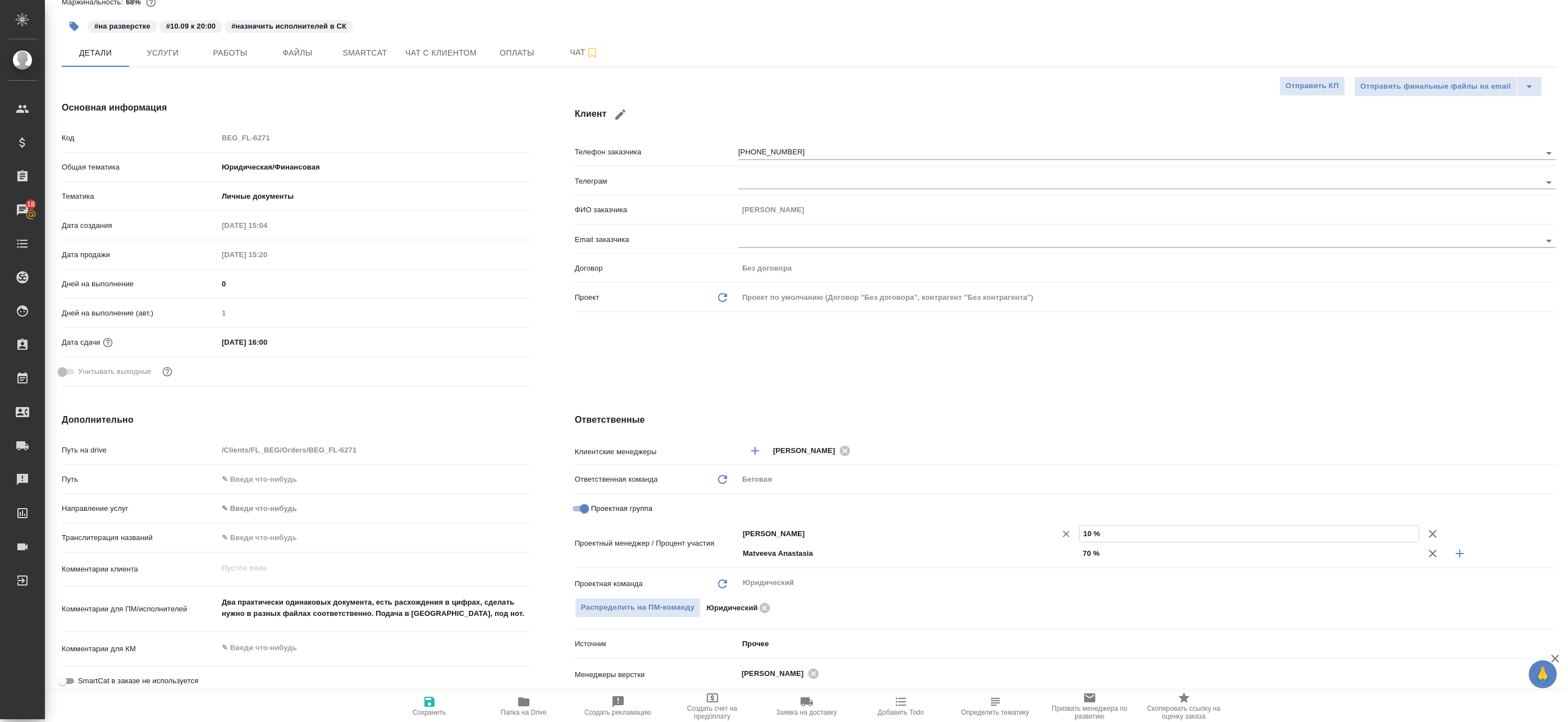
click at [1056, 535] on div "Баданян Артак ​ 10 %" at bounding box center [1147, 533] width 817 height 20
type textarea "x"
type input "3 %"
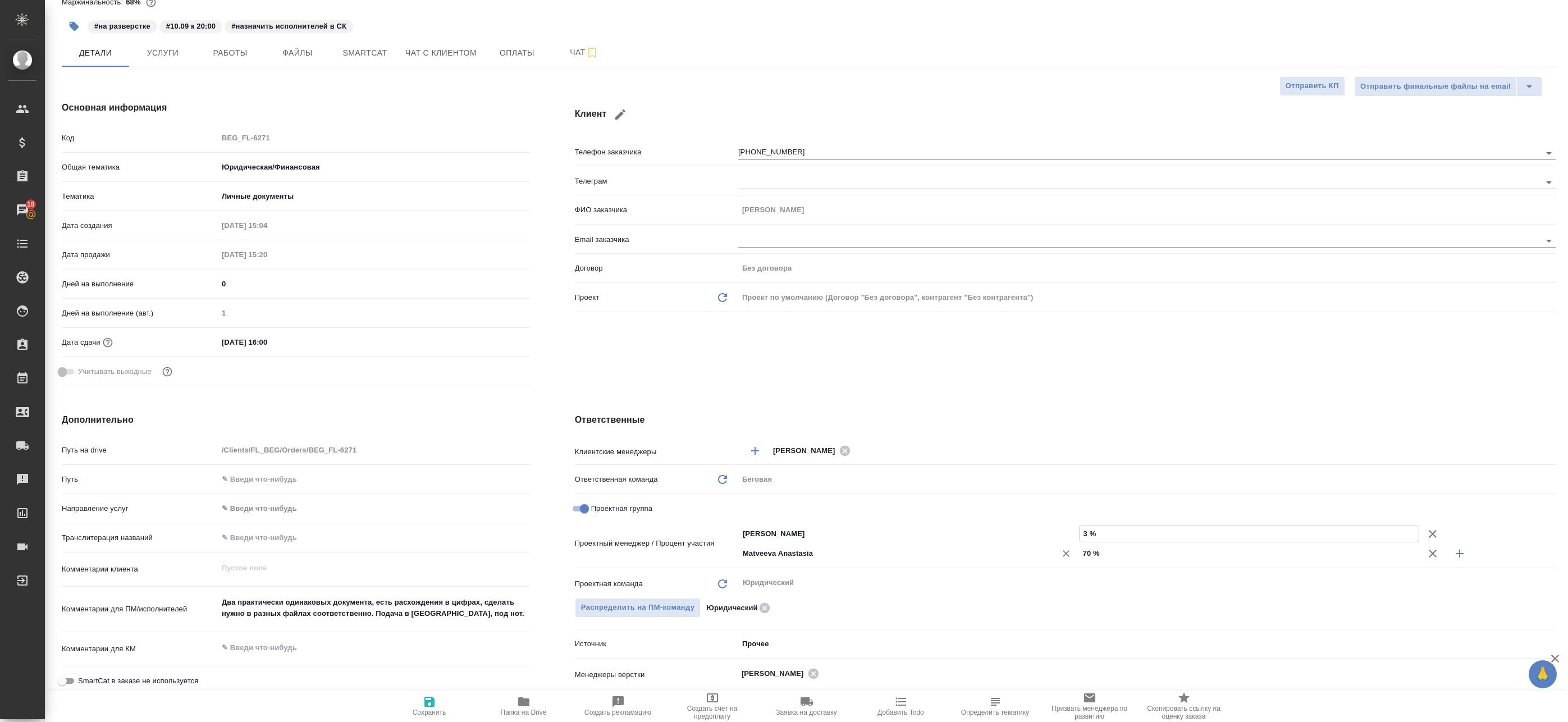
type textarea "x"
type input "30 %"
click at [430, 716] on span "Сохранить" at bounding box center [429, 712] width 33 height 8
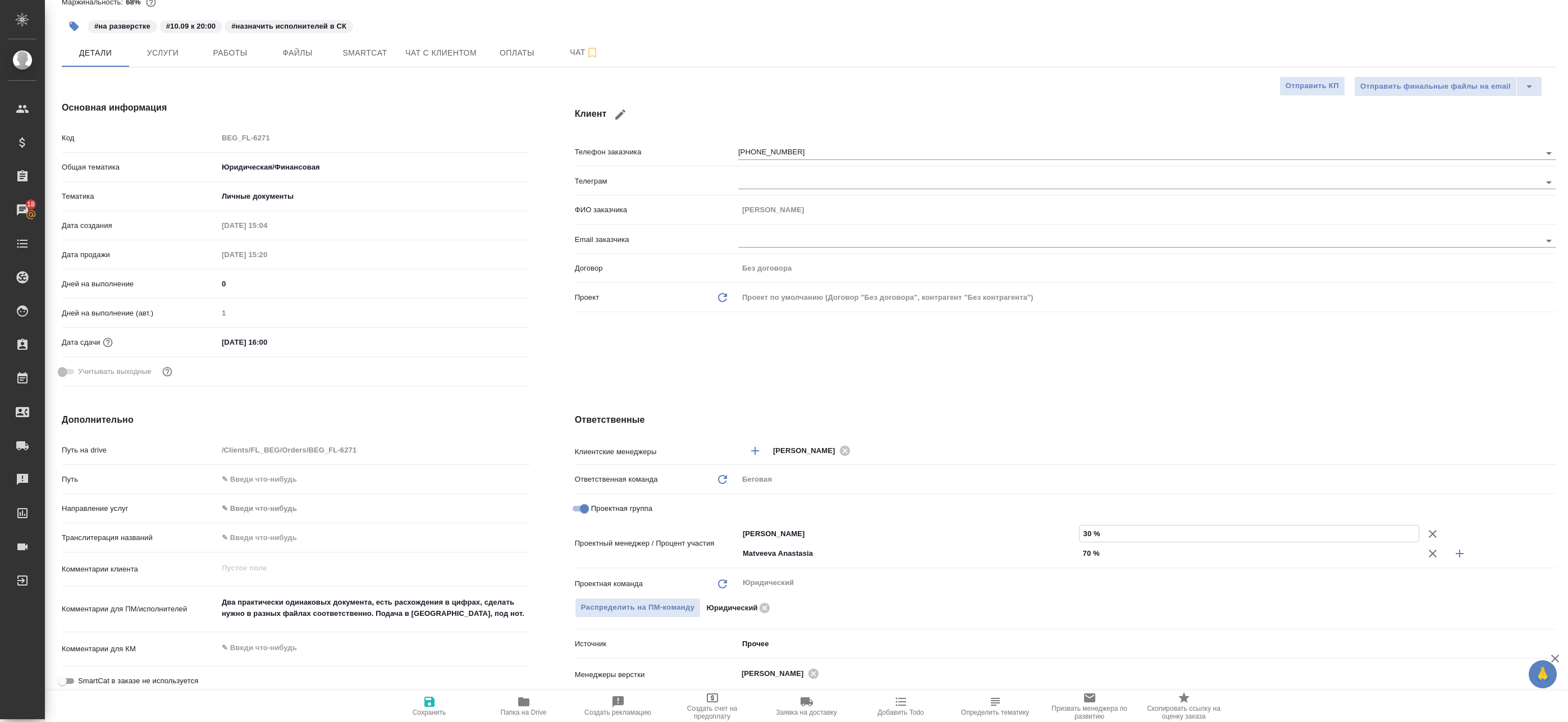
type textarea "x"
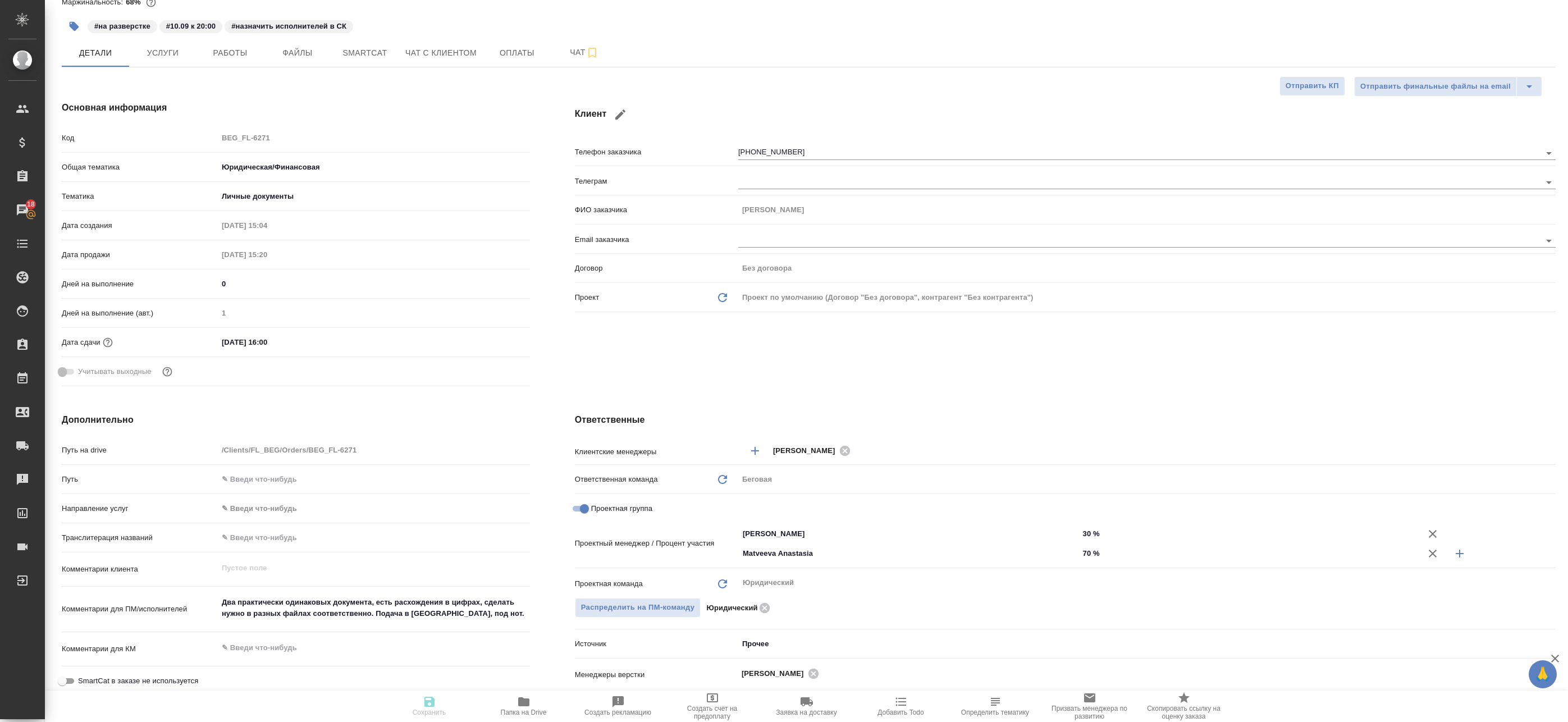
type textarea "x"
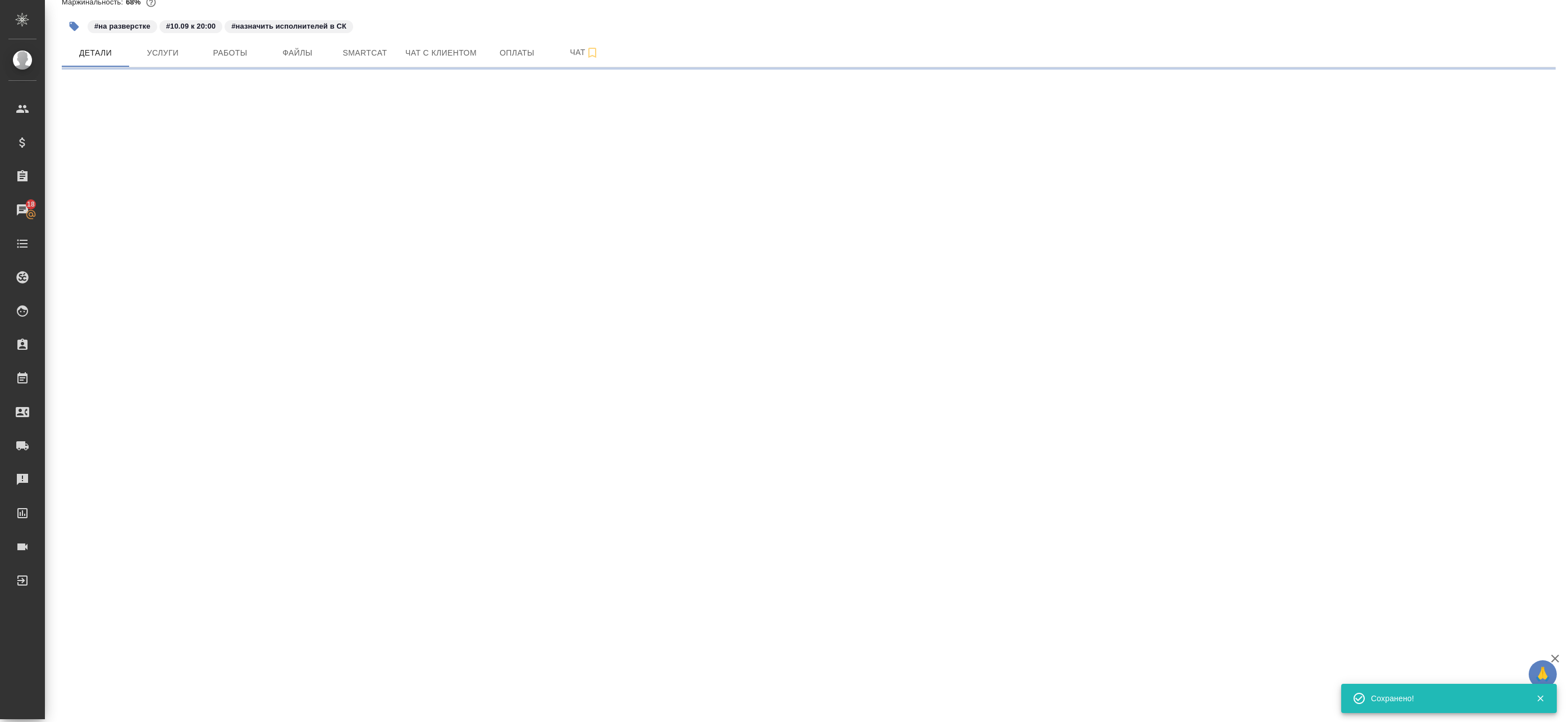
select select "RU"
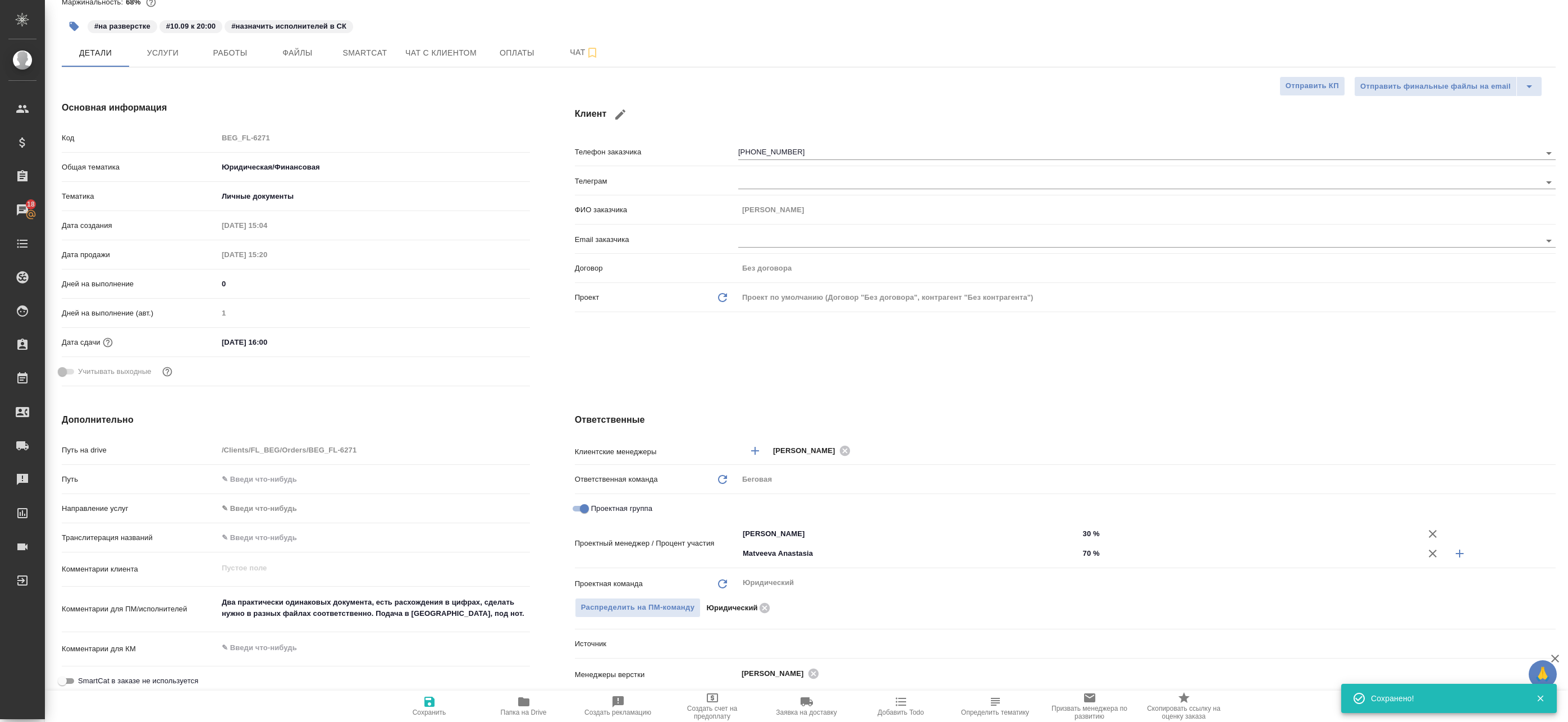
type textarea "x"
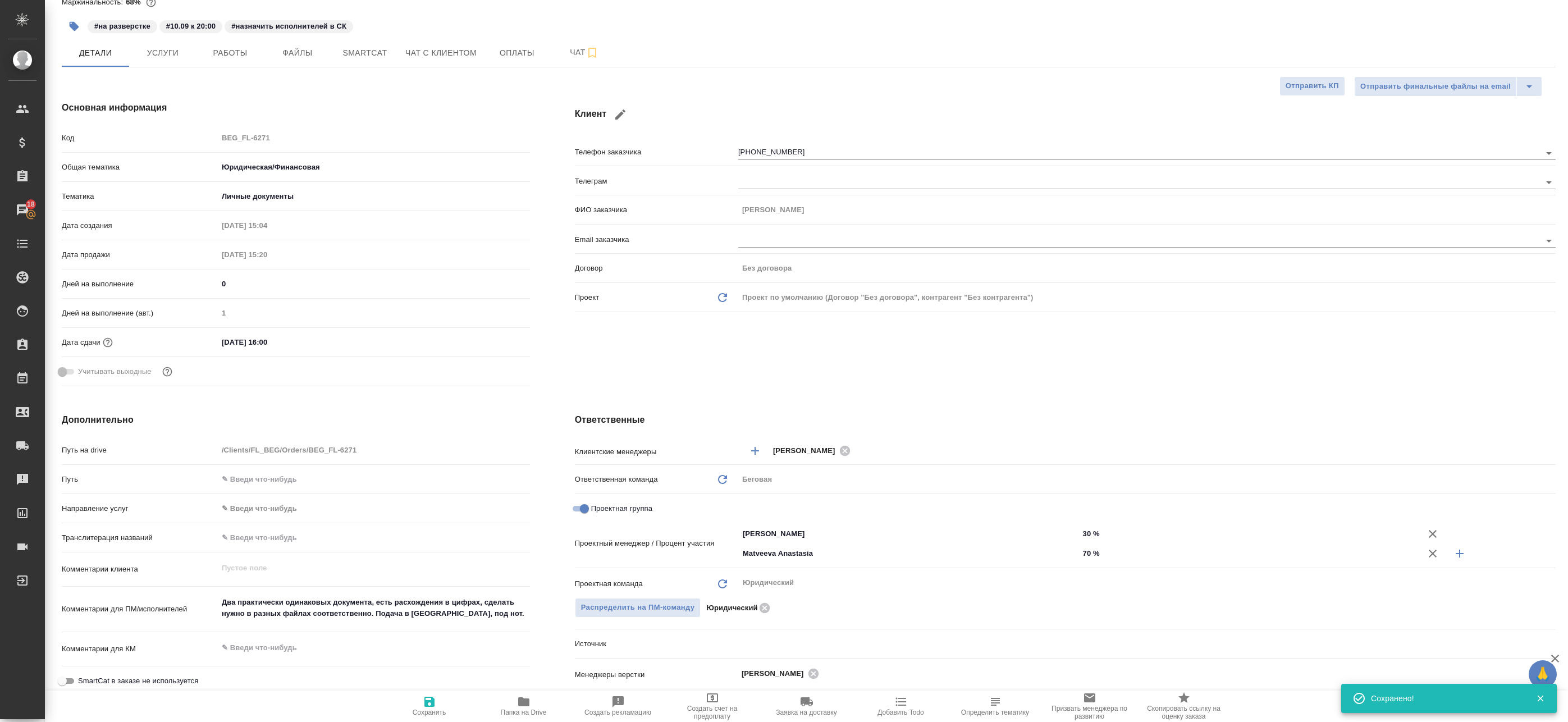
type textarea "x"
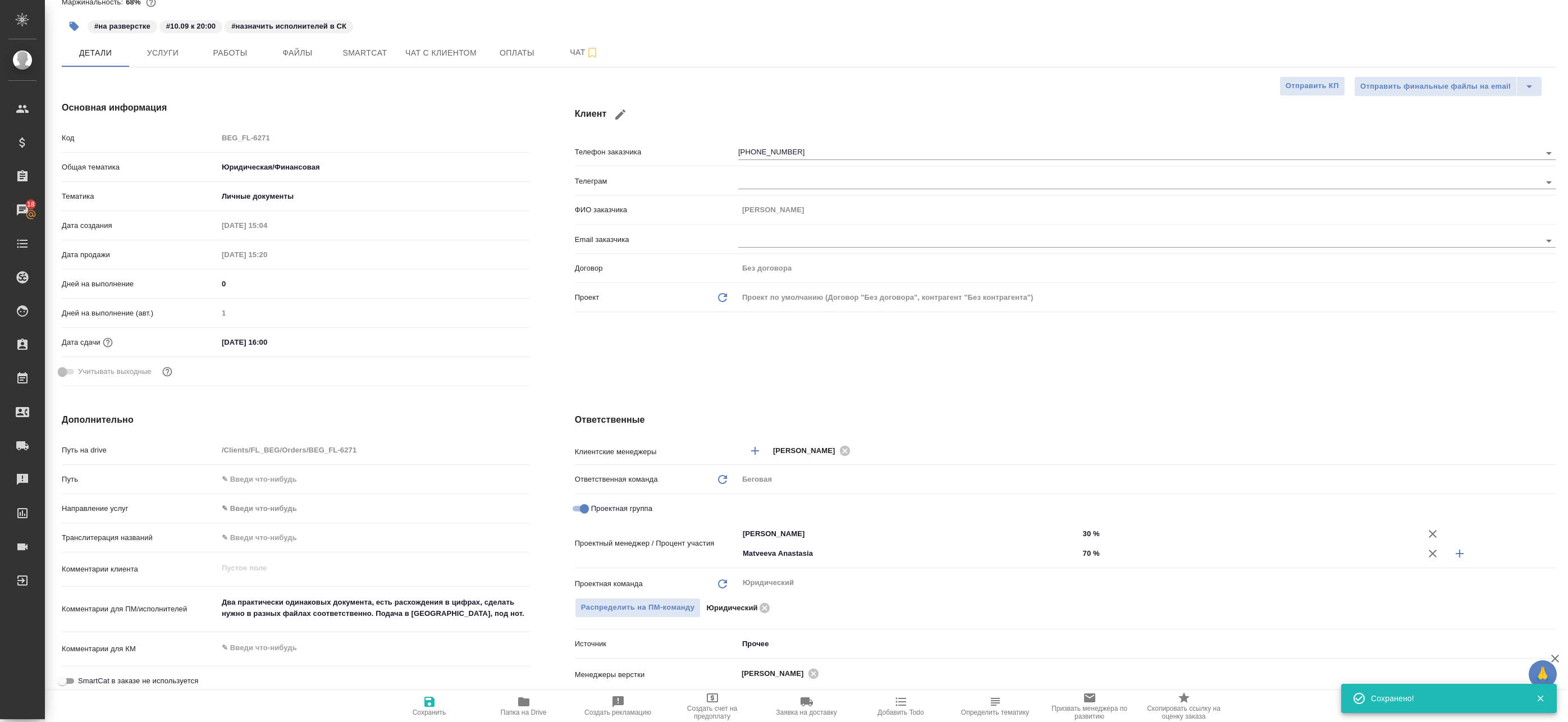
type textarea "x"
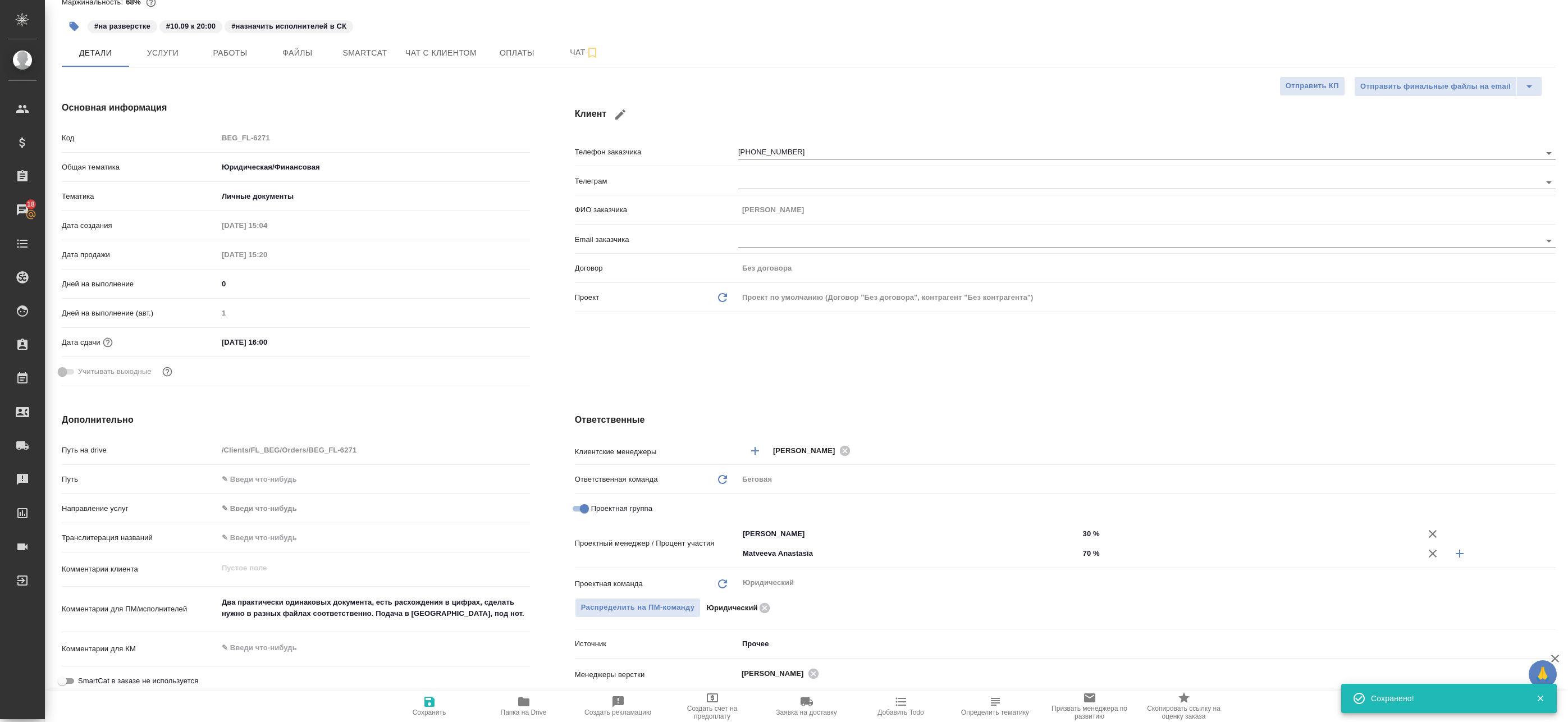
type textarea "x"
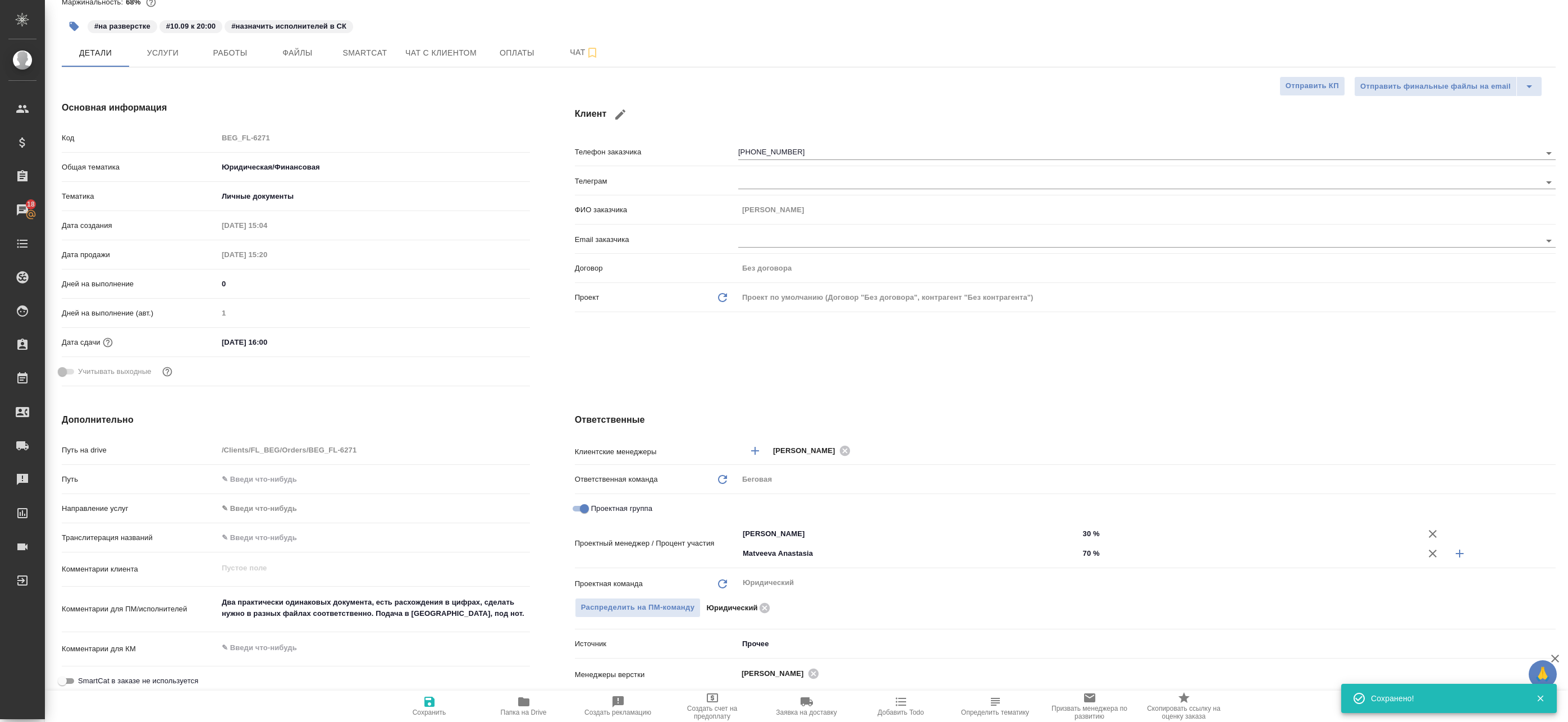
type textarea "x"
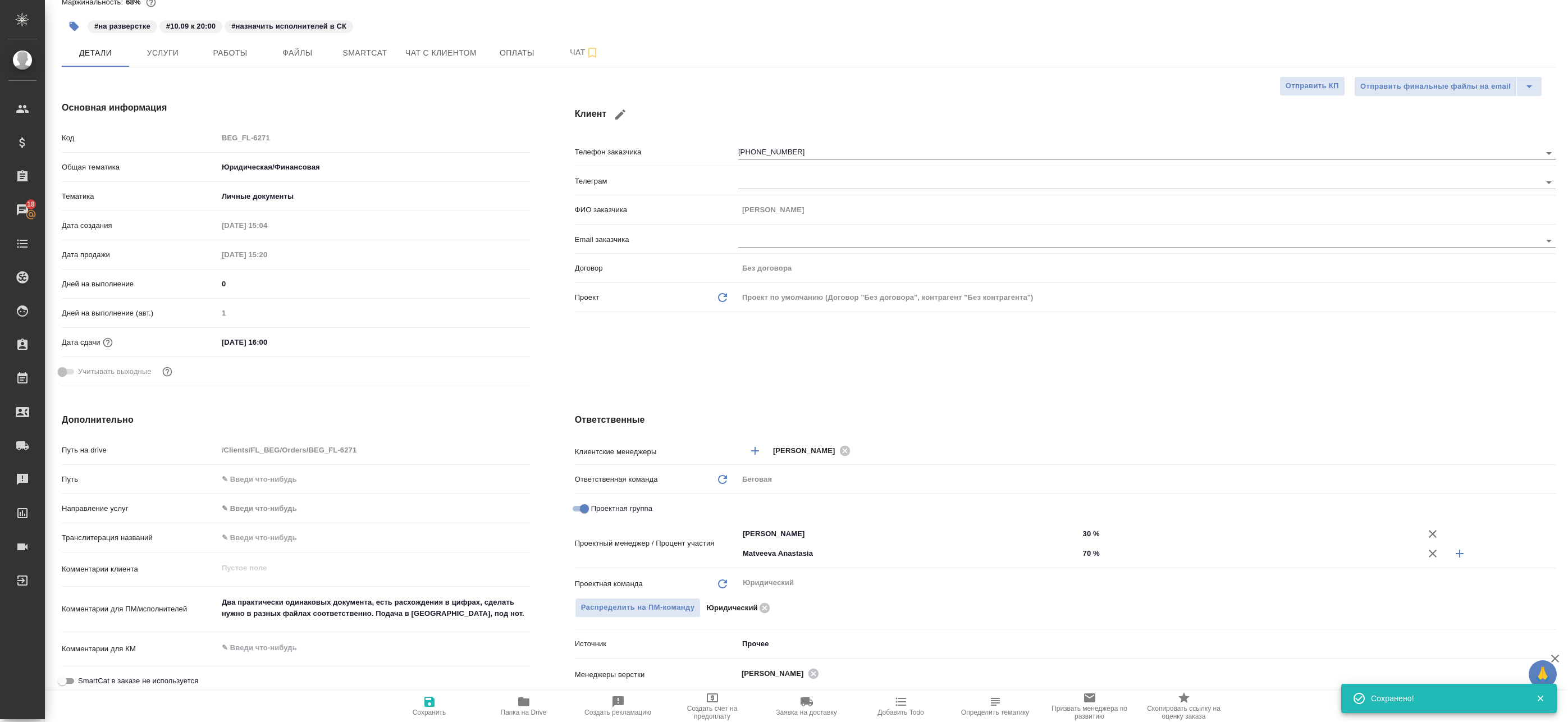
type textarea "x"
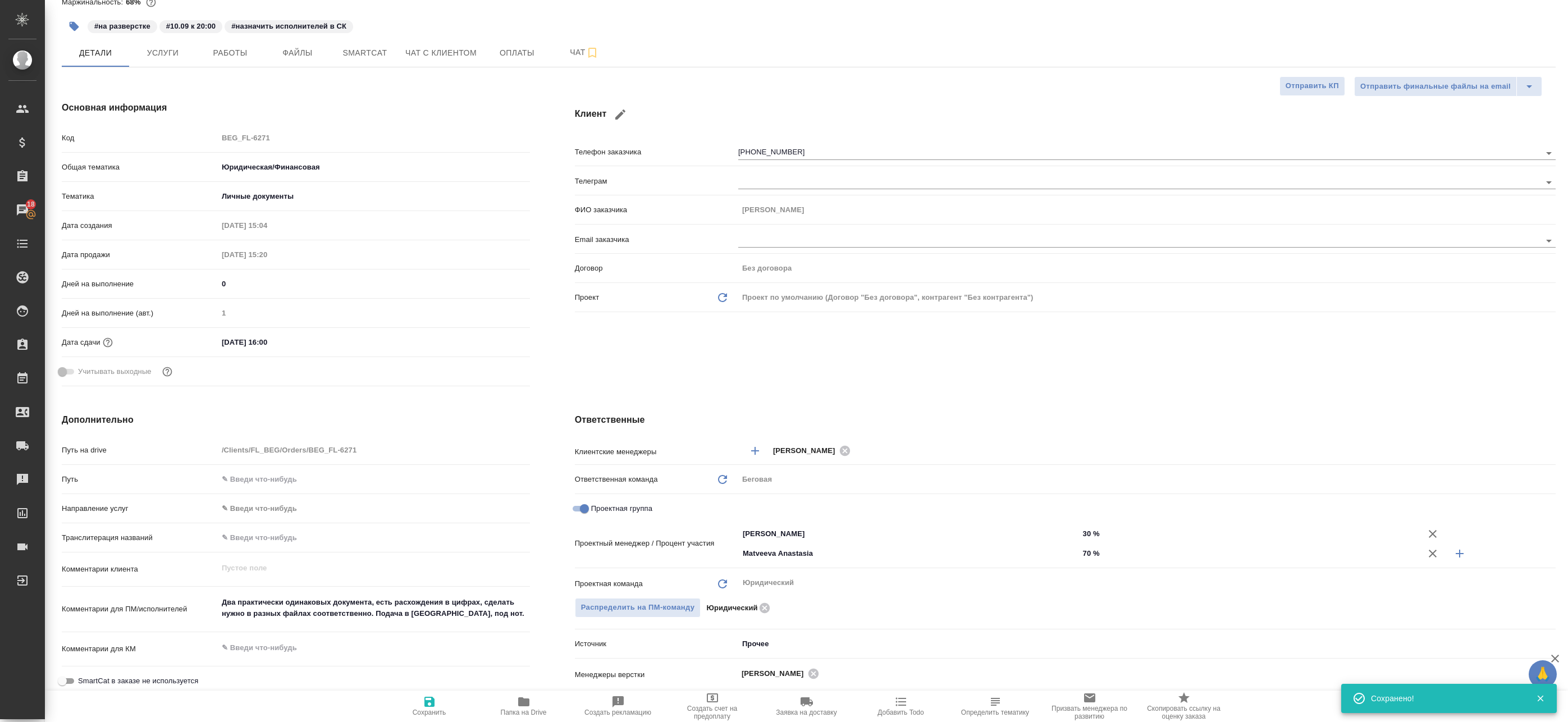
type textarea "x"
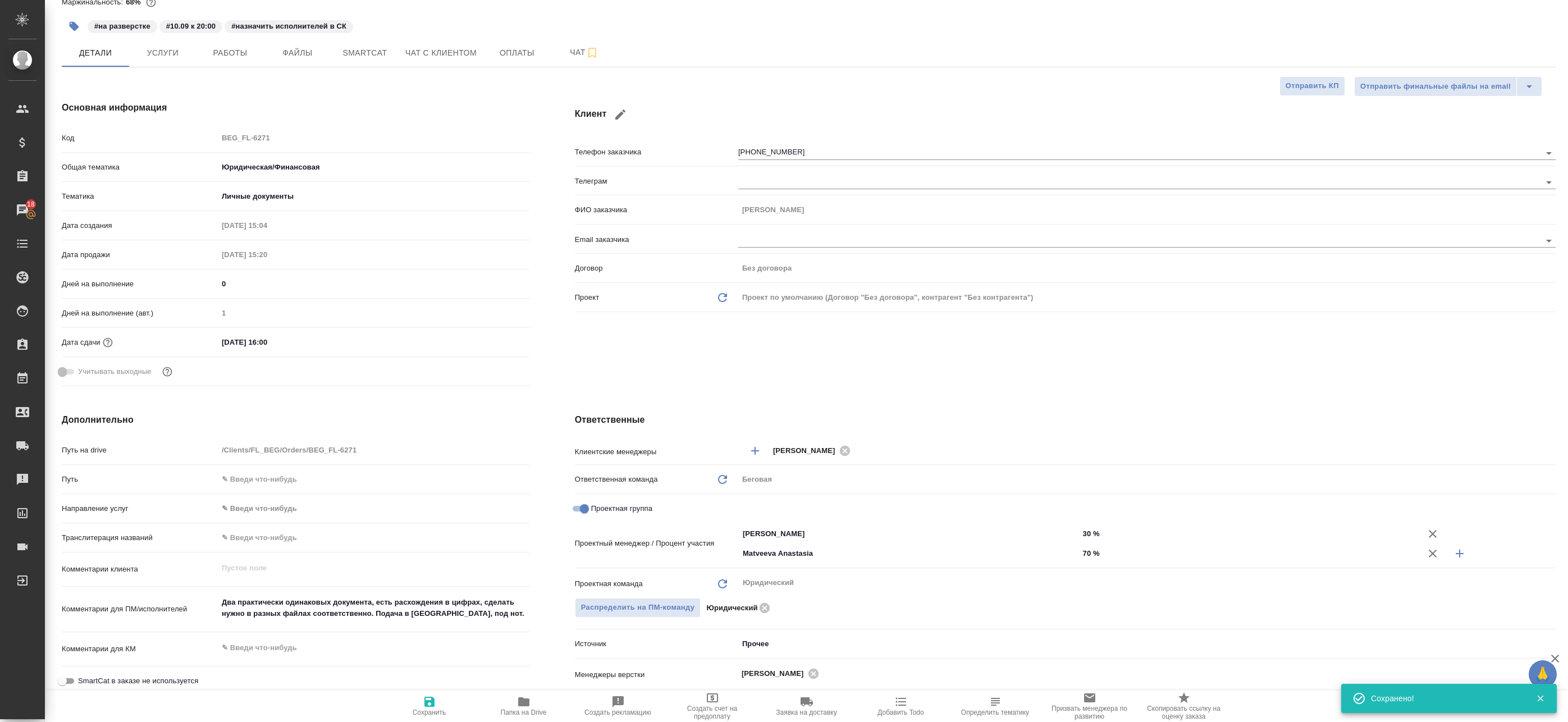
type textarea "x"
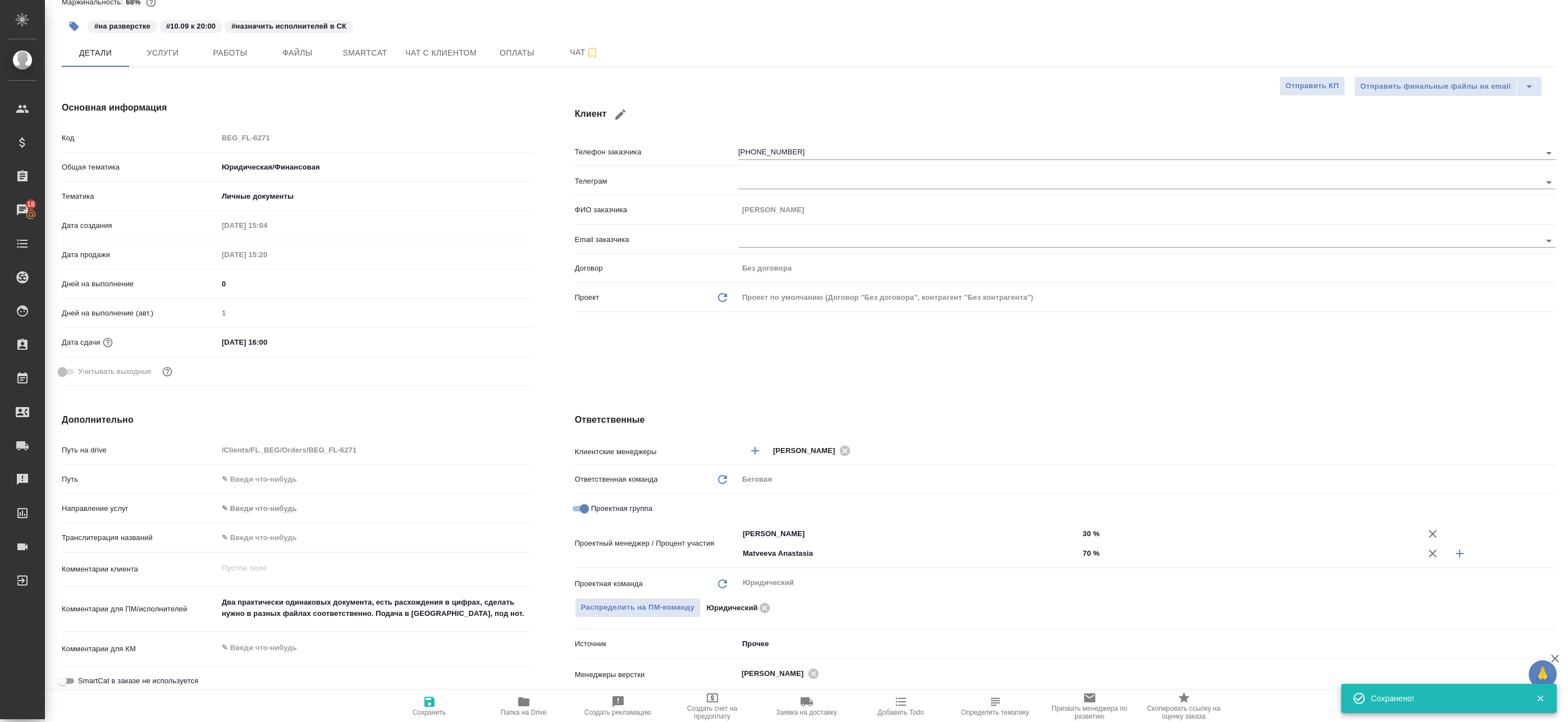
type textarea "x"
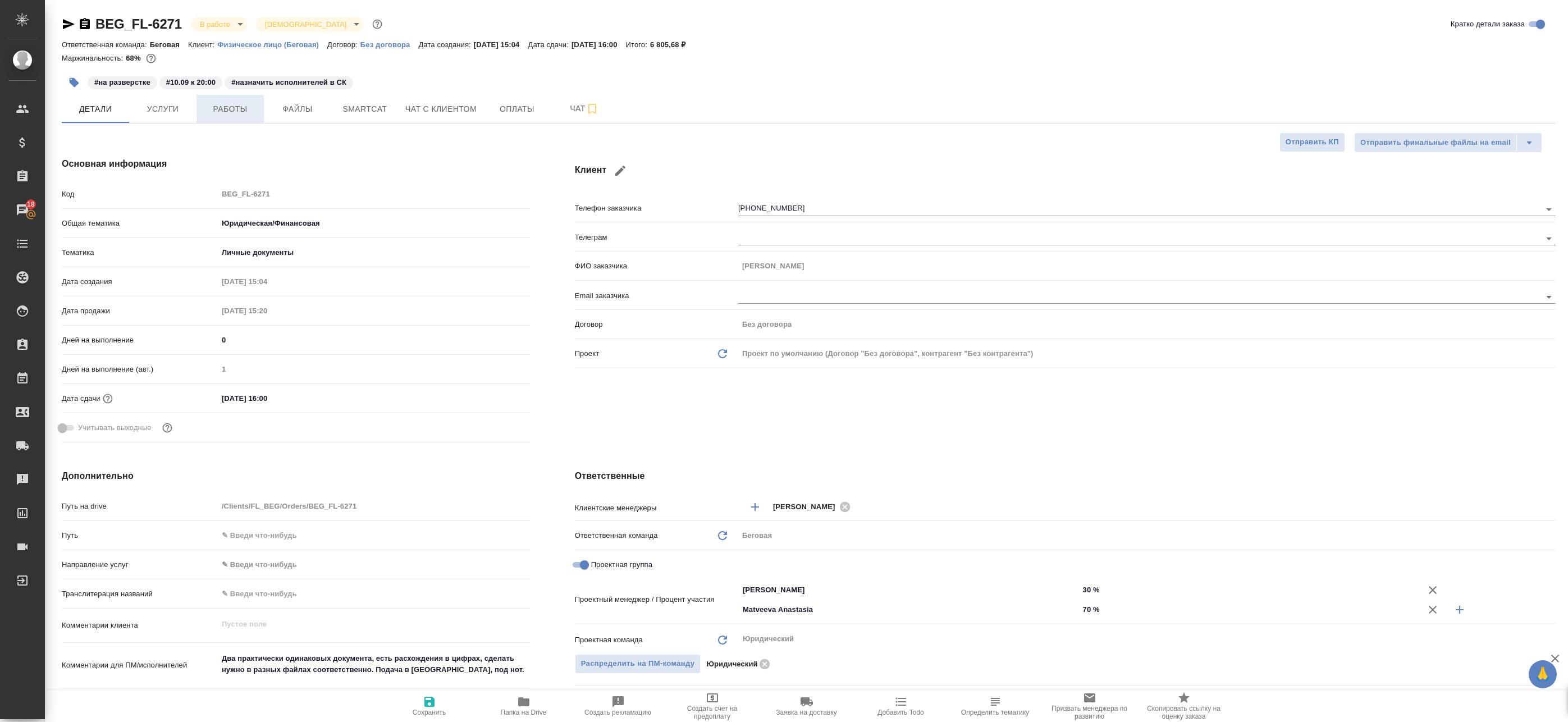
click at [237, 109] on span "Работы" at bounding box center [230, 109] width 54 height 14
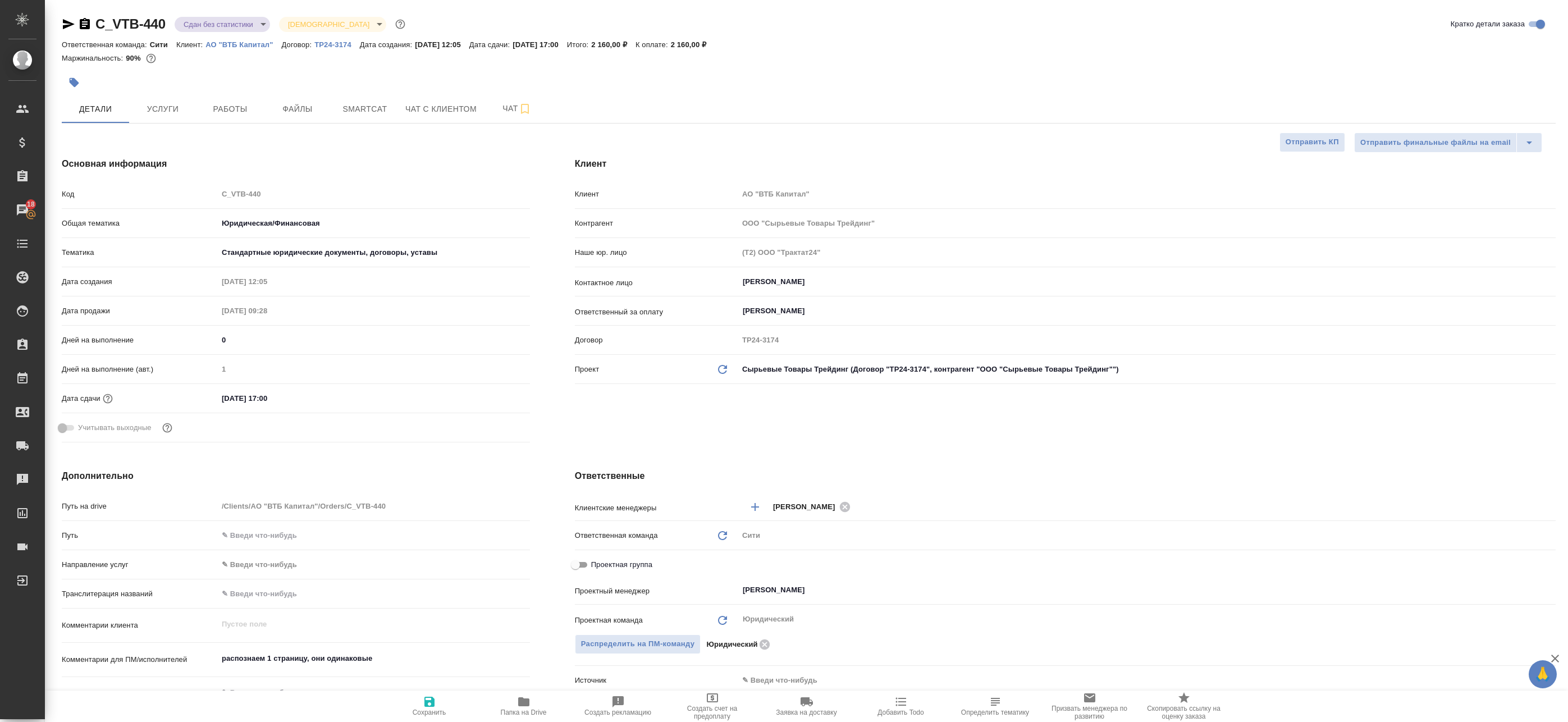
select select "RU"
click at [228, 110] on span "Работы" at bounding box center [230, 109] width 54 height 14
